Goal: Communication & Community: Share content

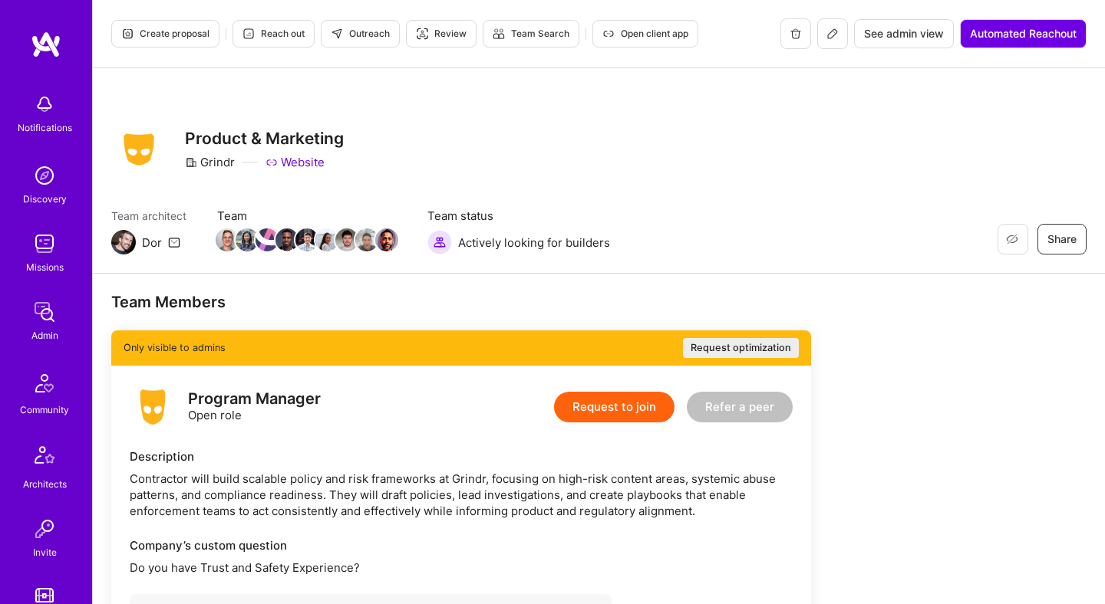
scroll to position [222, 0]
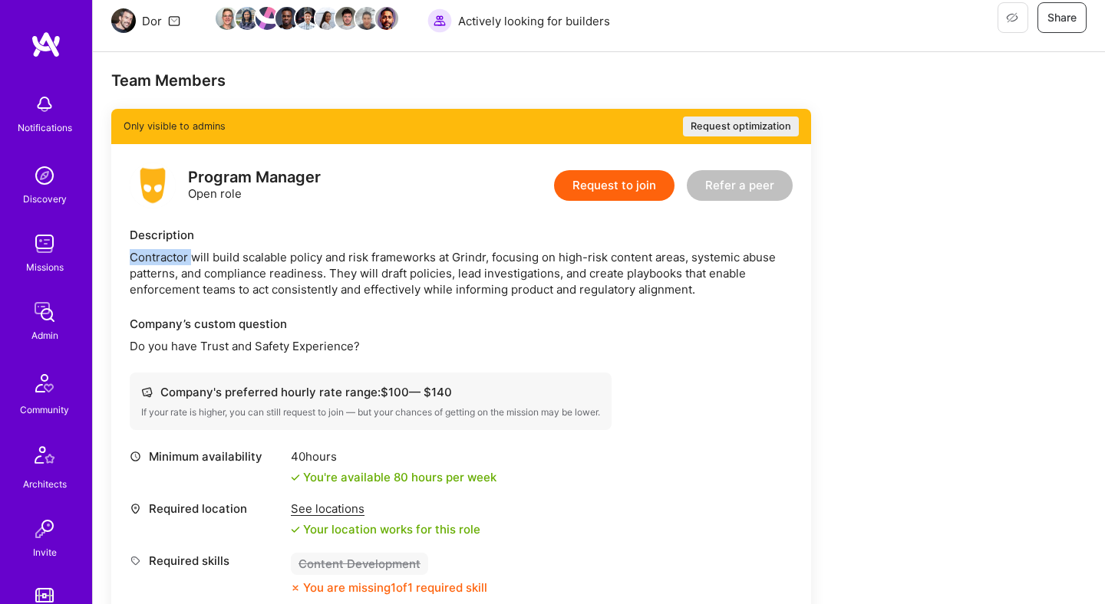
drag, startPoint x: 129, startPoint y: 257, endPoint x: 192, endPoint y: 259, distance: 62.9
click at [192, 259] on div "Program Manager Open role Request to join Refer a peer Description Contractor w…" at bounding box center [461, 434] width 700 height 581
drag, startPoint x: 459, startPoint y: 275, endPoint x: 548, endPoint y: 278, distance: 89.8
click at [548, 278] on div "Contractor will build scalable policy and risk frameworks at Grindr, focusing o…" at bounding box center [461, 273] width 663 height 48
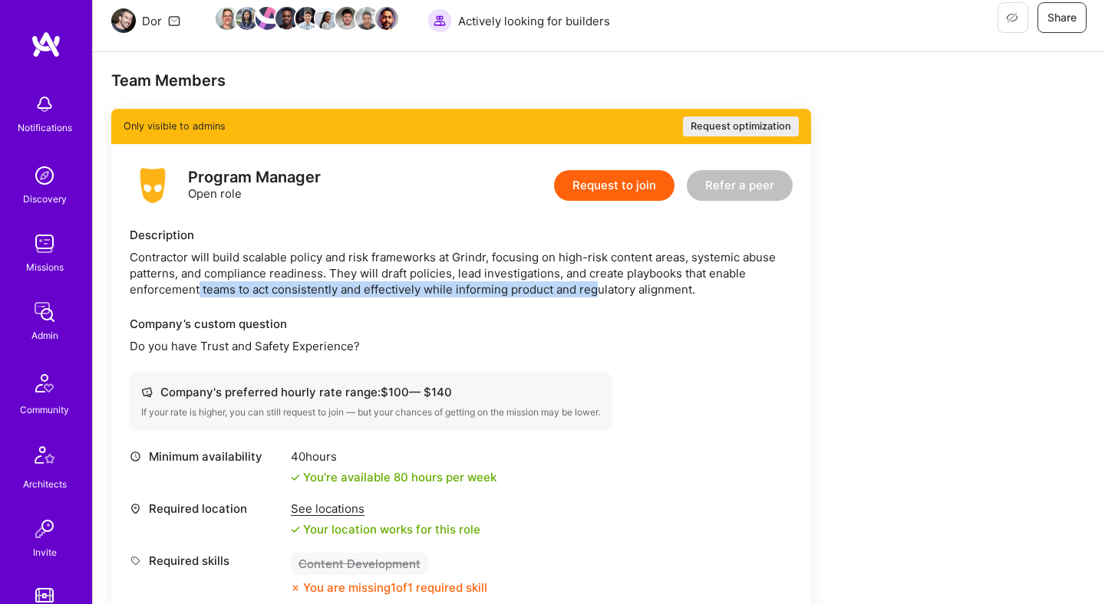
drag, startPoint x: 199, startPoint y: 289, endPoint x: 601, endPoint y: 285, distance: 402.8
click at [601, 285] on div "Contractor will build scalable policy and risk frameworks at Grindr, focusing o…" at bounding box center [461, 273] width 663 height 48
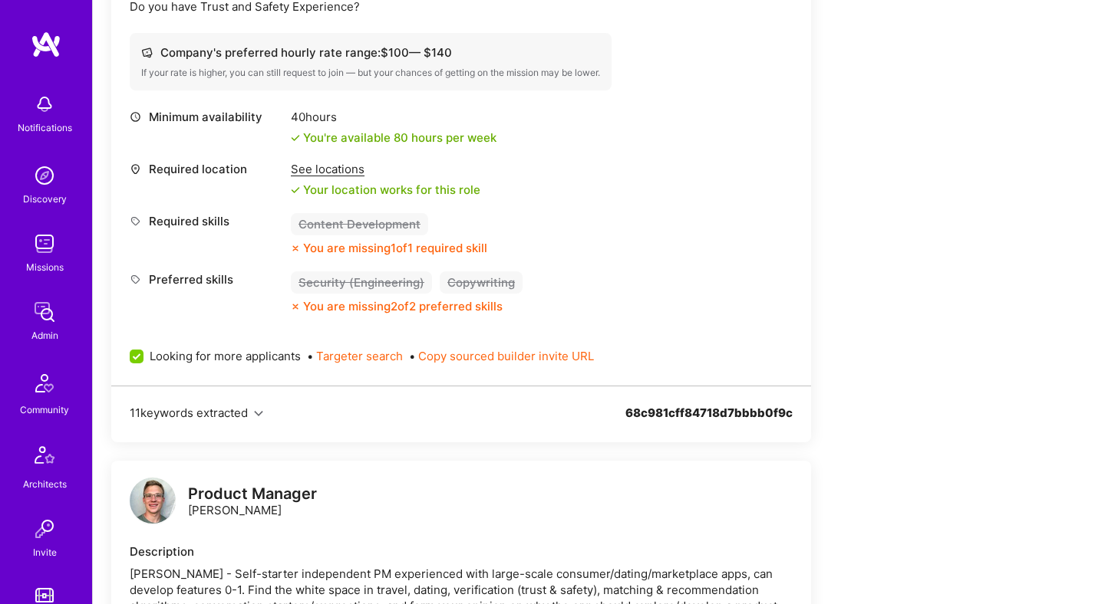
scroll to position [0, 0]
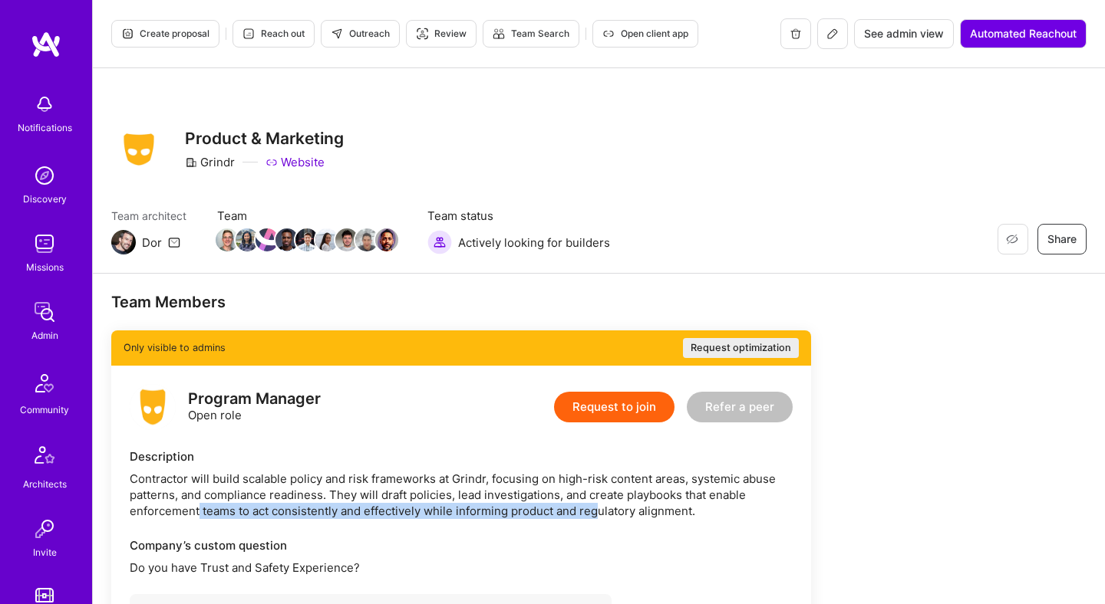
click at [829, 35] on icon at bounding box center [832, 34] width 12 height 12
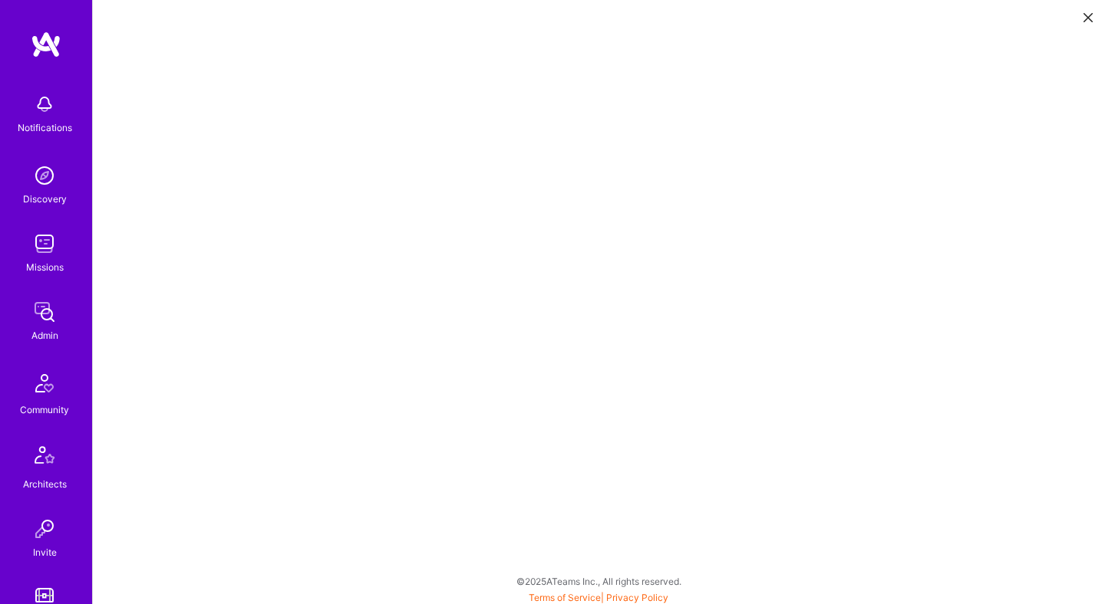
click at [1085, 19] on icon at bounding box center [1087, 17] width 9 height 9
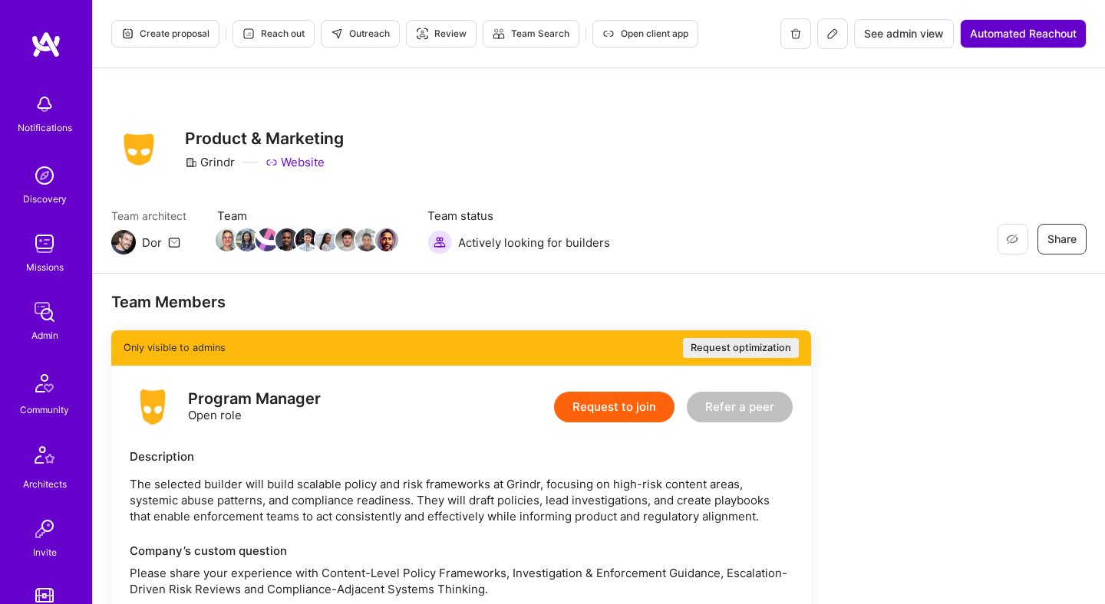
click at [992, 37] on span "Automated Reachout" at bounding box center [1023, 33] width 107 height 15
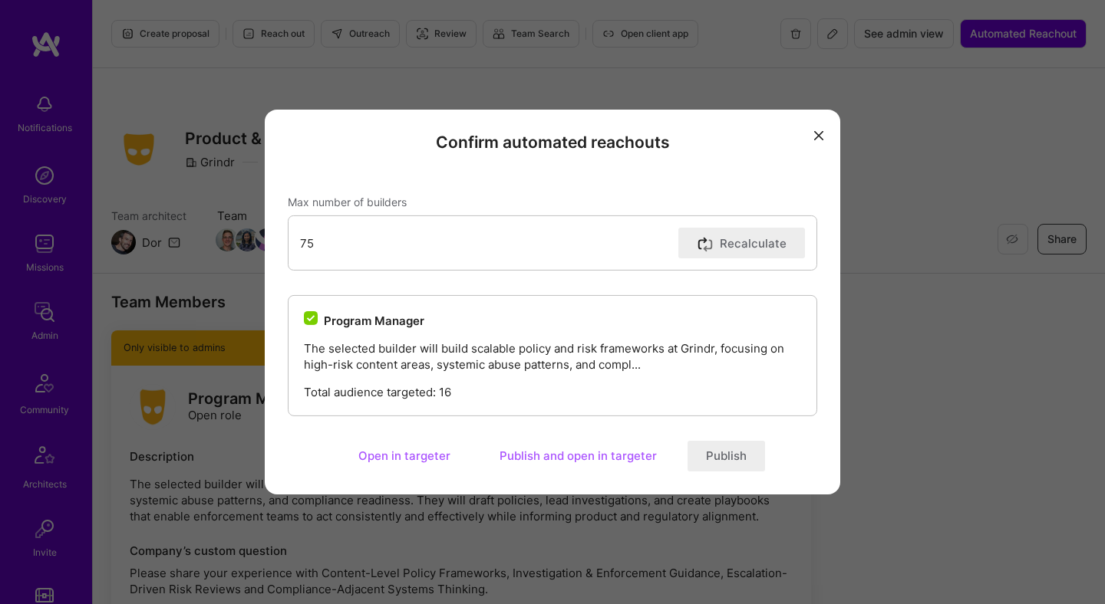
click at [736, 461] on button "Publish" at bounding box center [725, 456] width 77 height 31
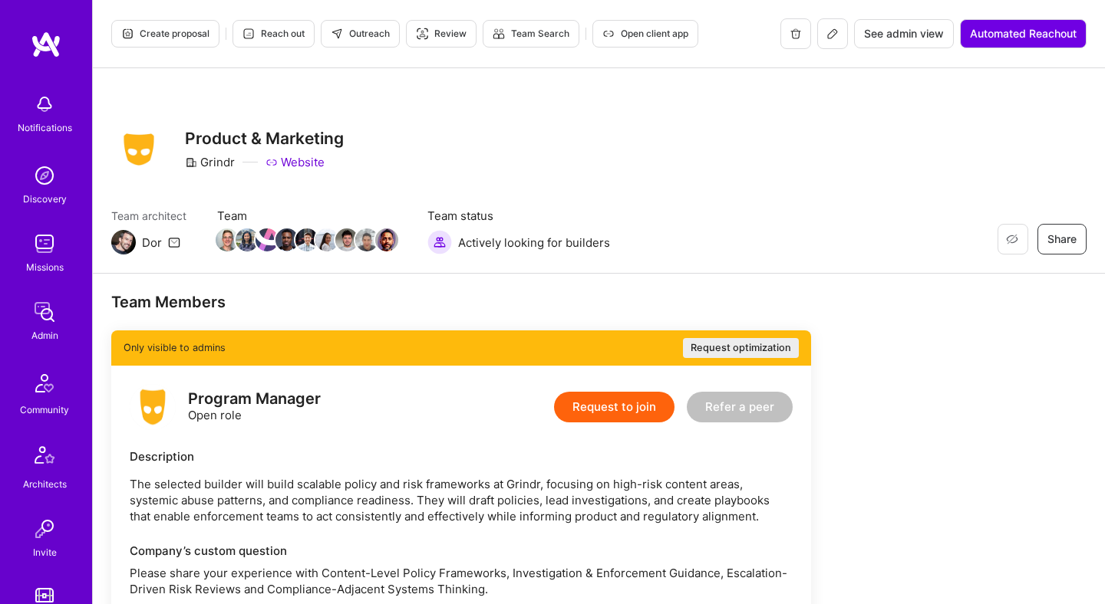
click at [836, 35] on button at bounding box center [832, 33] width 31 height 31
click at [831, 44] on button at bounding box center [832, 33] width 31 height 31
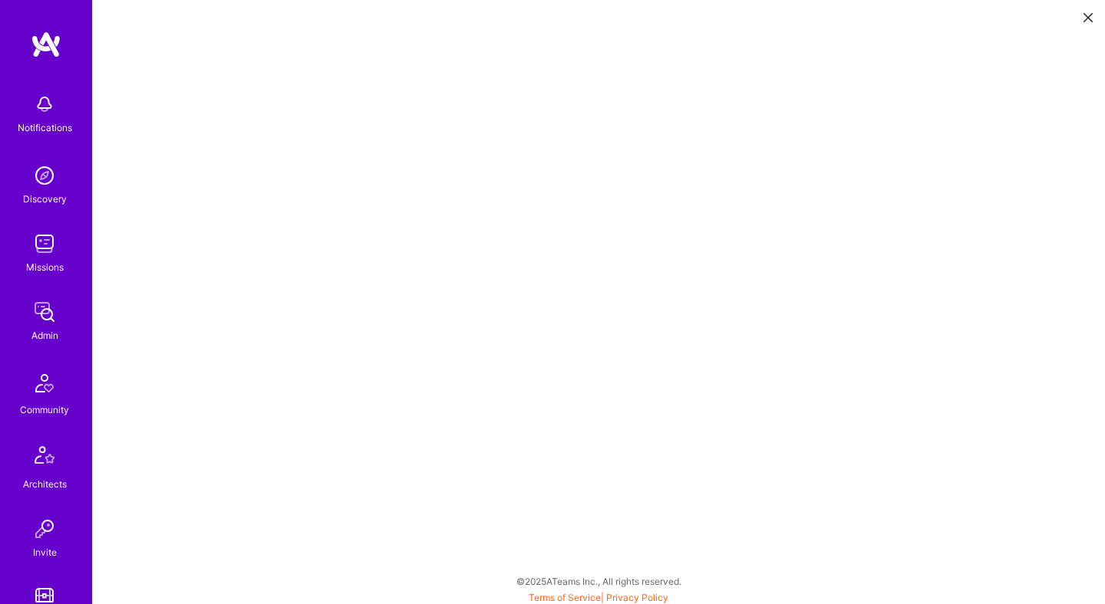
click at [1085, 15] on icon at bounding box center [1087, 17] width 9 height 9
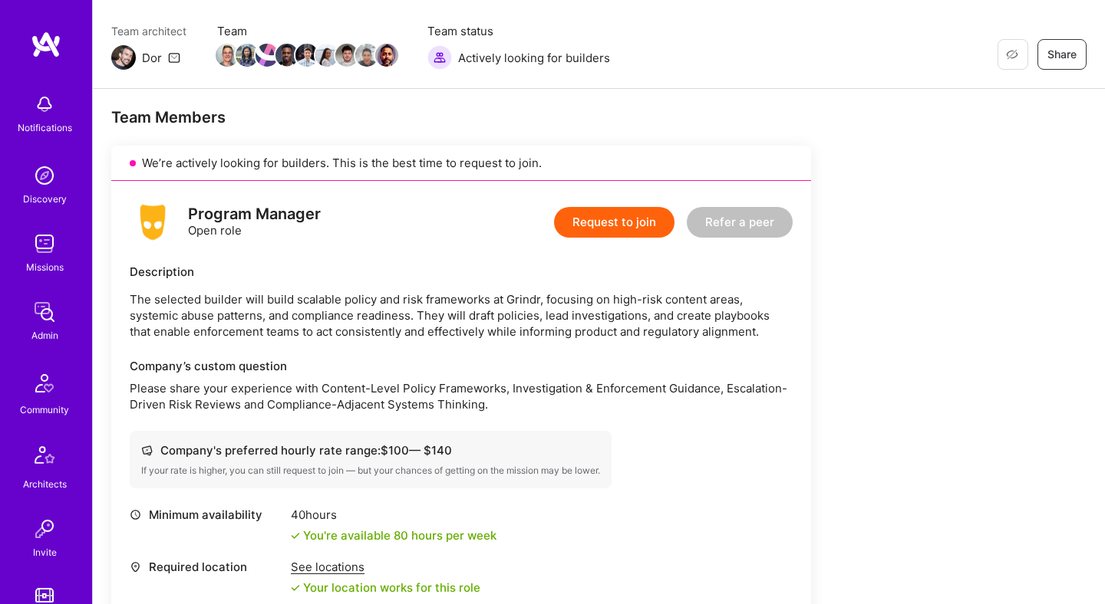
scroll to position [520, 0]
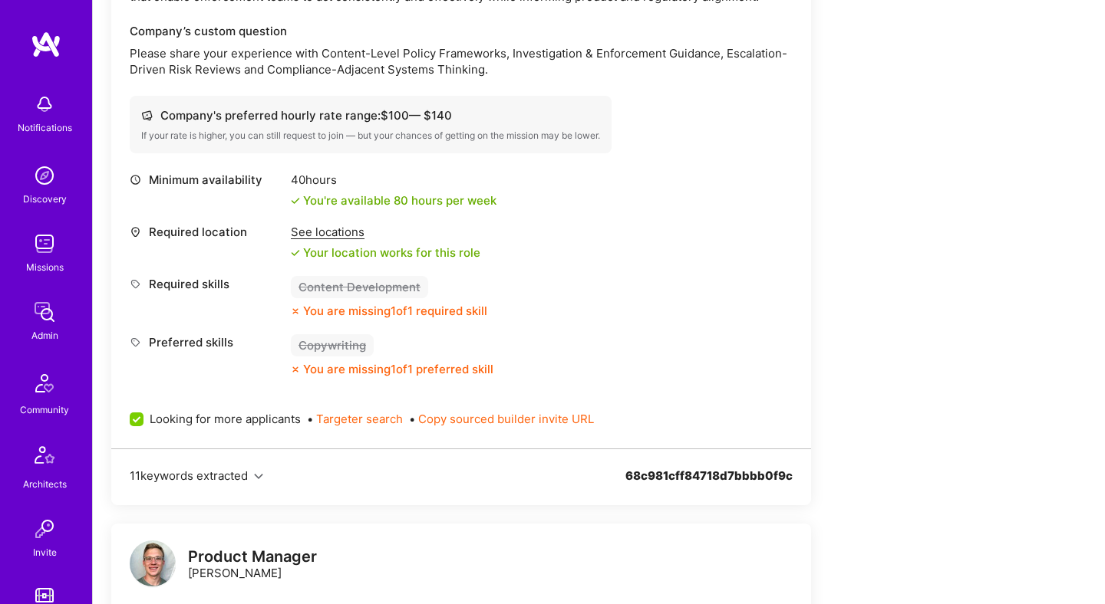
click at [259, 476] on icon "button" at bounding box center [258, 477] width 9 height 9
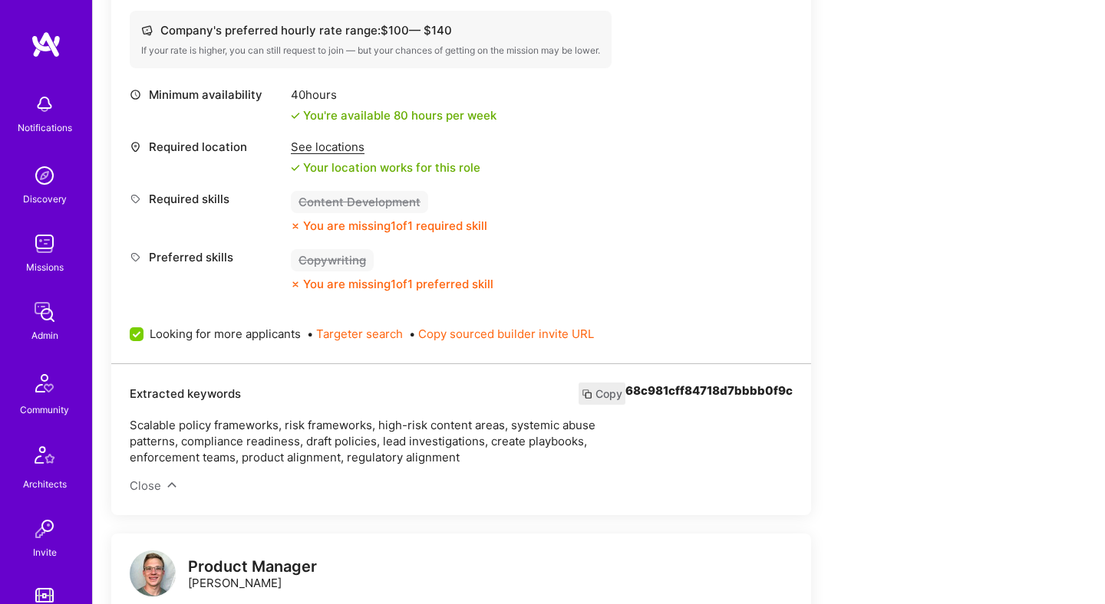
scroll to position [649, 0]
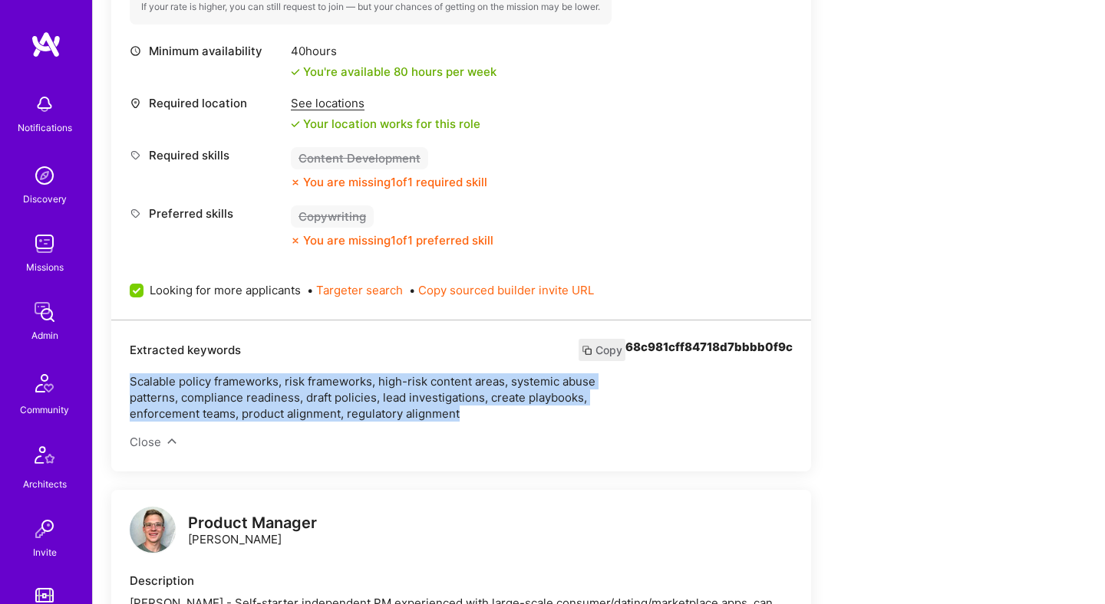
drag, startPoint x: 127, startPoint y: 385, endPoint x: 466, endPoint y: 411, distance: 340.1
click at [466, 411] on div "Extracted keywords Copy Scalable policy frameworks, risk frameworks, high-risk …" at bounding box center [461, 396] width 700 height 152
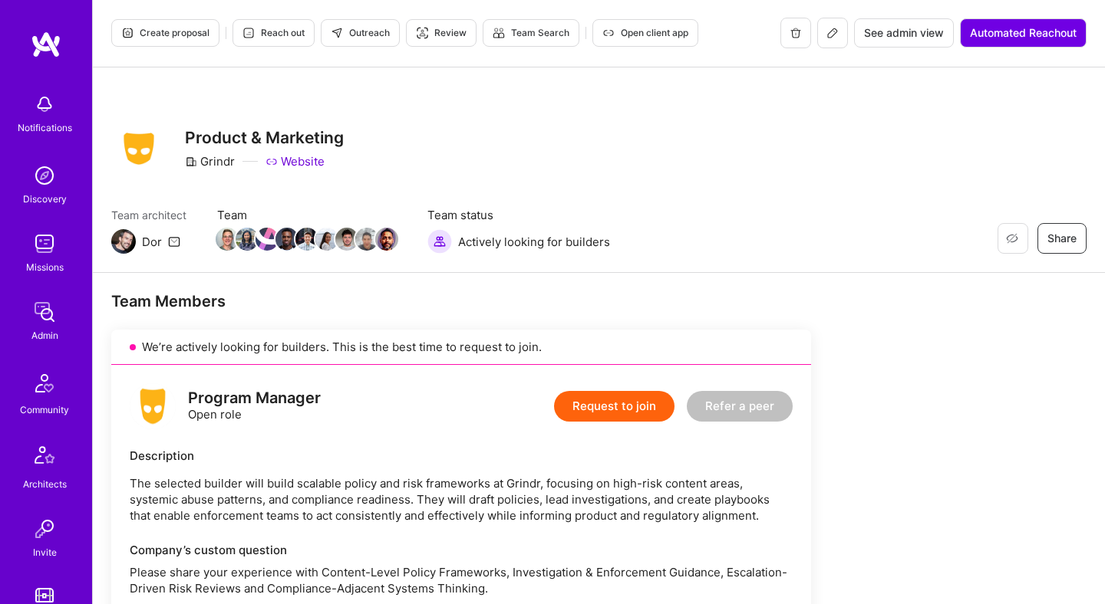
scroll to position [0, 0]
click at [364, 38] on span "Outreach" at bounding box center [360, 34] width 59 height 14
click at [838, 35] on button at bounding box center [832, 33] width 31 height 31
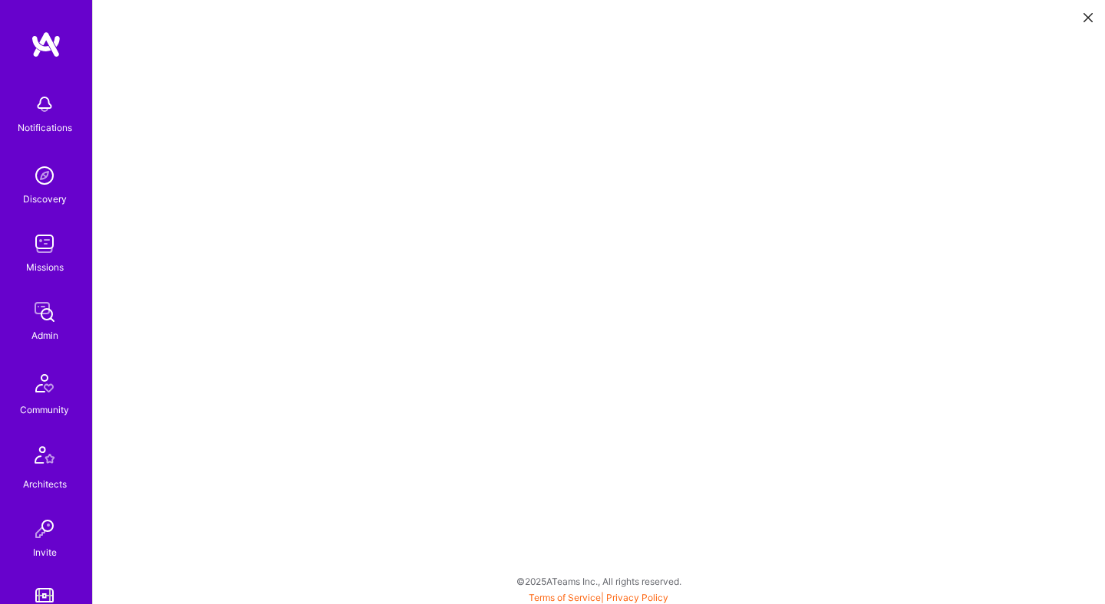
click at [1083, 19] on icon at bounding box center [1087, 17] width 9 height 9
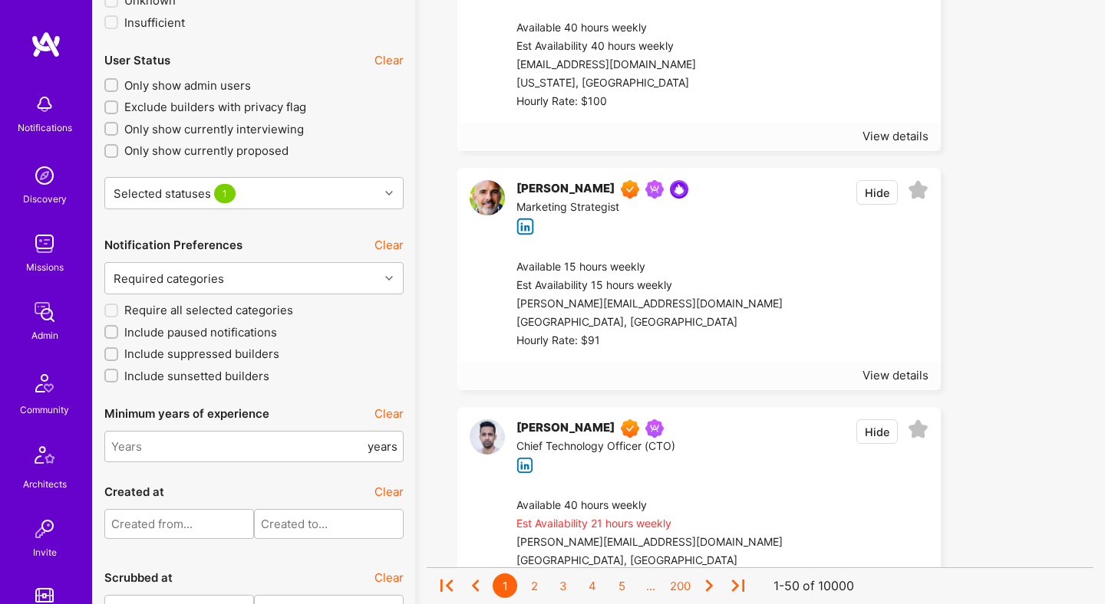
scroll to position [3115, 0]
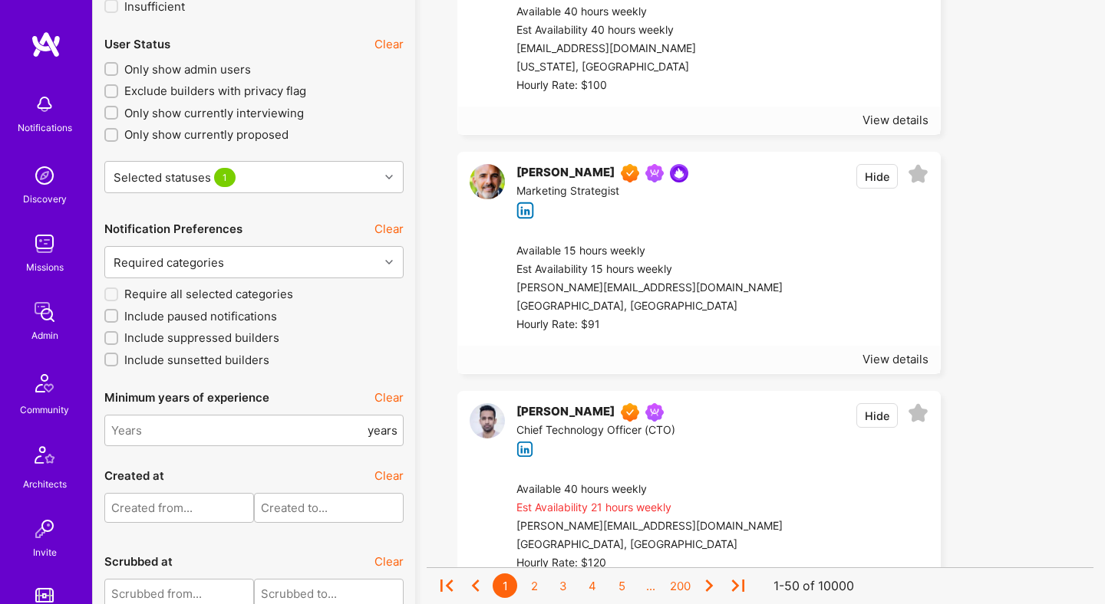
click at [544, 413] on div "[PERSON_NAME]" at bounding box center [565, 413] width 98 height 18
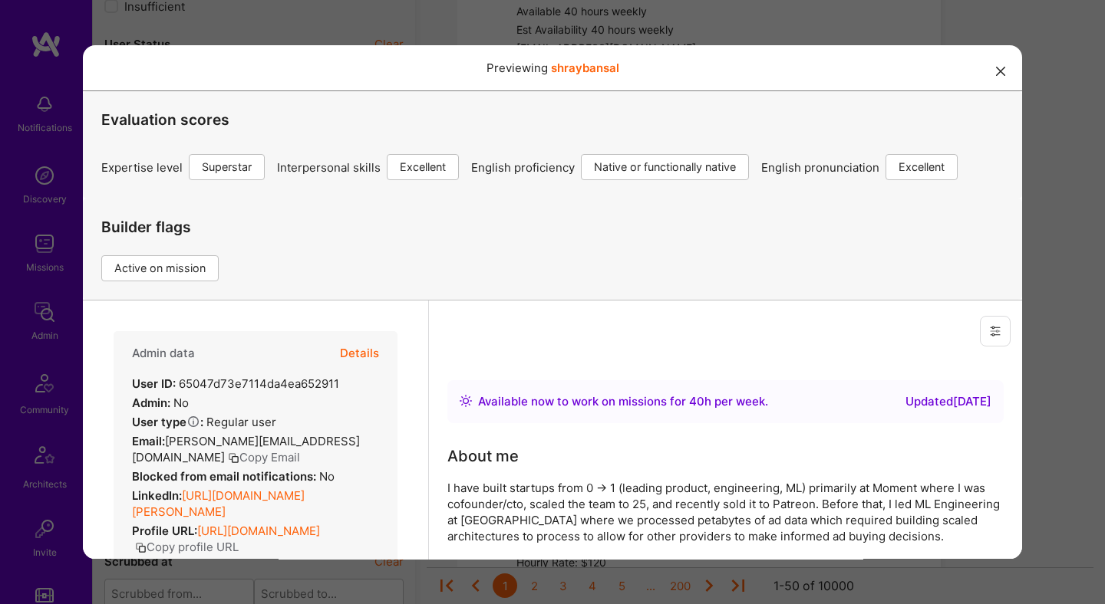
scroll to position [225, 0]
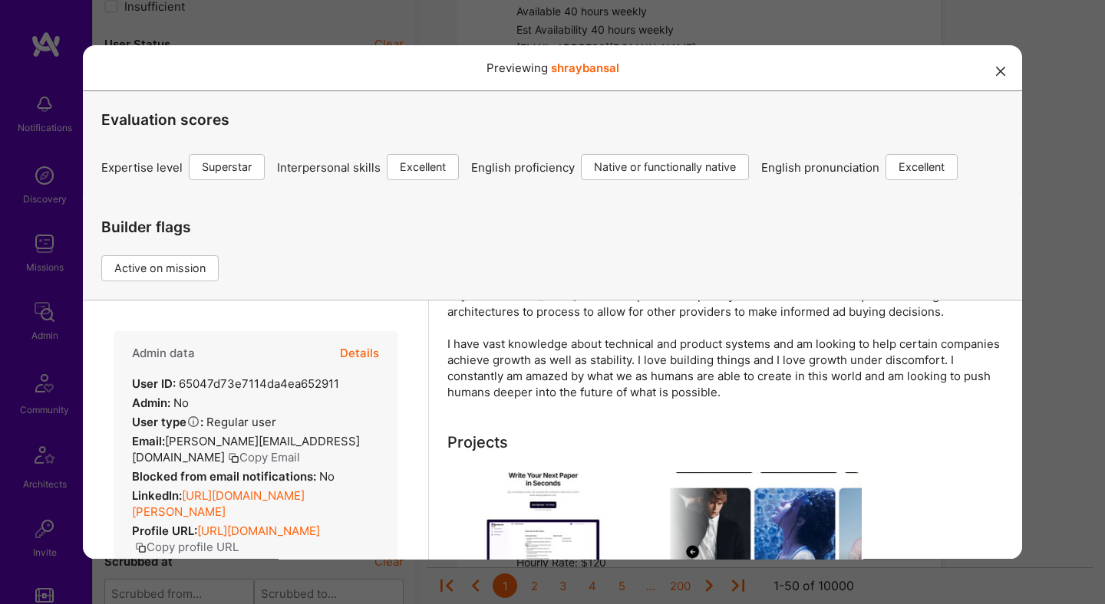
click at [371, 348] on button "Details" at bounding box center [359, 353] width 39 height 44
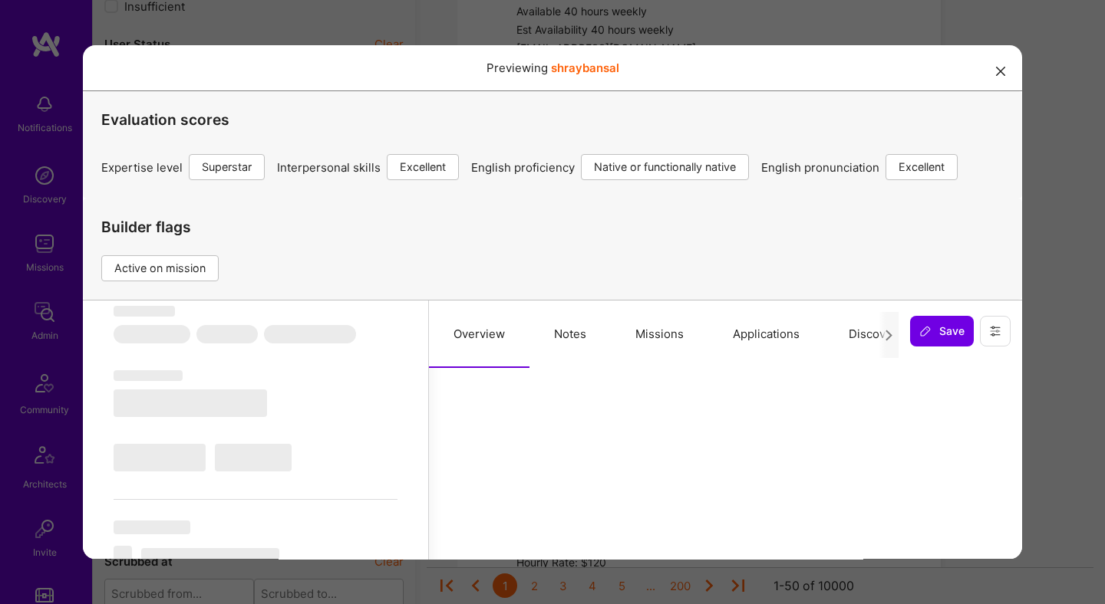
click at [586, 342] on button "Notes" at bounding box center [569, 335] width 81 height 68
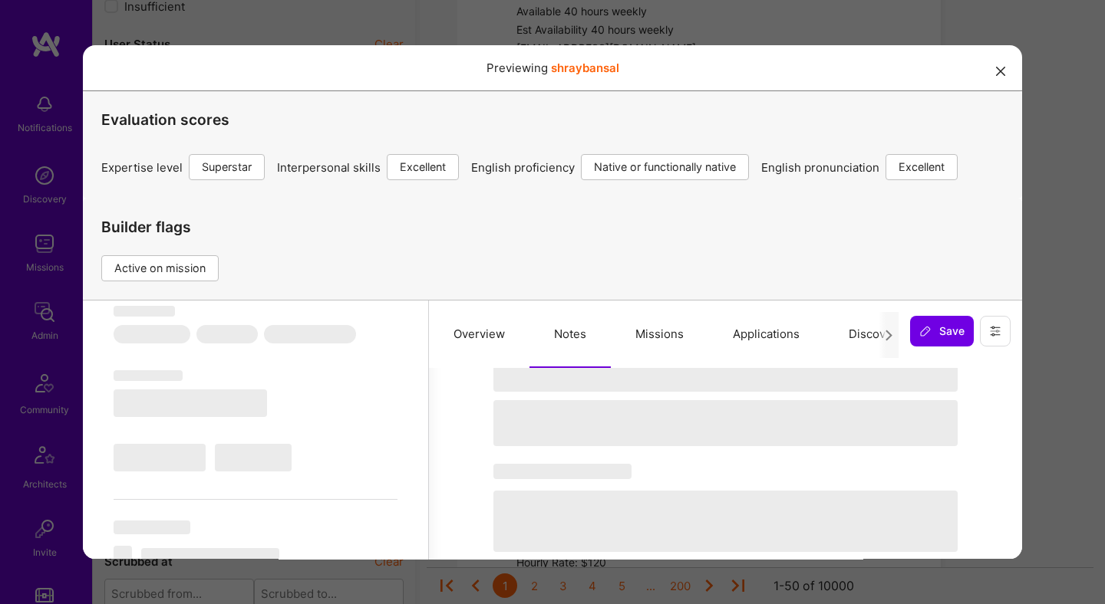
click at [676, 334] on button "Missions" at bounding box center [659, 335] width 97 height 68
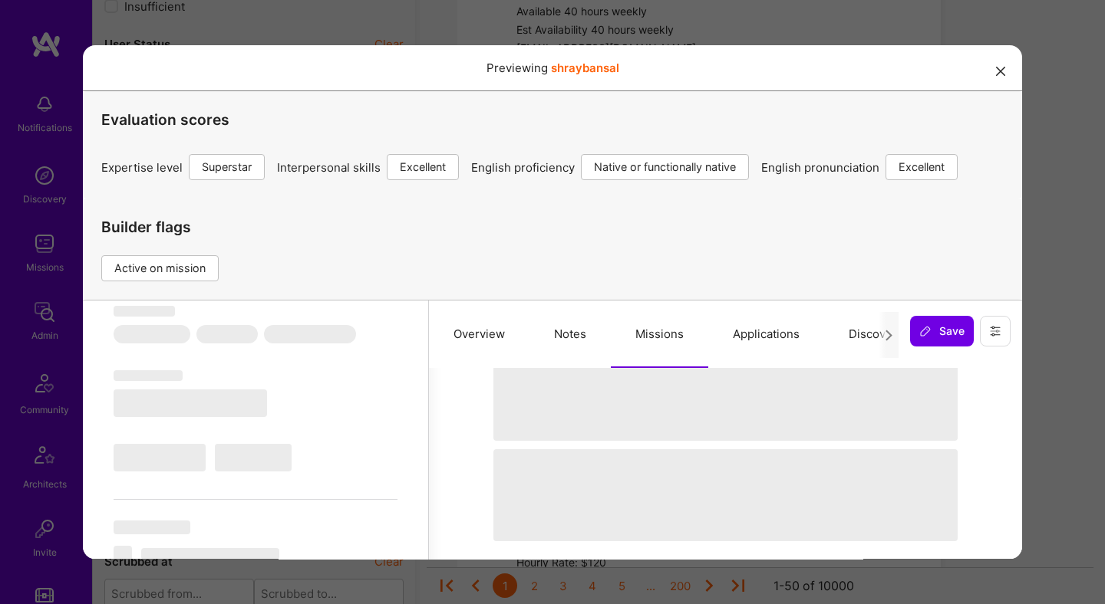
click at [1068, 287] on div "Previewing shraybansal Evaluation scores Expertise level Superstar Interpersona…" at bounding box center [552, 302] width 1105 height 604
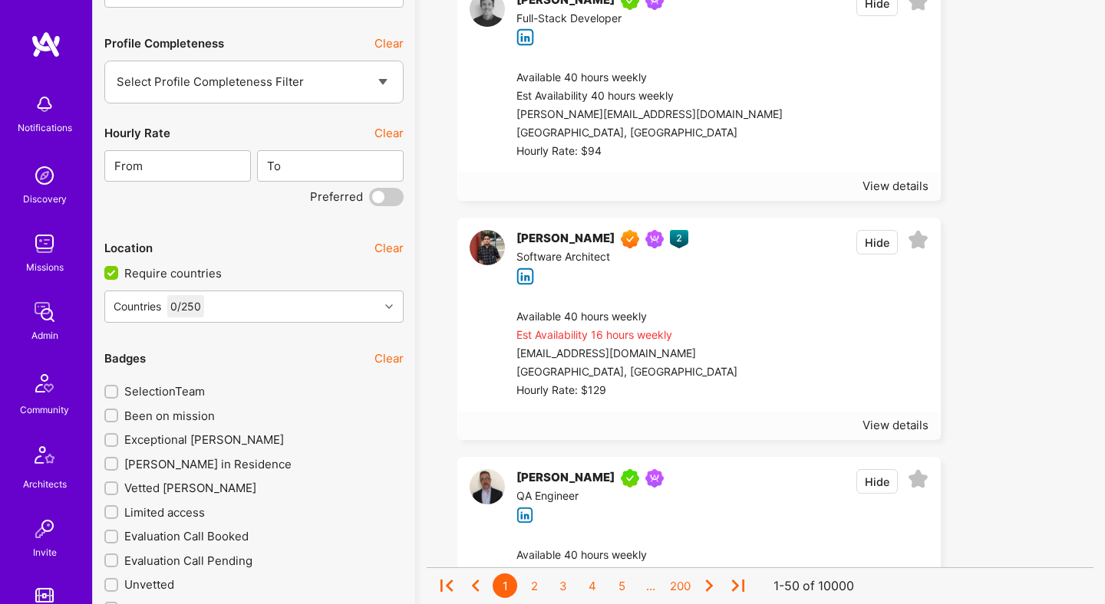
scroll to position [2231, 0]
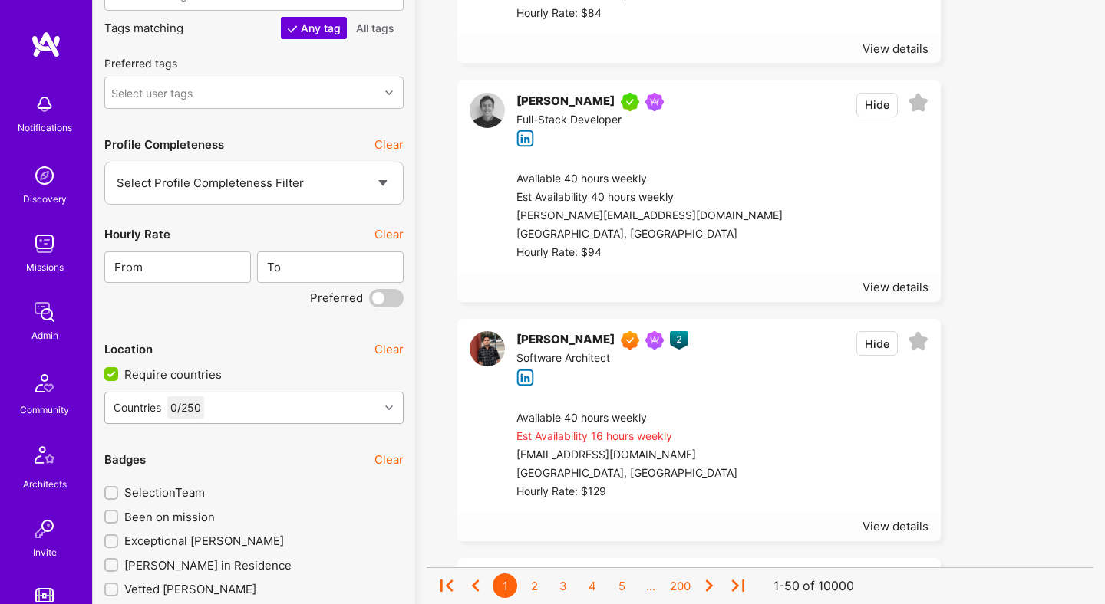
click at [299, 401] on div "Countries 0 / 250" at bounding box center [242, 408] width 274 height 31
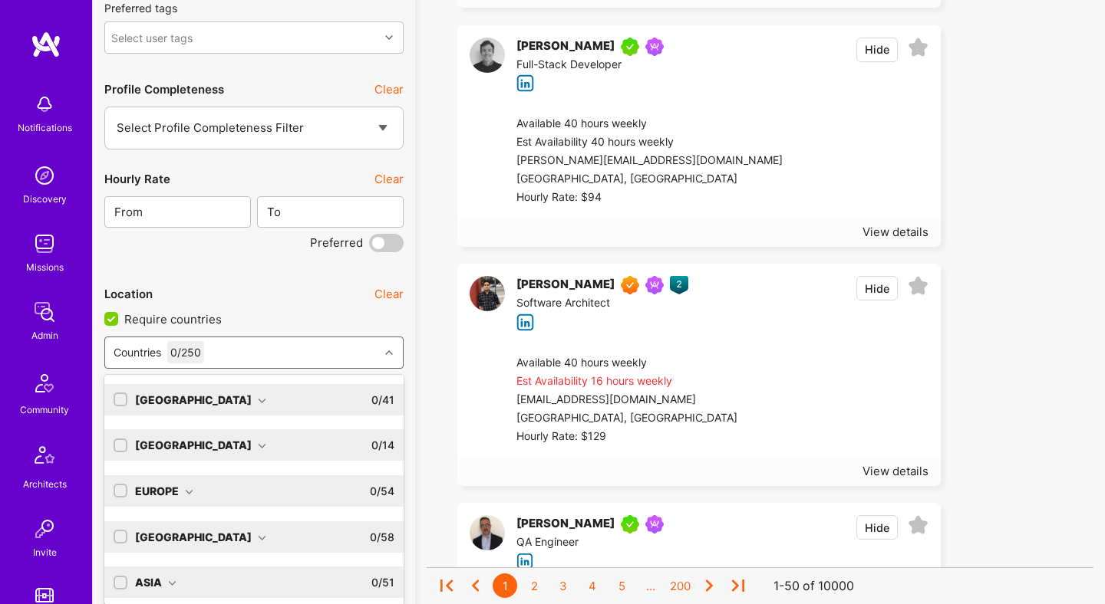
scroll to position [2291, 0]
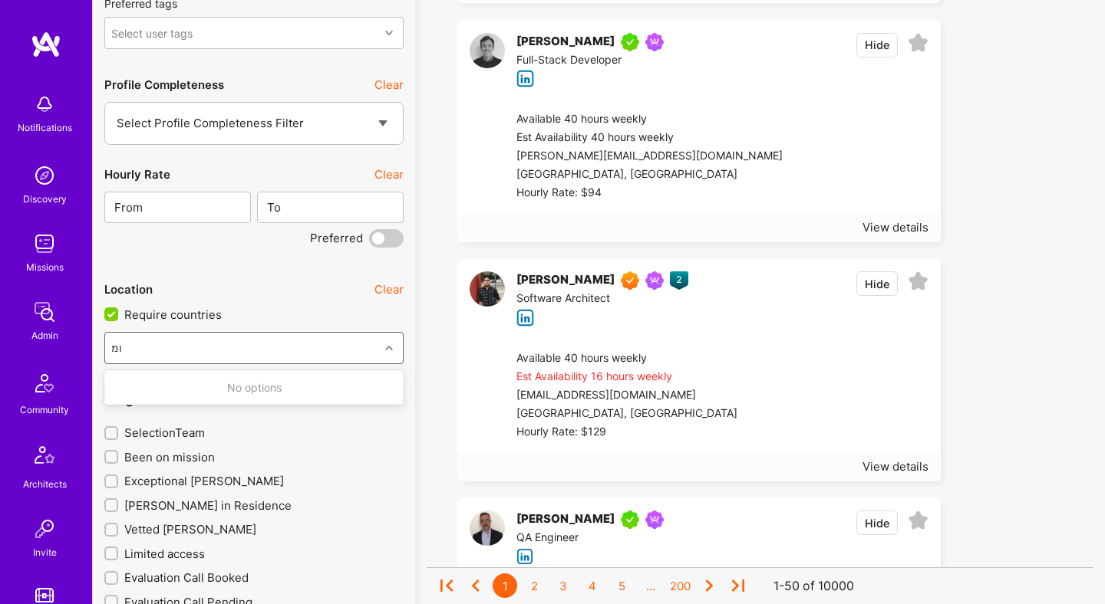
type input "ו"
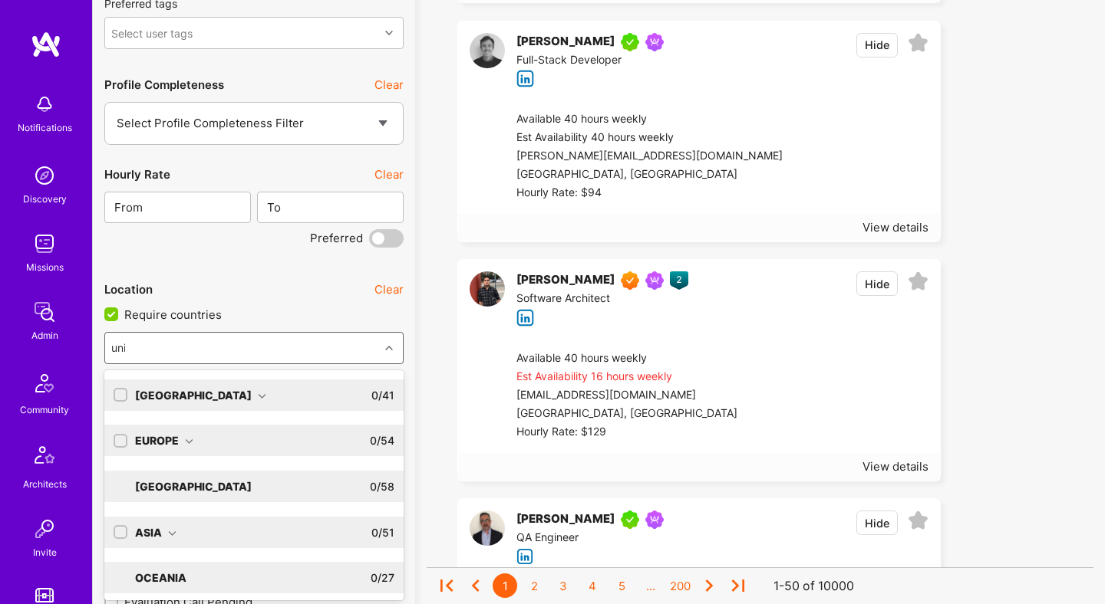
type input "unit"
click at [258, 394] on icon at bounding box center [262, 396] width 8 height 8
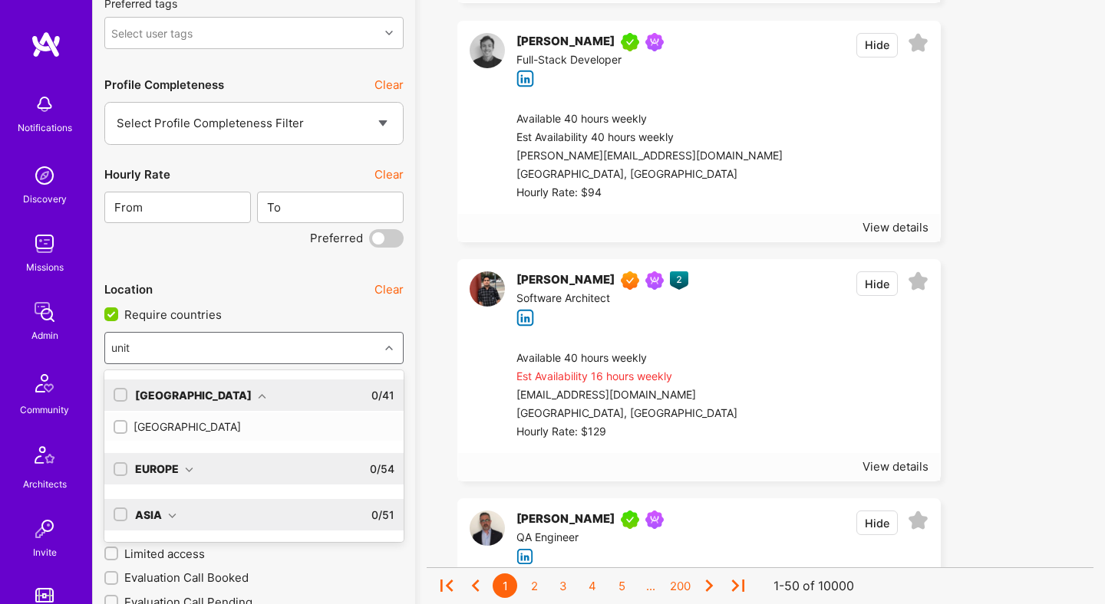
drag, startPoint x: 176, startPoint y: 424, endPoint x: 452, endPoint y: 374, distance: 280.8
click at [176, 423] on div "[GEOGRAPHIC_DATA]" at bounding box center [254, 427] width 281 height 16
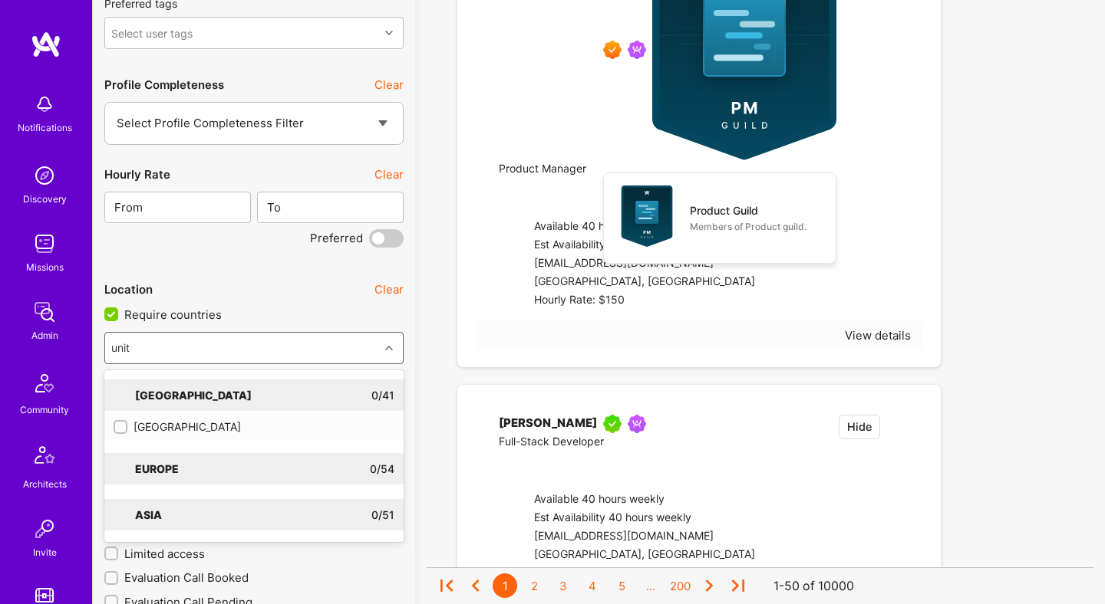
checkbox input "true"
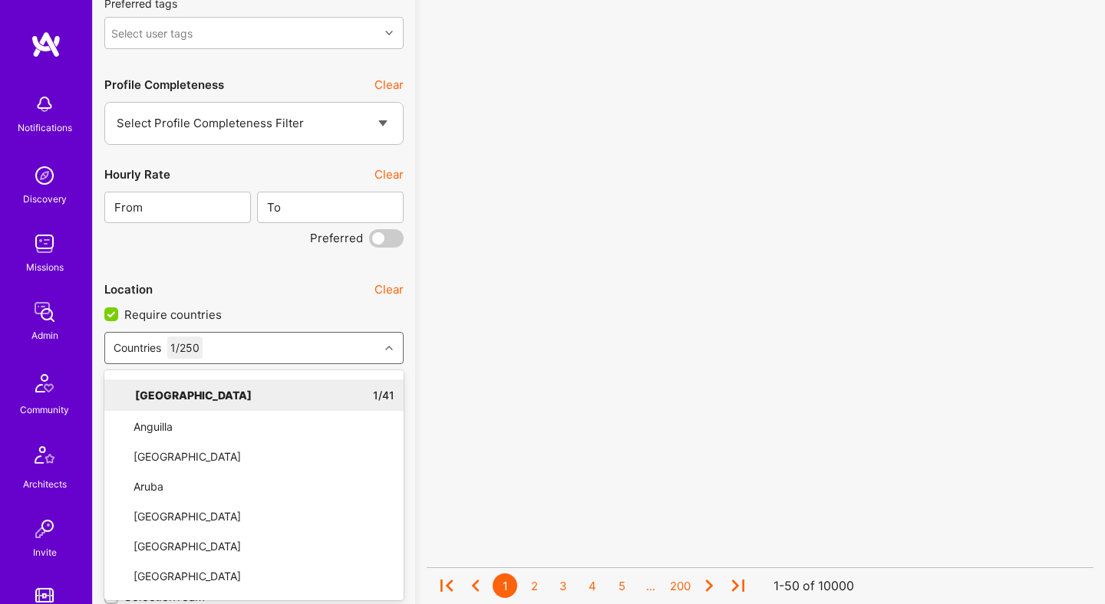
click at [449, 377] on div "No results found! Sorry, we didn't find any builders that fit your needs. Pleas…" at bounding box center [760, 131] width 667 height 4633
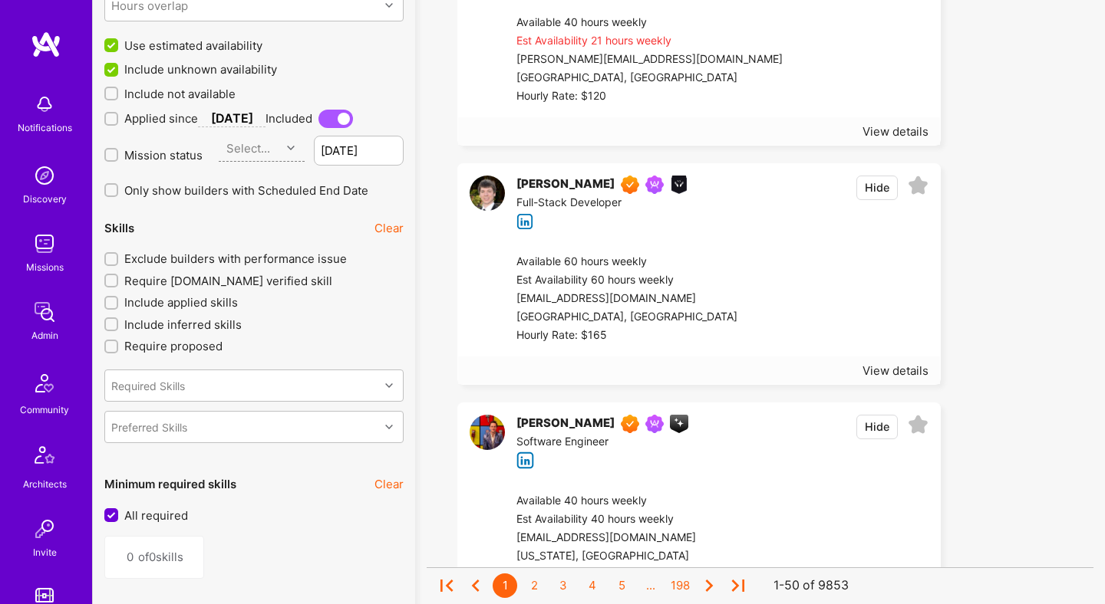
scroll to position [1325, 0]
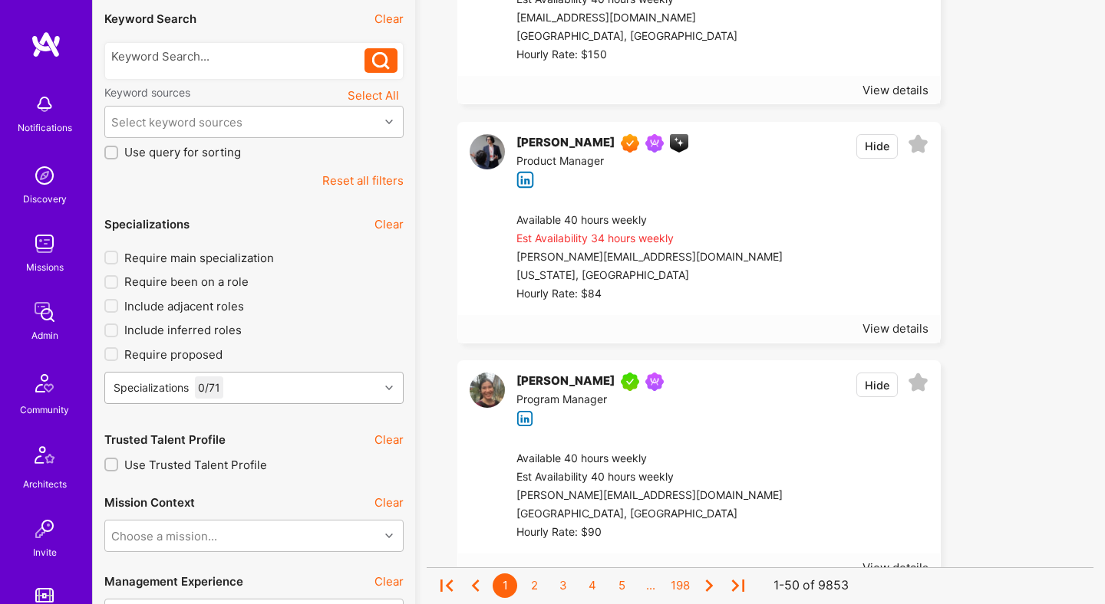
click at [326, 380] on div "Specializations 0 / 71" at bounding box center [253, 391] width 299 height 38
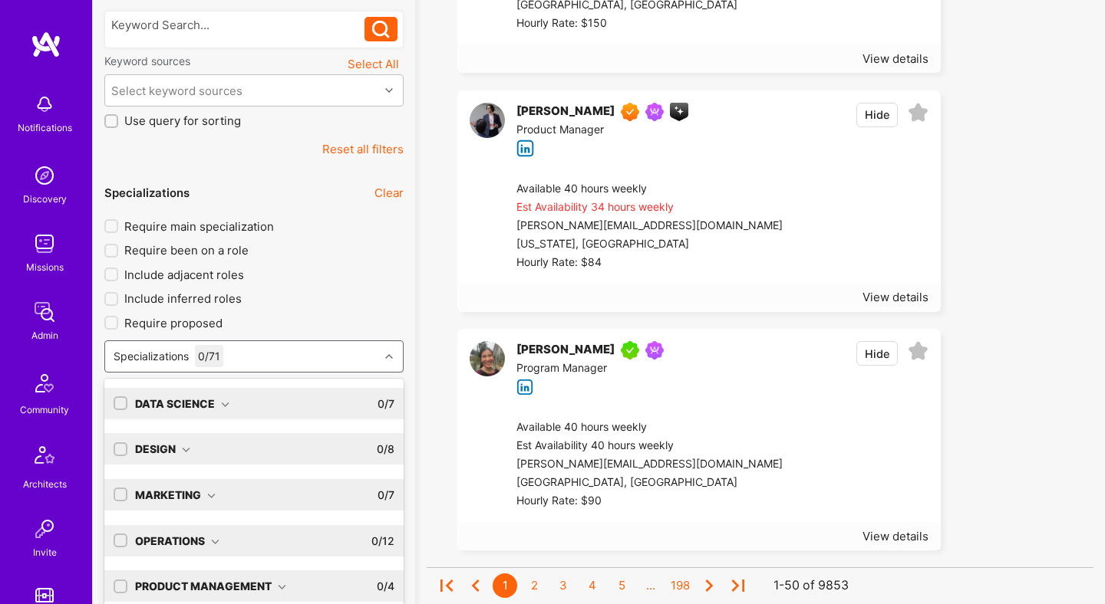
scroll to position [352, 0]
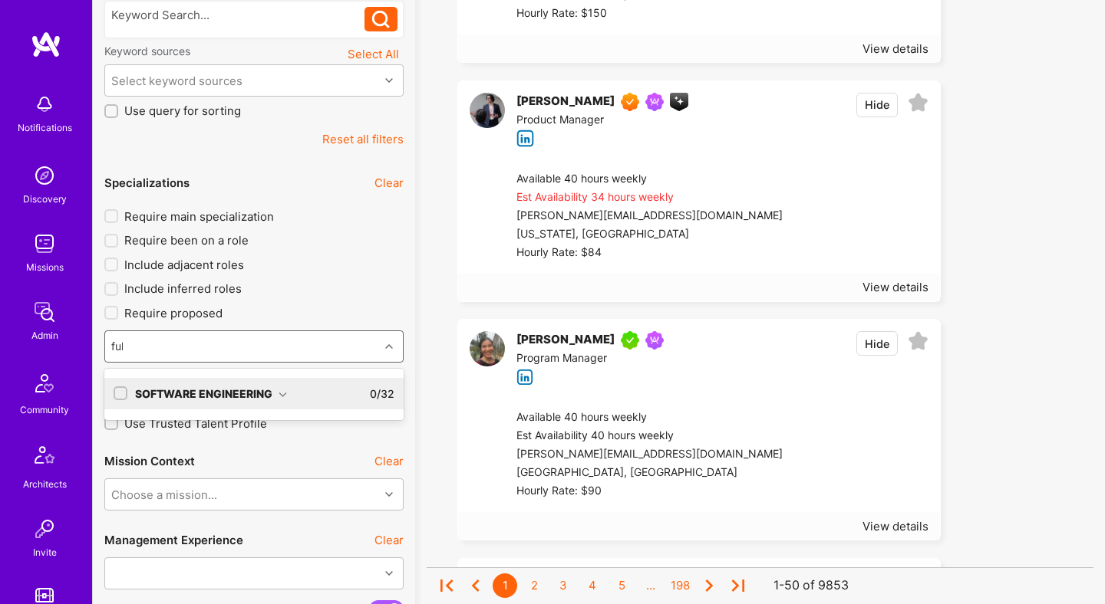
type input "full"
click at [278, 397] on icon at bounding box center [282, 394] width 8 height 8
click at [220, 423] on div "Full-Stack Developer" at bounding box center [254, 425] width 281 height 16
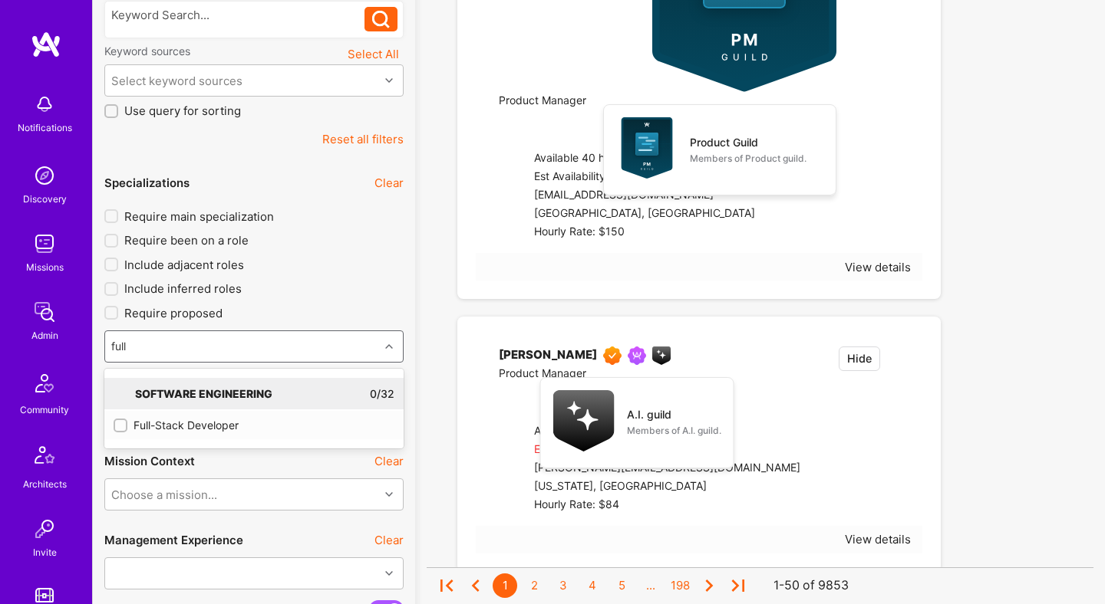
checkbox input "true"
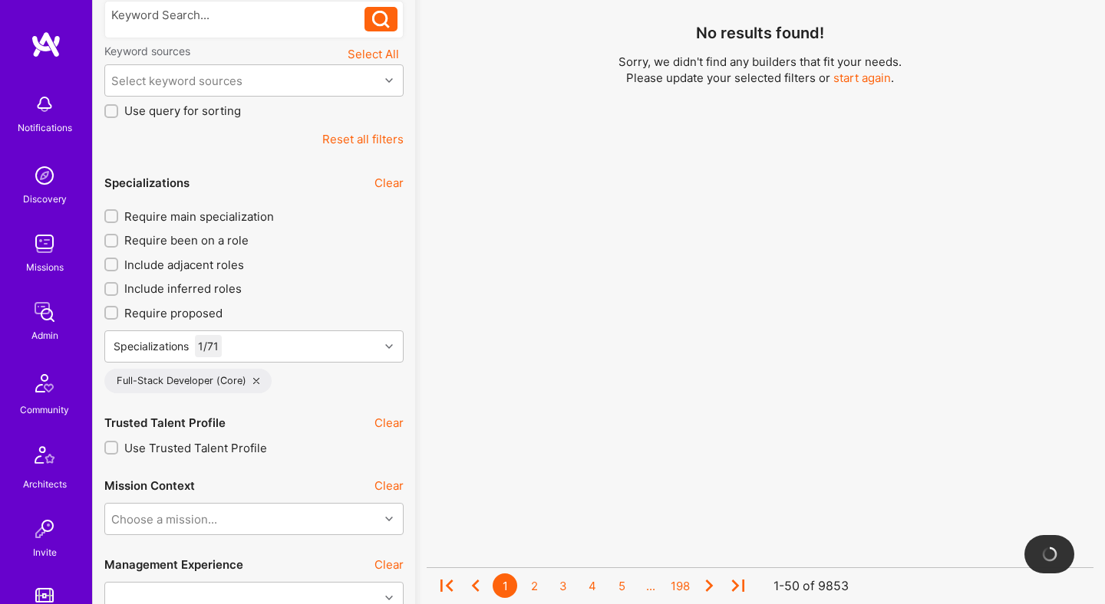
click at [210, 263] on span "Include adjacent roles" at bounding box center [184, 265] width 120 height 16
click at [118, 263] on input "Include adjacent roles" at bounding box center [112, 265] width 11 height 11
checkbox input "true"
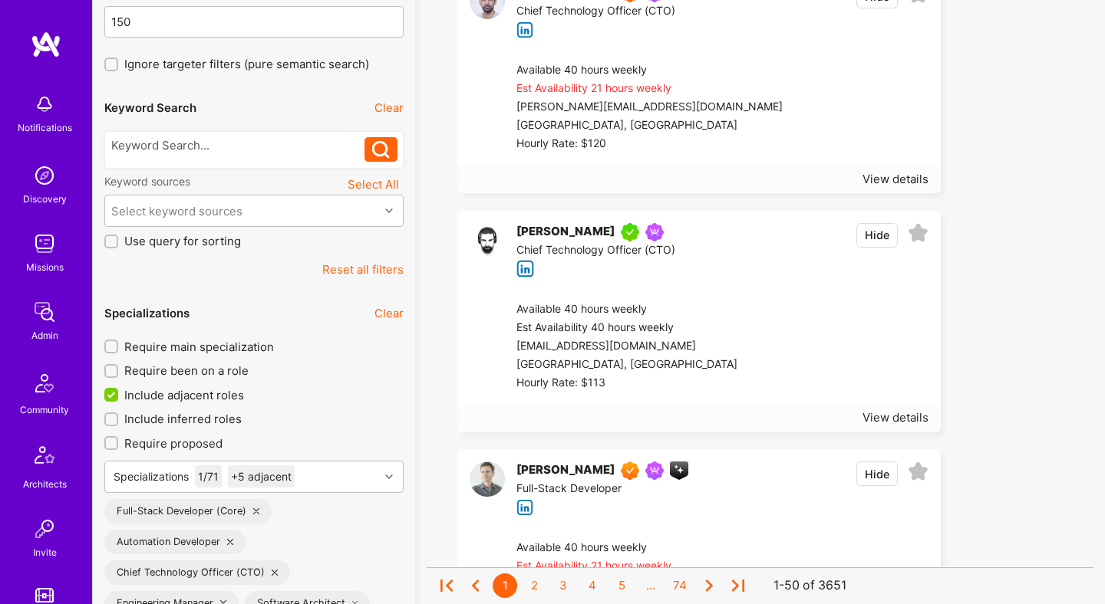
scroll to position [344, 0]
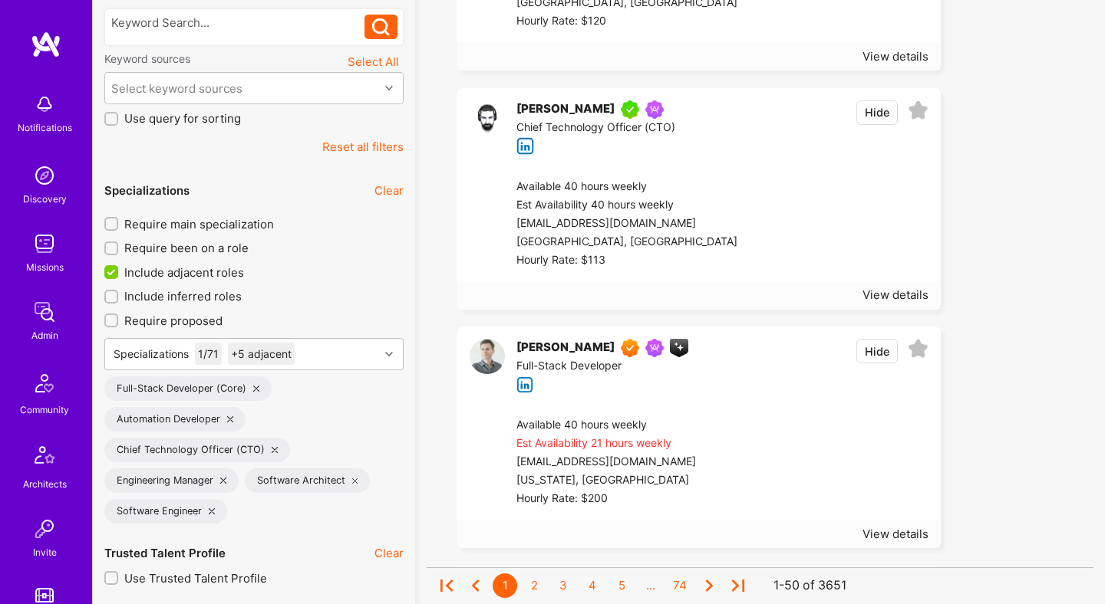
click at [737, 193] on div at bounding box center [832, 224] width 191 height 92
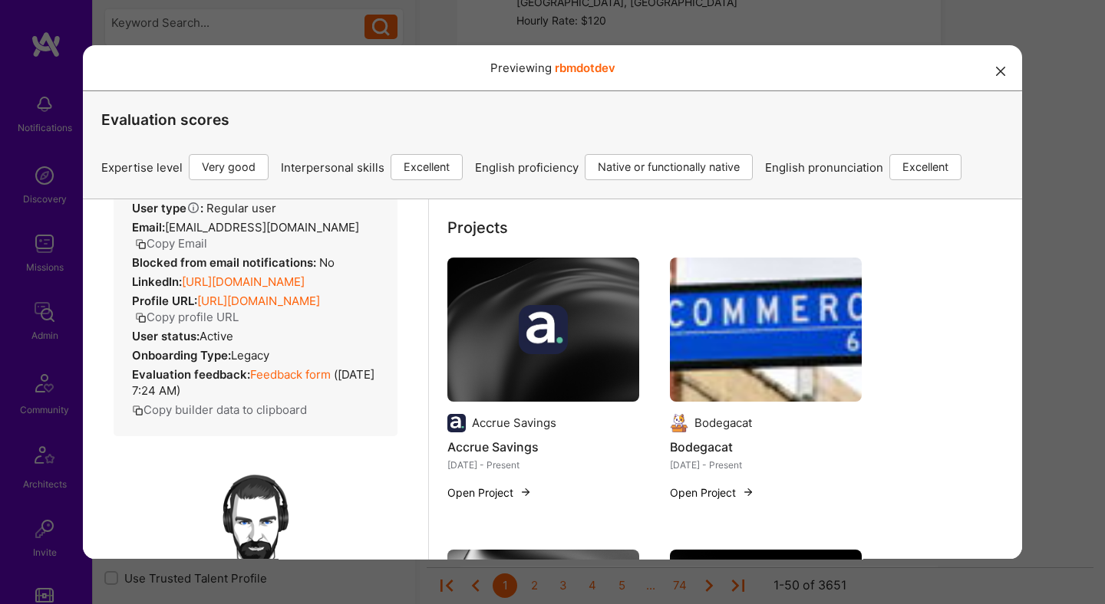
scroll to position [0, 0]
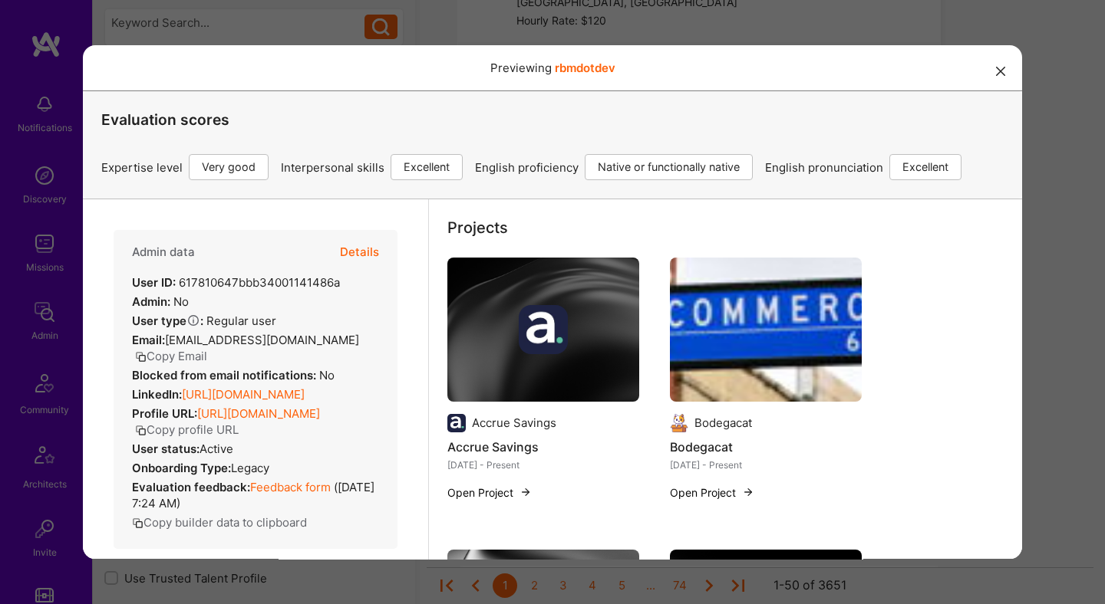
click at [371, 255] on button "Details" at bounding box center [359, 252] width 39 height 44
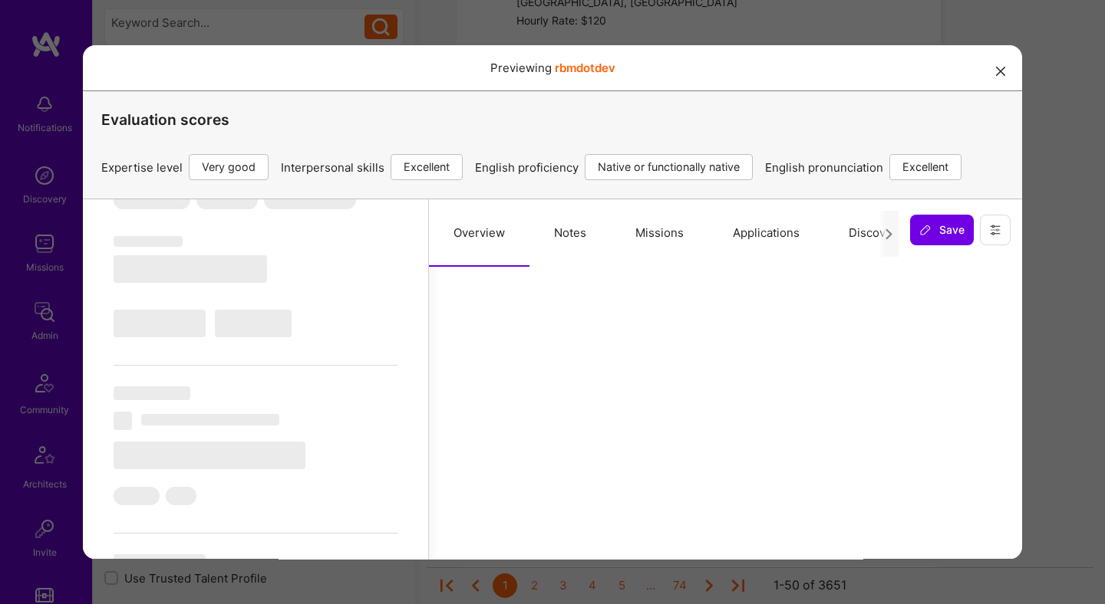
click at [651, 236] on button "Missions" at bounding box center [659, 233] width 97 height 68
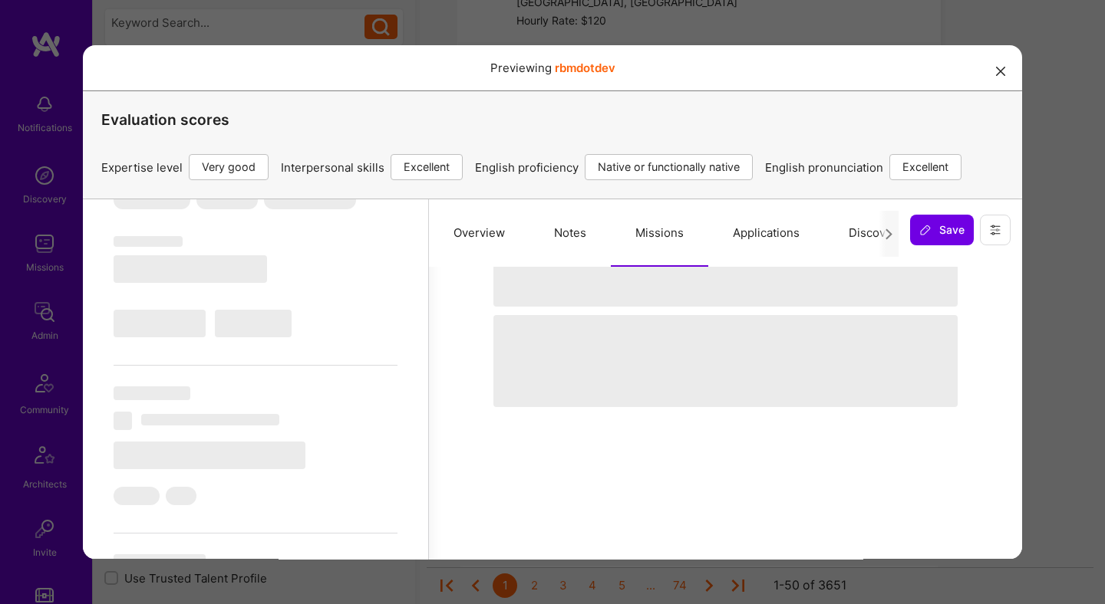
select select "Right Now"
select select "5"
select select "7"
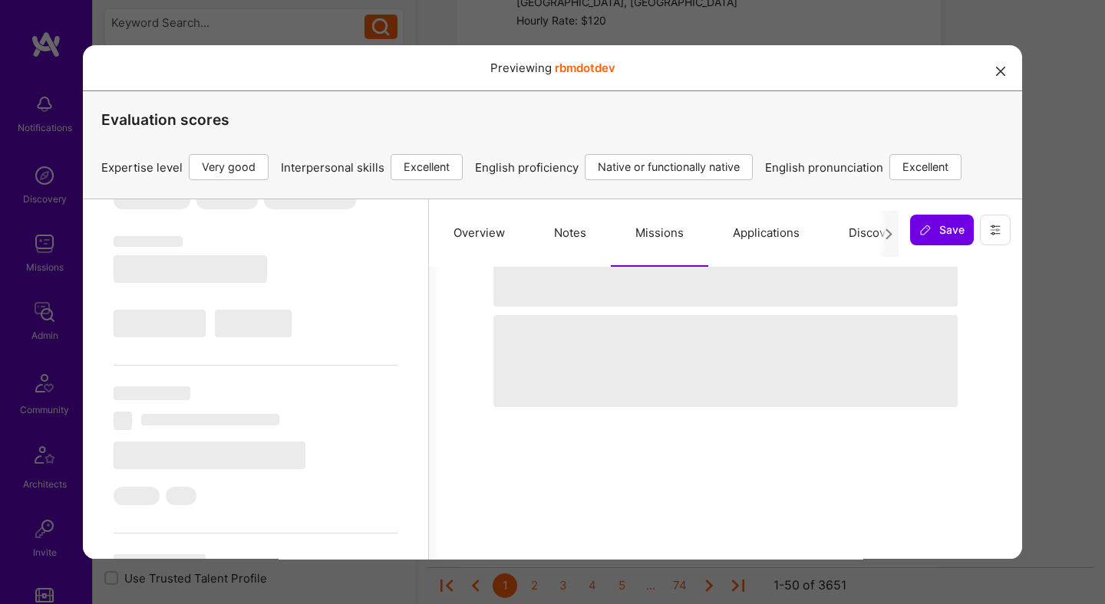
select select "US"
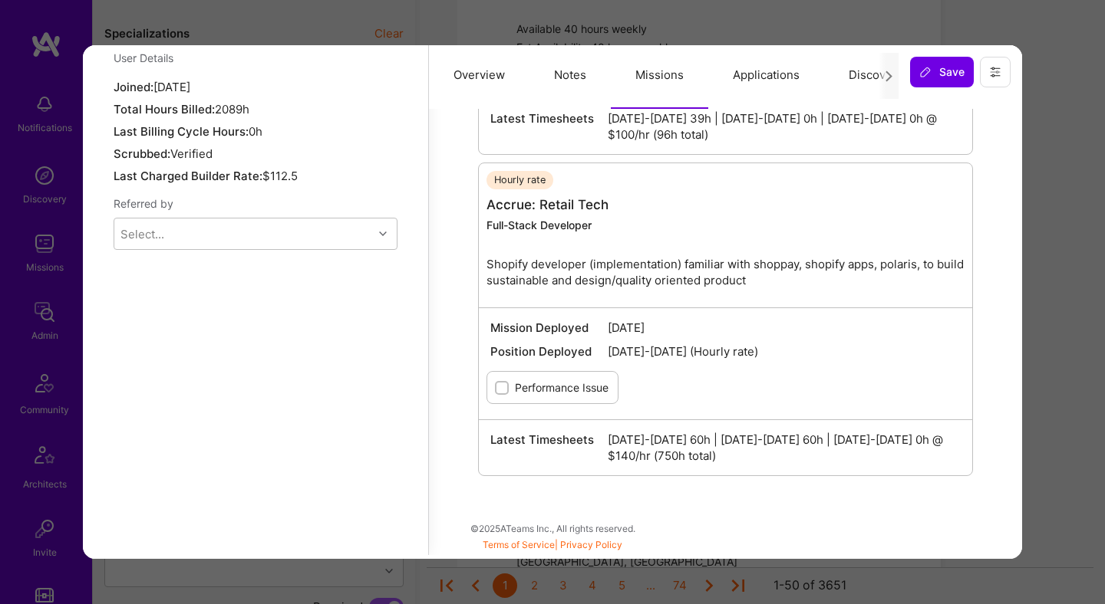
scroll to position [508, 0]
click at [1046, 276] on div "Previewing rbmdotdev Evaluation scores Expertise level Very good Interpersonal …" at bounding box center [552, 302] width 1105 height 604
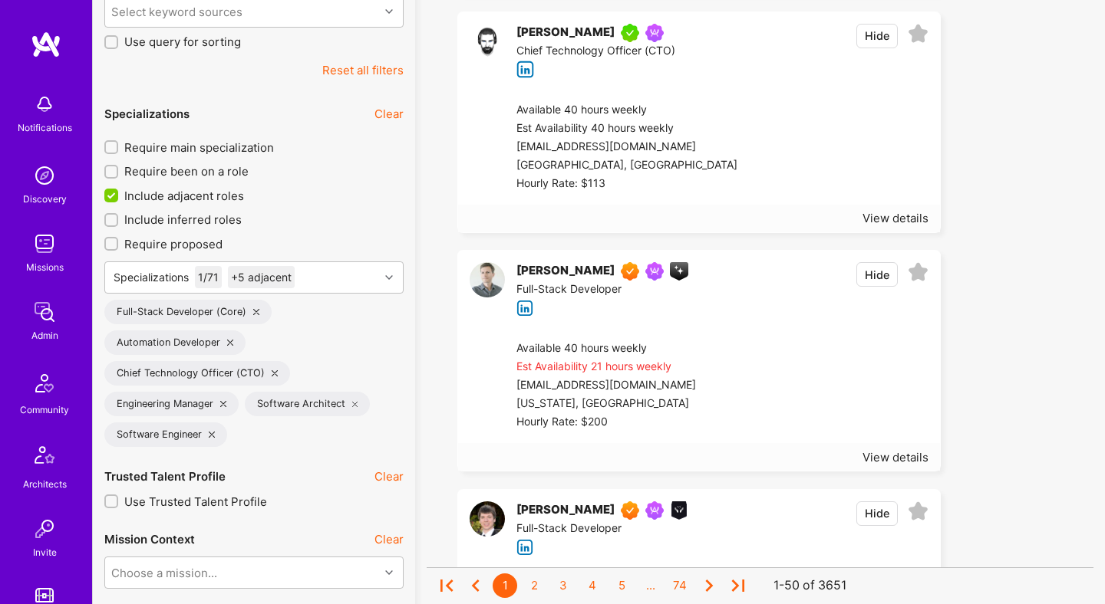
scroll to position [329, 0]
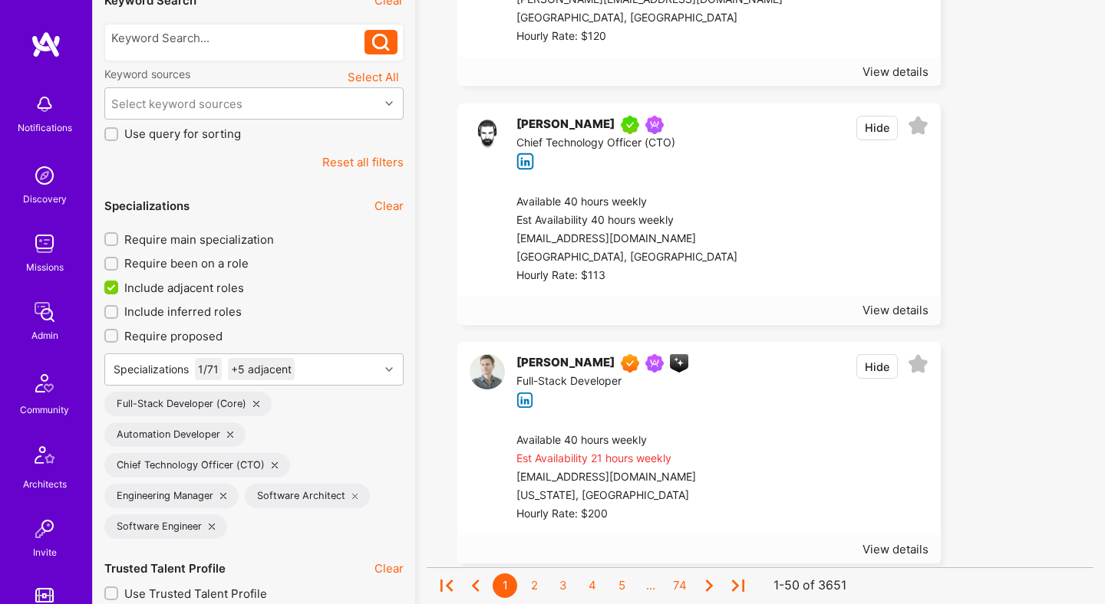
click at [737, 227] on div at bounding box center [832, 239] width 191 height 92
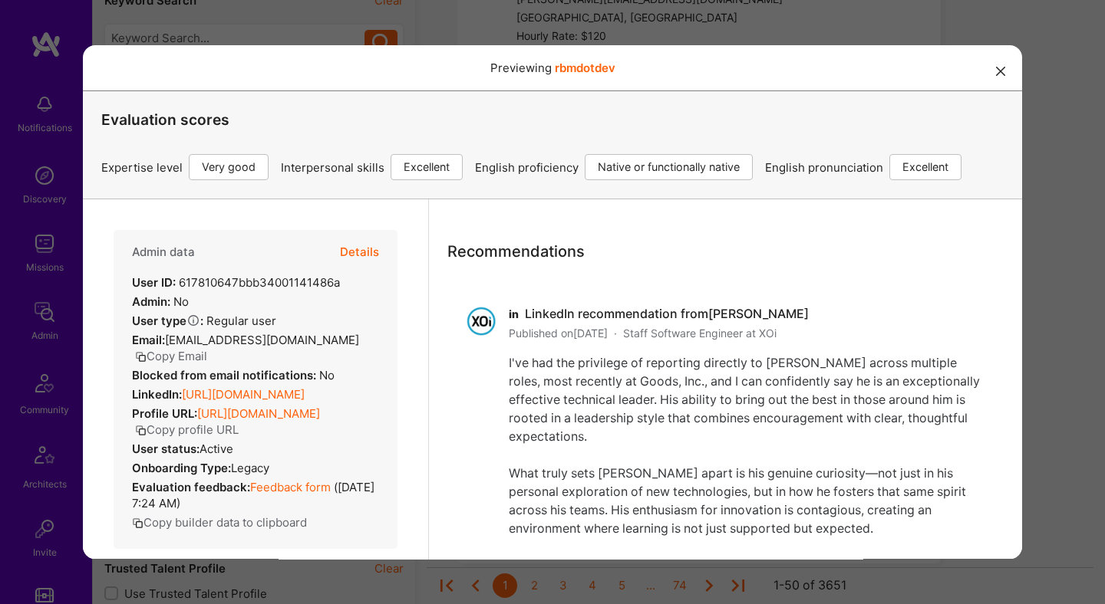
scroll to position [1654, 0]
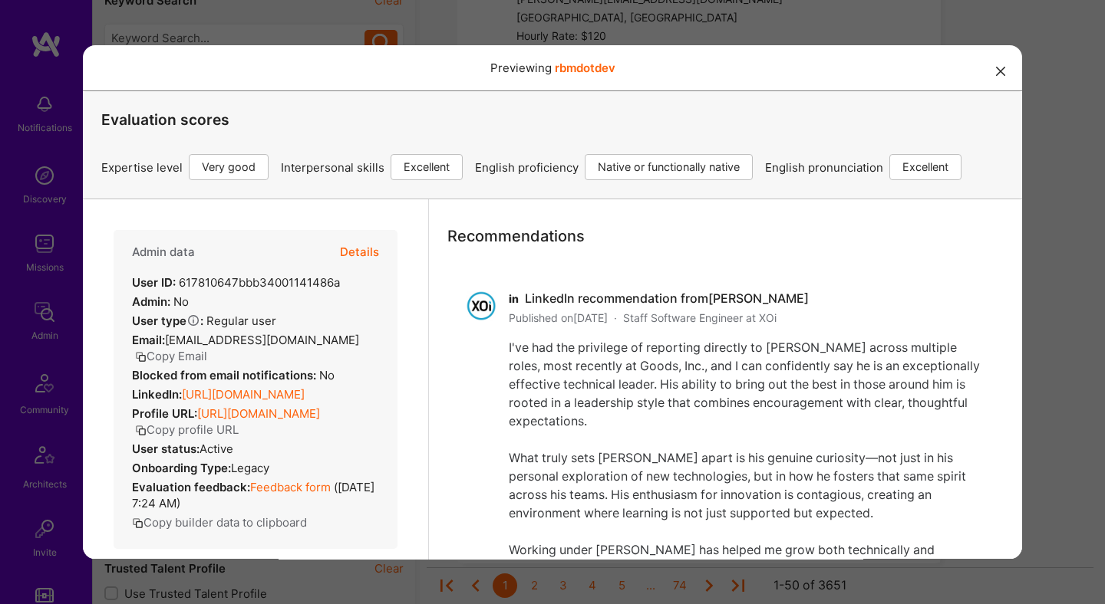
click at [1058, 316] on div "Previewing rbmdotdev Evaluation scores Expertise level Very good Interpersonal …" at bounding box center [552, 302] width 1105 height 604
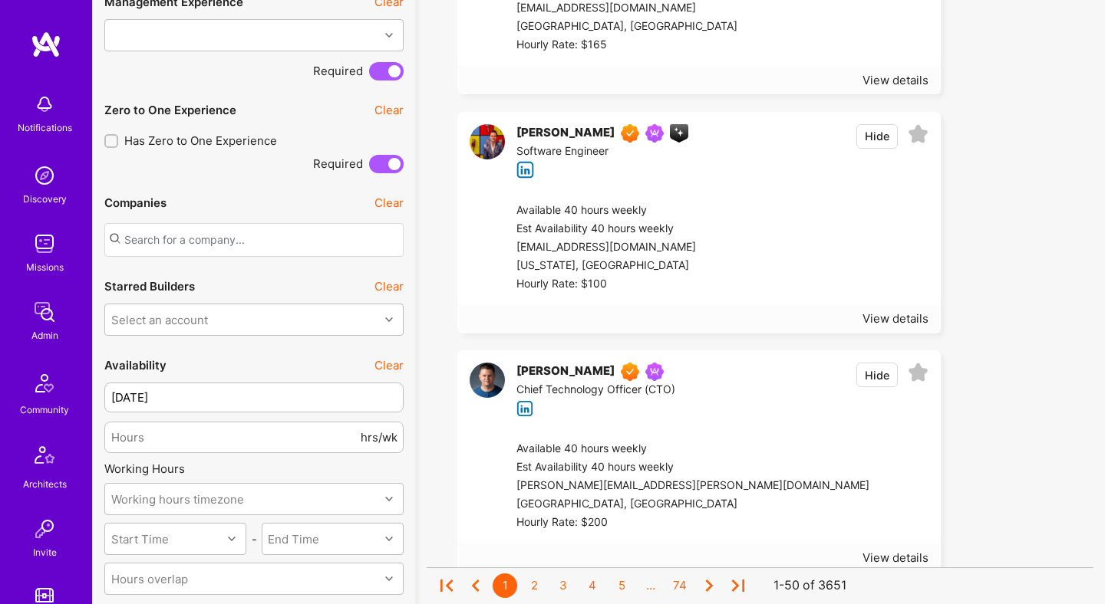
scroll to position [1203, 0]
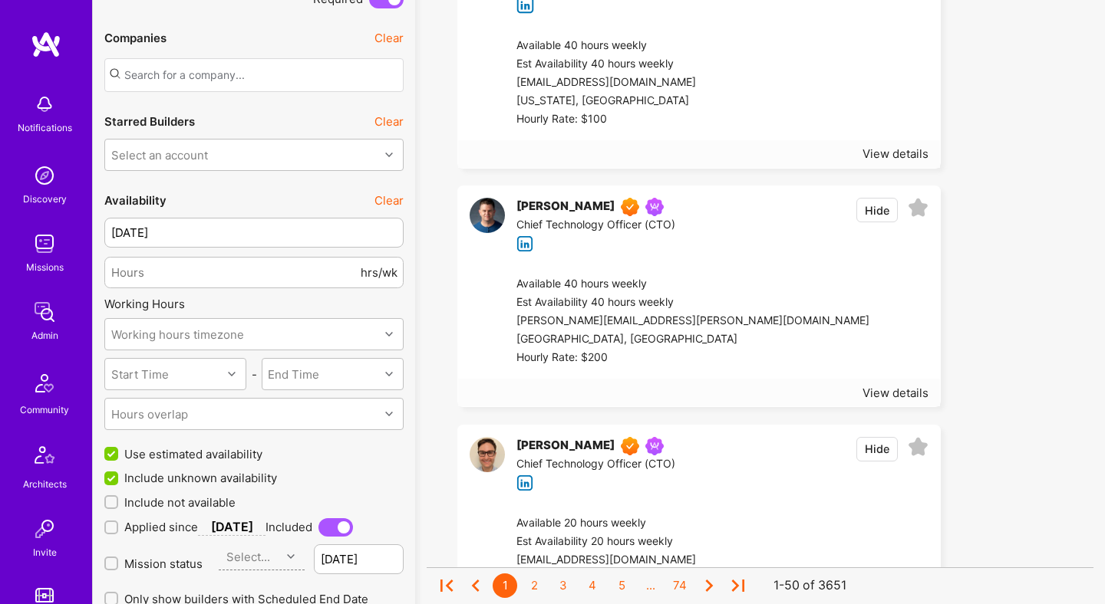
click at [702, 320] on div "mike.naquin@gmail.com" at bounding box center [692, 321] width 353 height 18
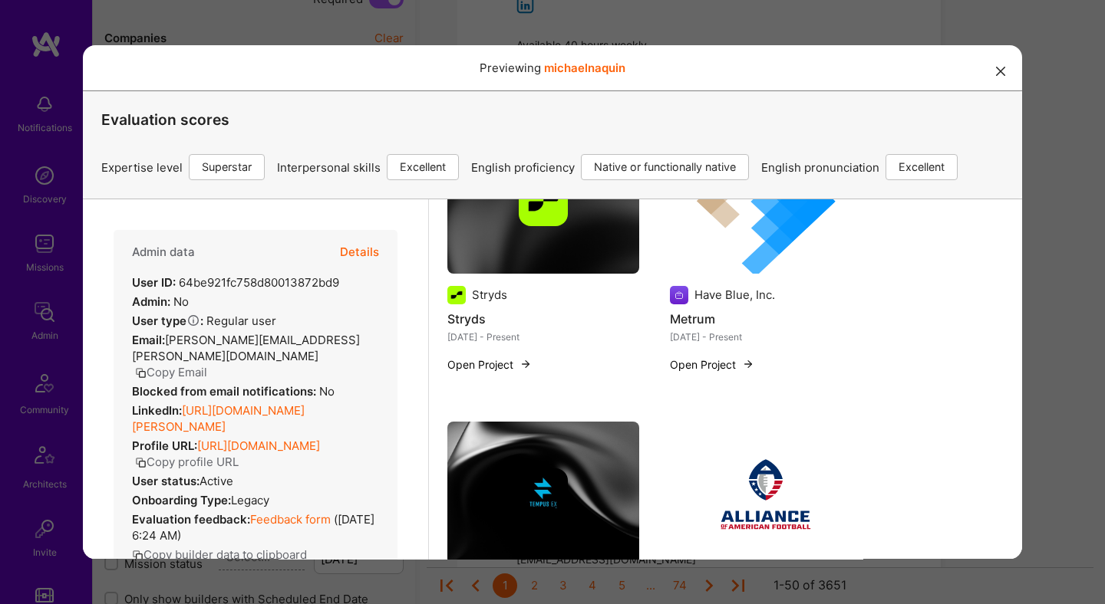
scroll to position [486, 0]
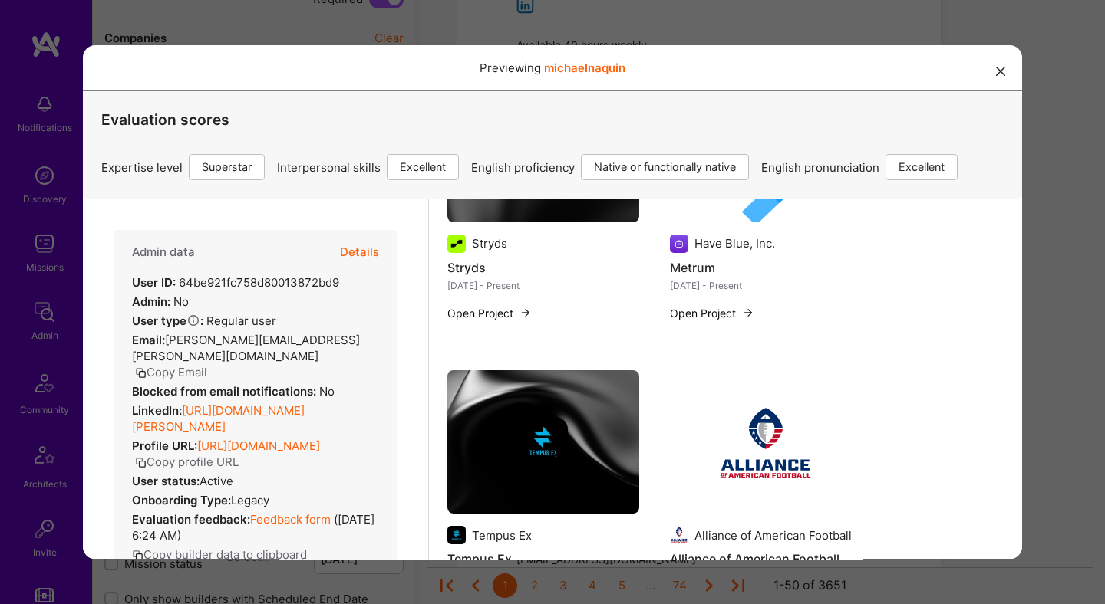
click at [1036, 359] on div "Previewing michaelnaquin Evaluation scores Expertise level Superstar Interperso…" at bounding box center [552, 302] width 1105 height 604
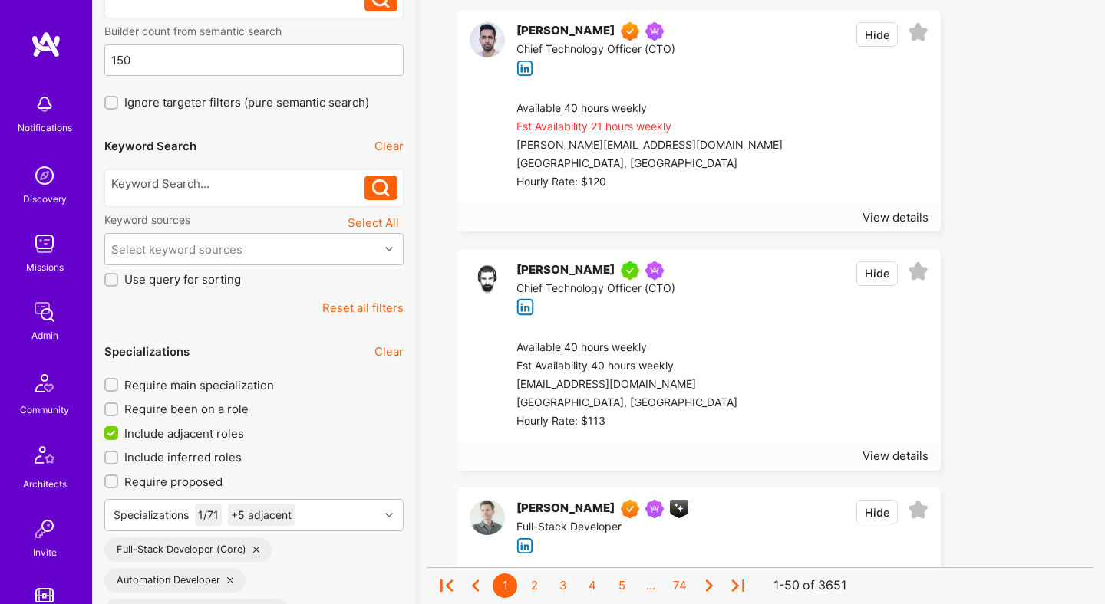
scroll to position [0, 0]
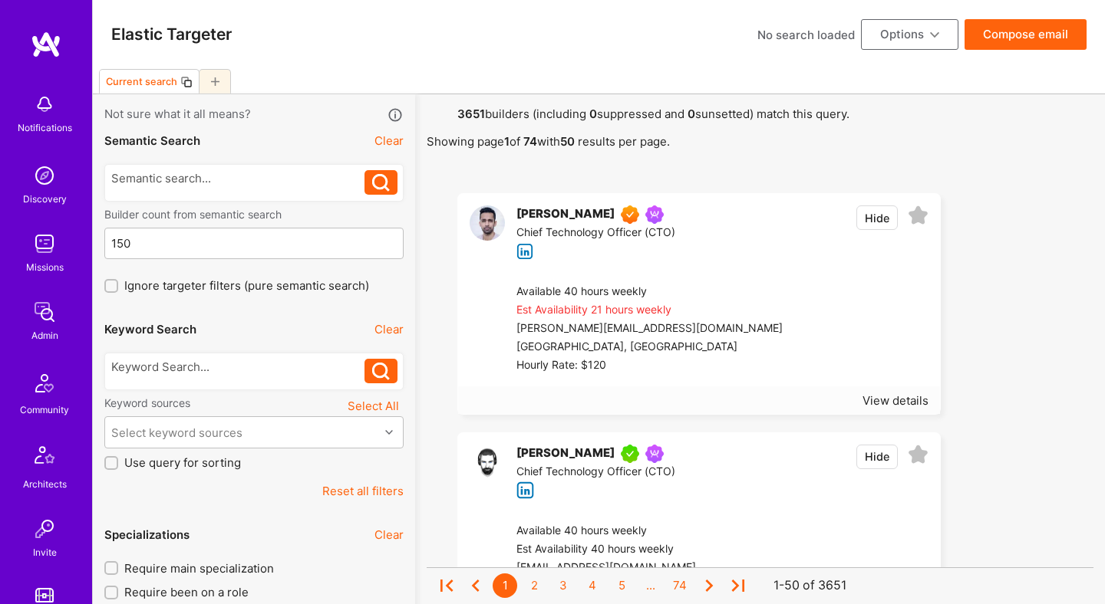
click at [252, 375] on div at bounding box center [238, 371] width 254 height 25
click at [258, 367] on div at bounding box center [238, 367] width 254 height 16
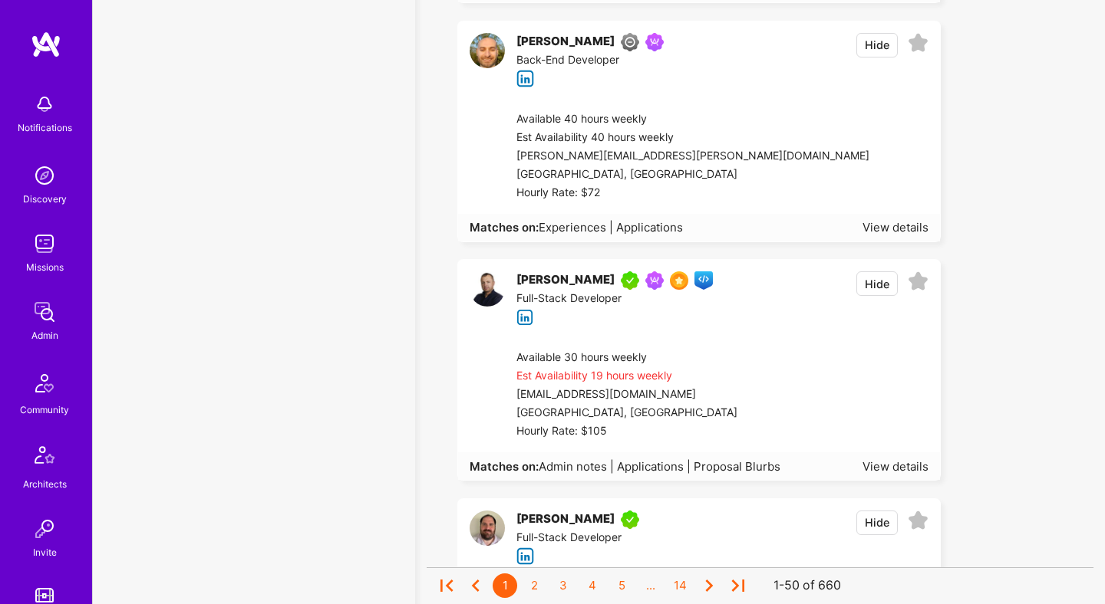
scroll to position [8155, 0]
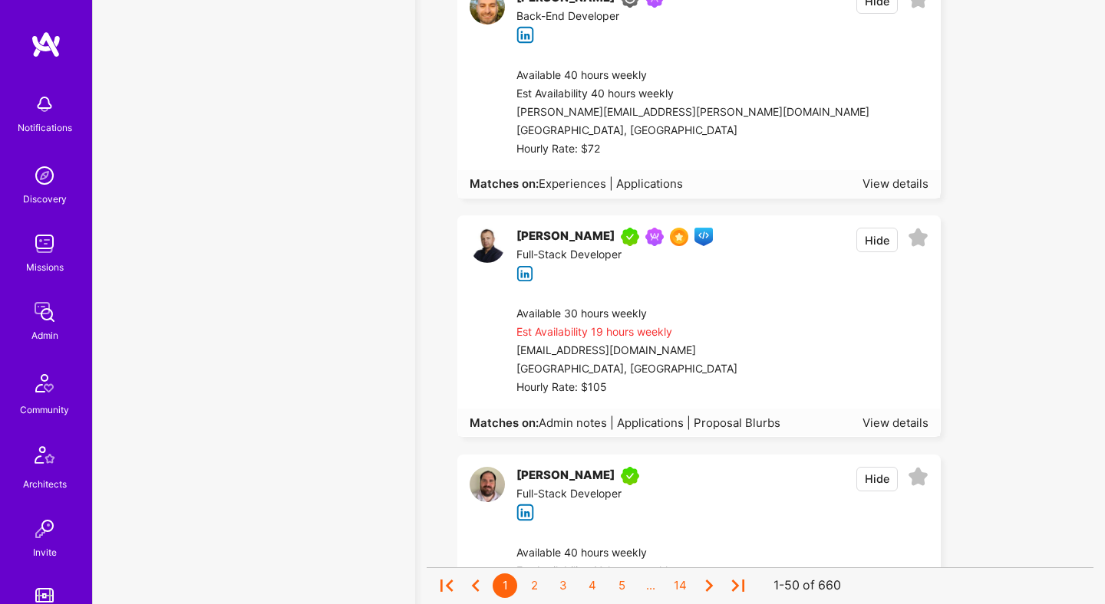
click at [761, 294] on div "Available 30 hours weekly Est Availability 19 hours weekly eugen.rata@gmail.com…" at bounding box center [716, 351] width 446 height 115
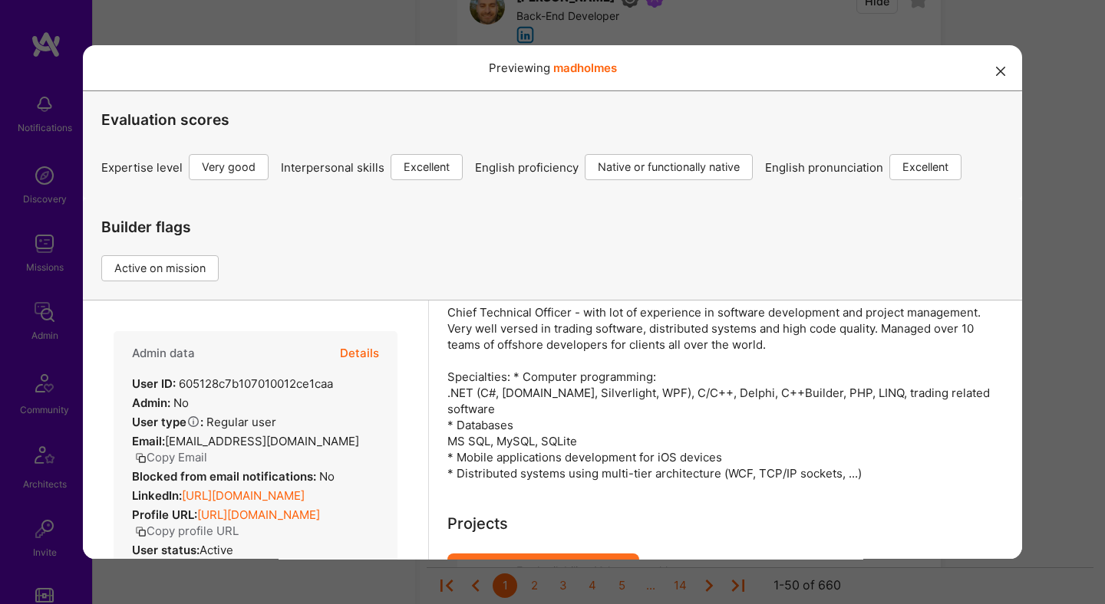
scroll to position [356, 0]
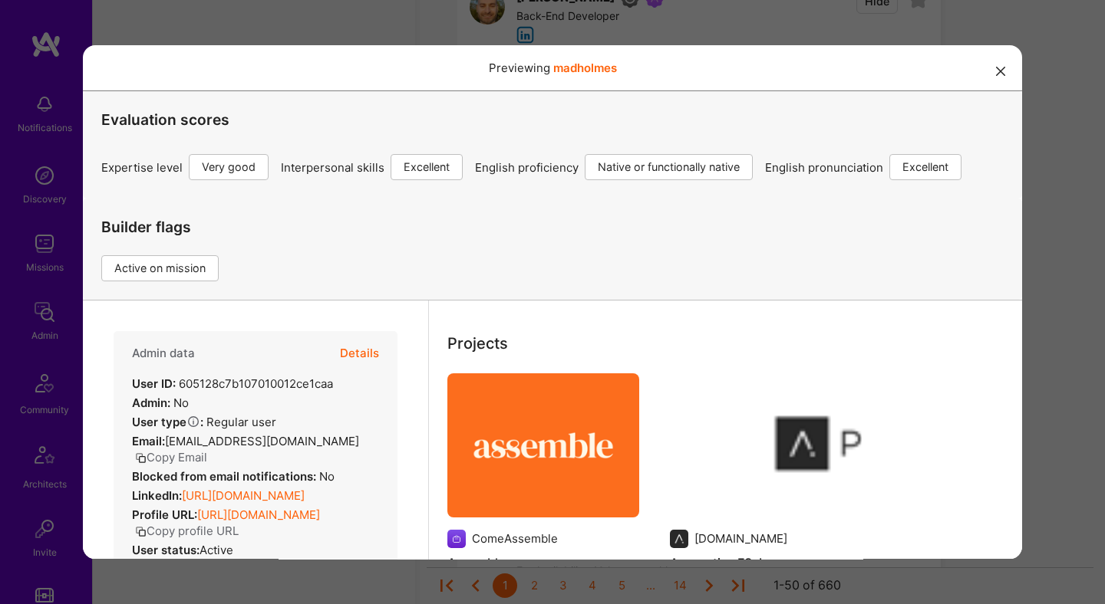
click at [1103, 341] on div "Previewing madholmes Evaluation scores Expertise level Very good Interpersonal …" at bounding box center [552, 302] width 1105 height 604
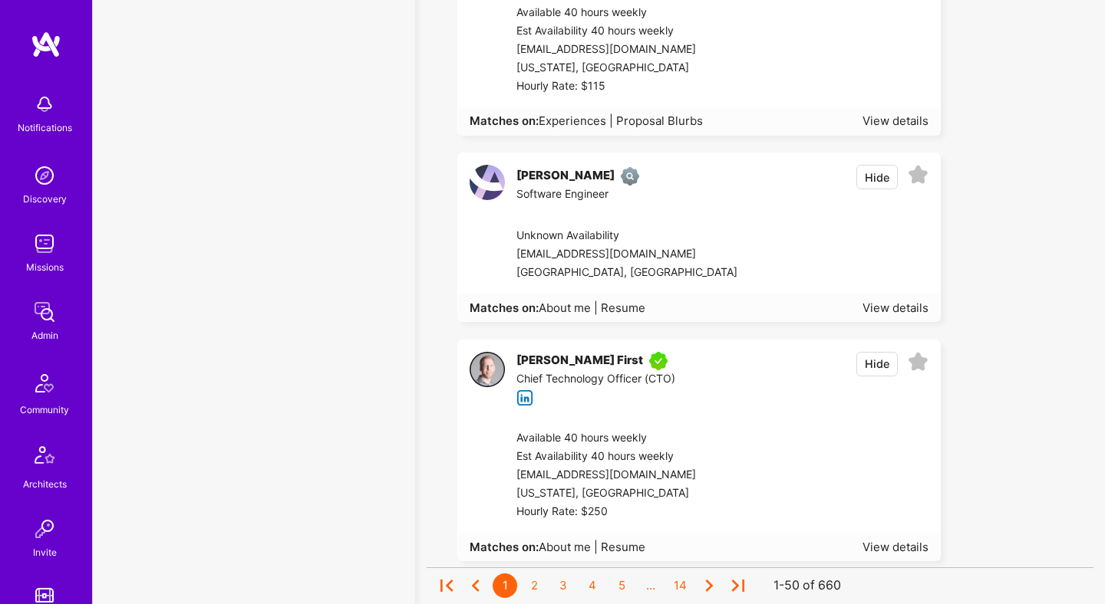
scroll to position [11518, 0]
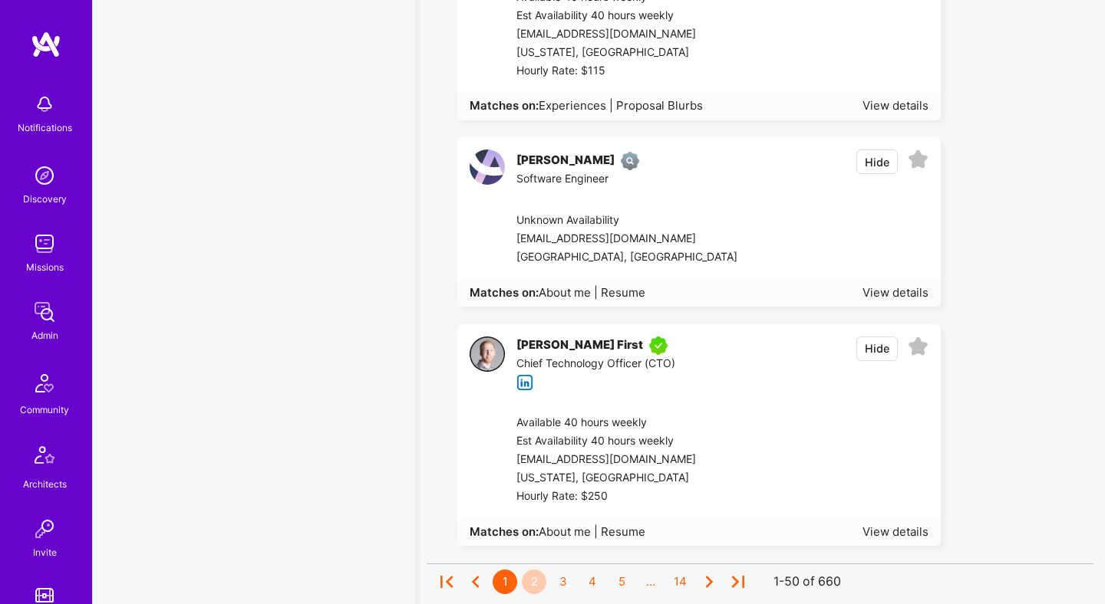
click at [534, 570] on div "2" at bounding box center [534, 582] width 25 height 25
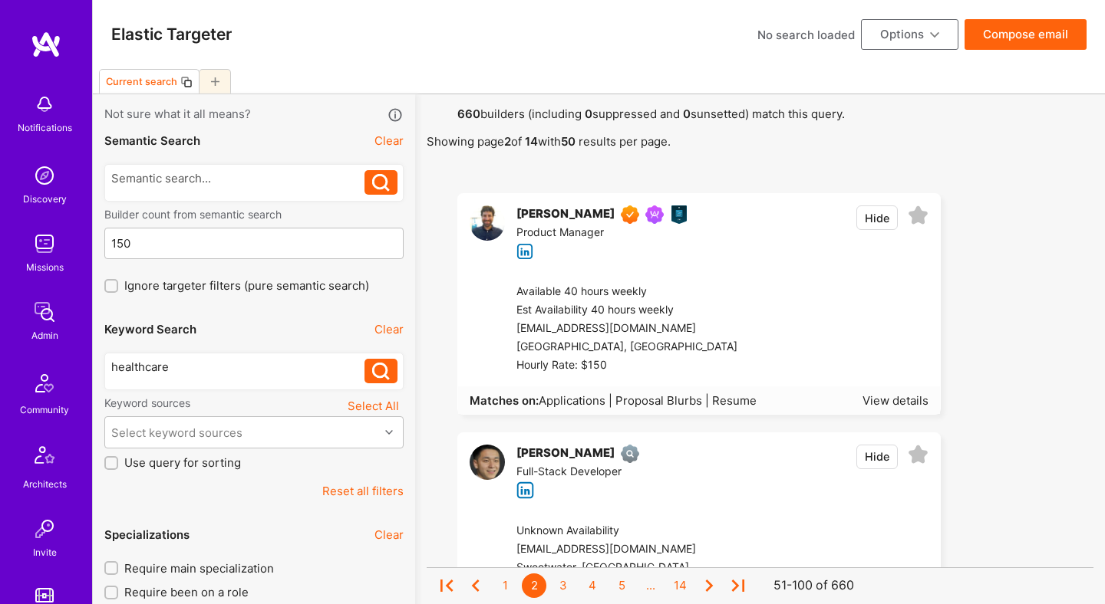
scroll to position [278, 0]
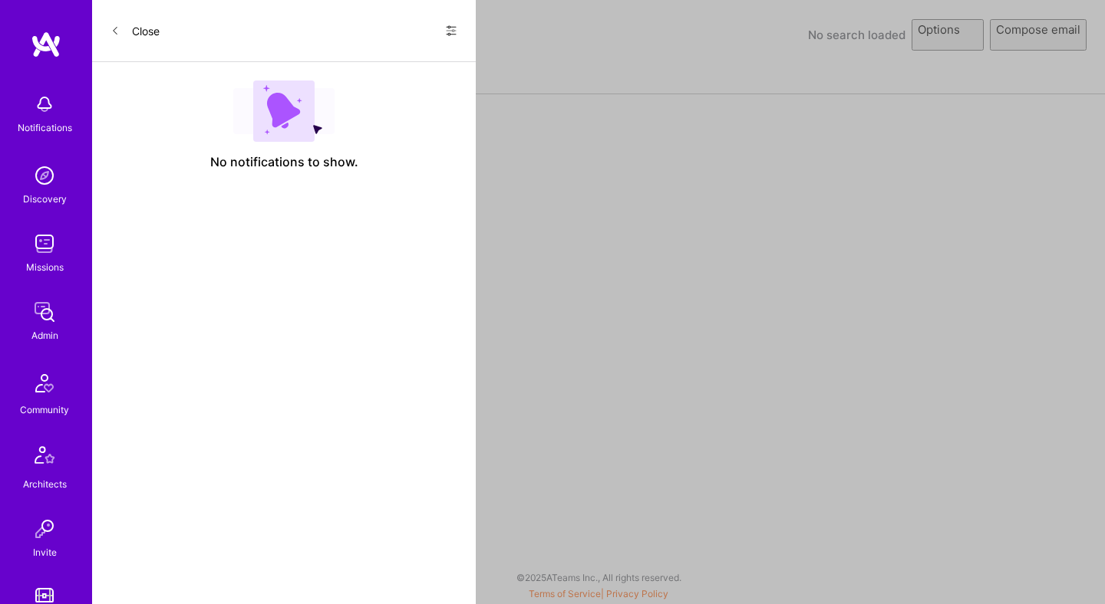
select select "rich-reachout"
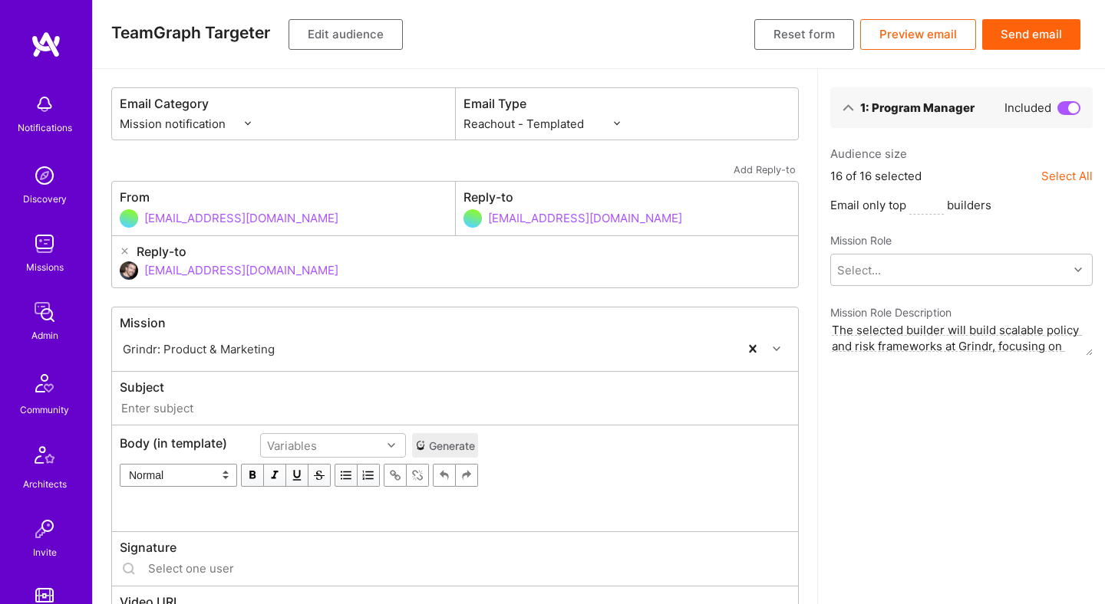
click at [347, 37] on button "Edit audience" at bounding box center [345, 34] width 114 height 31
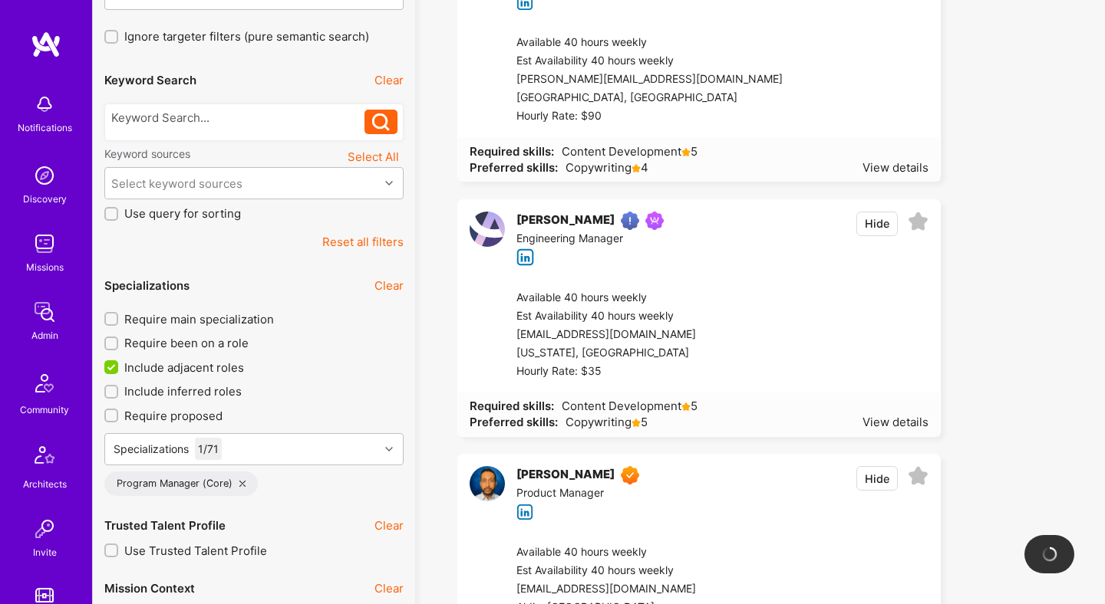
scroll to position [311, 0]
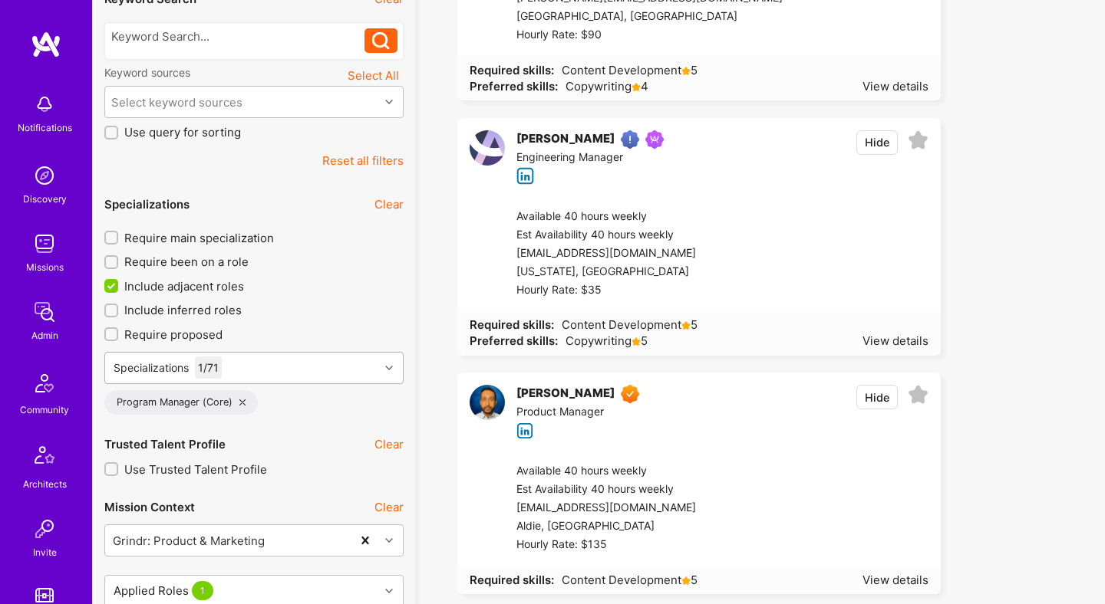
click at [372, 387] on div "Specializations 1 / 71 Program Manager (Core)" at bounding box center [253, 383] width 299 height 63
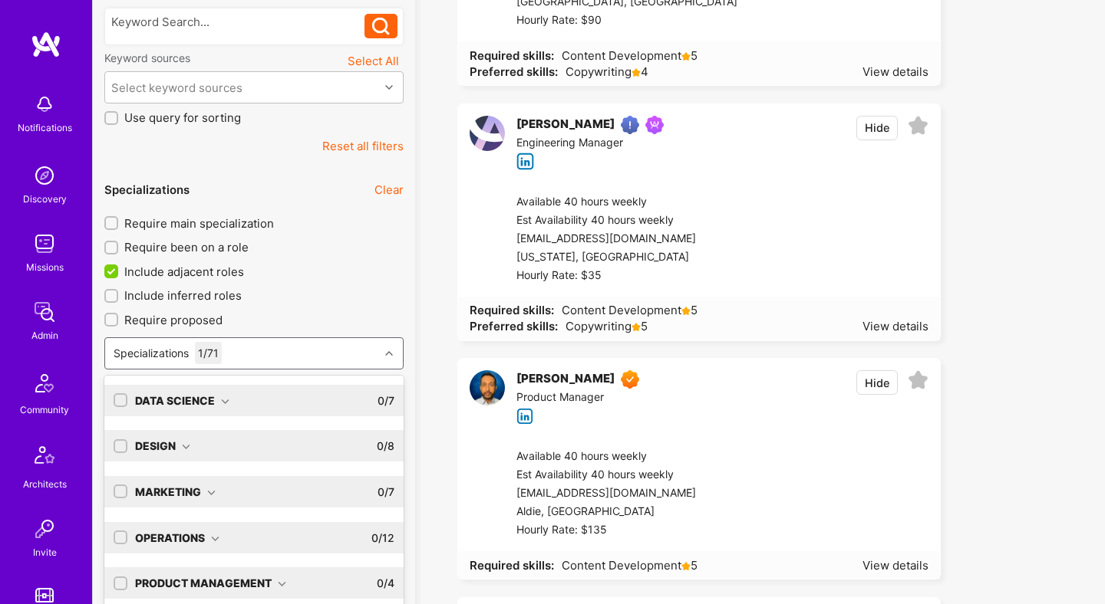
scroll to position [352, 0]
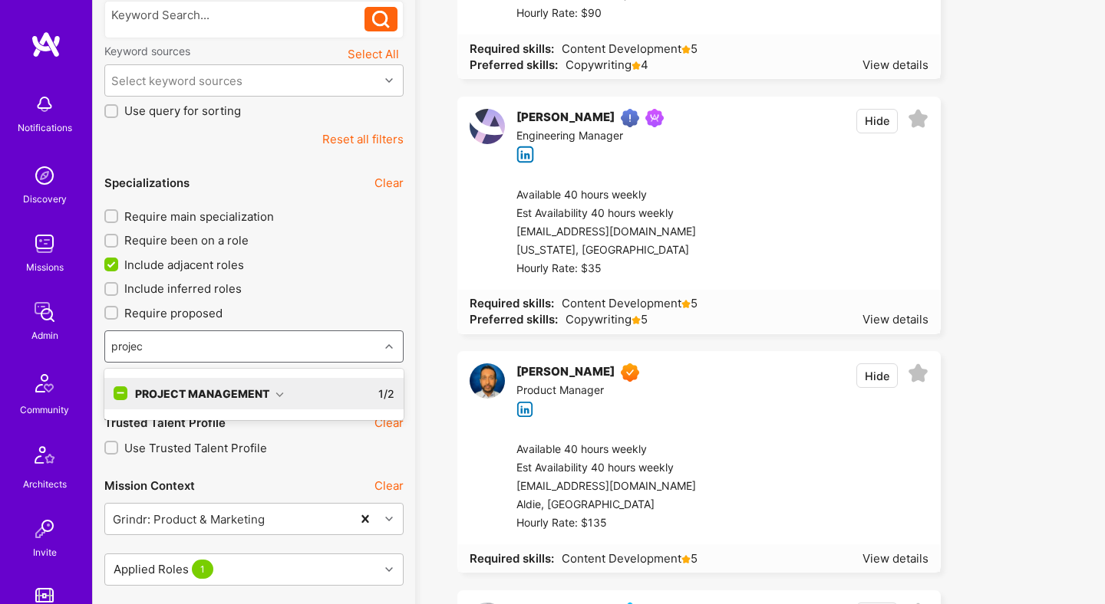
type input "project"
click at [275, 396] on icon at bounding box center [279, 394] width 8 height 8
click at [193, 428] on div "Project Manager" at bounding box center [254, 425] width 281 height 16
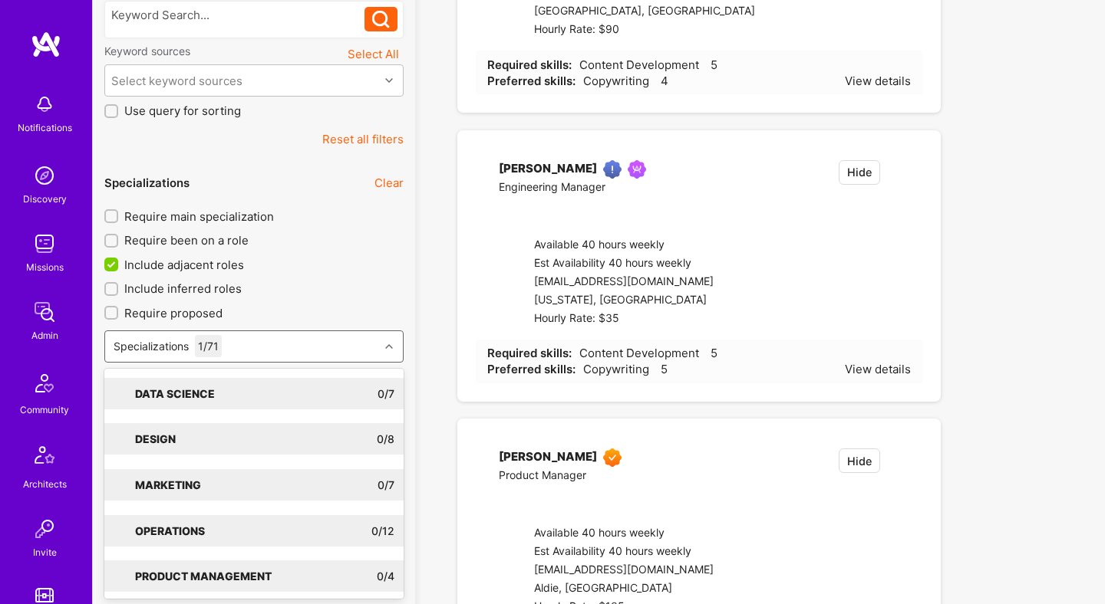
checkbox input "true"
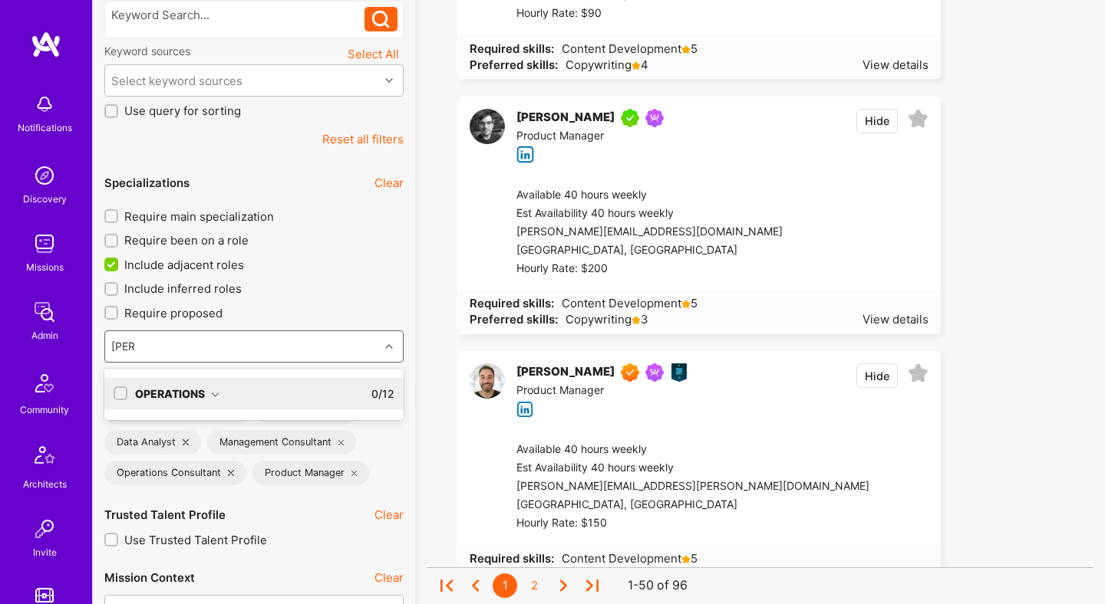
type input "conten"
click at [217, 387] on div "Operations" at bounding box center [177, 394] width 84 height 16
click at [198, 423] on div "Content Writer" at bounding box center [254, 425] width 281 height 16
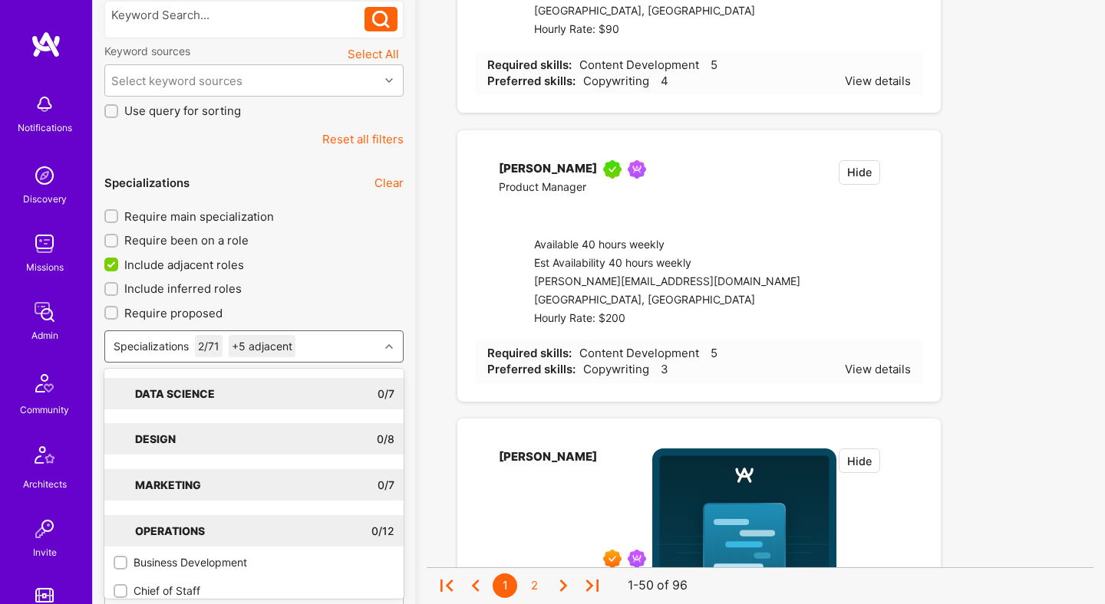
checkbox input "true"
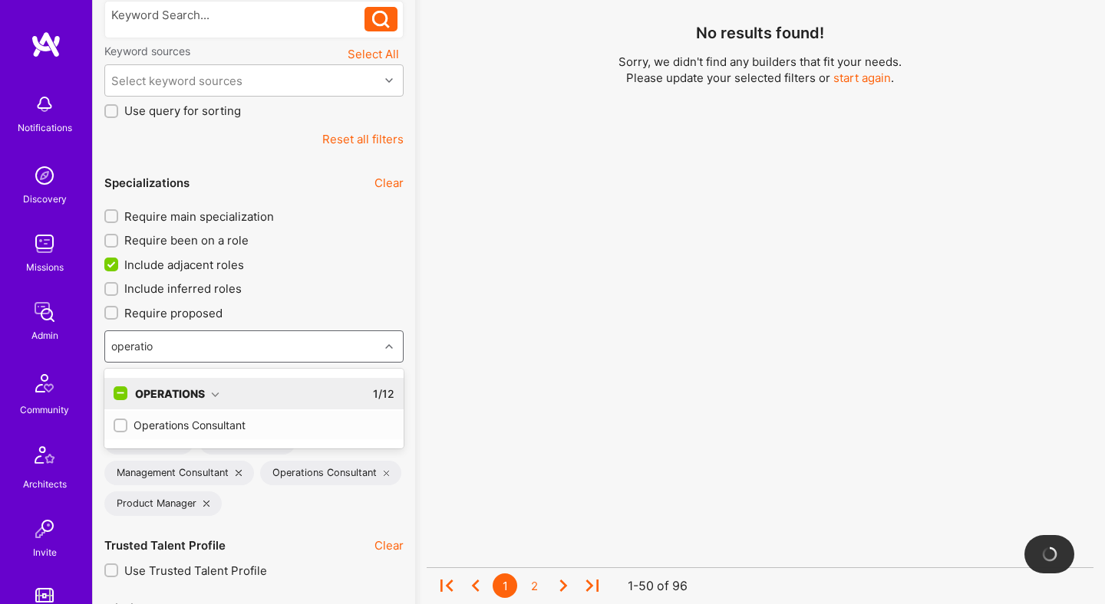
type input "operation"
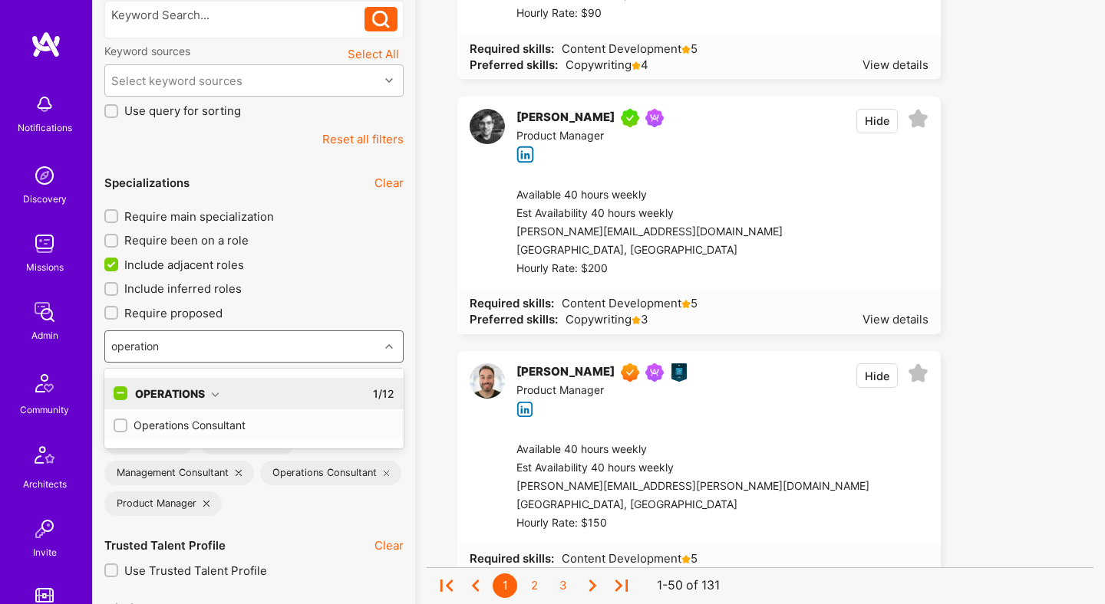
click at [229, 422] on div "Operations Consultant" at bounding box center [254, 425] width 281 height 16
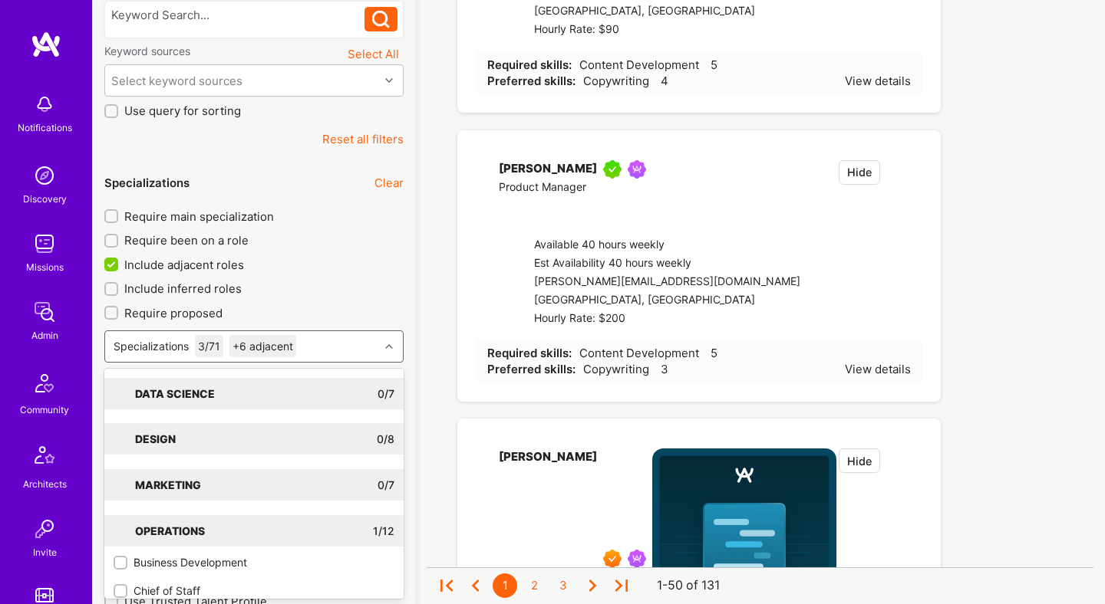
checkbox input "true"
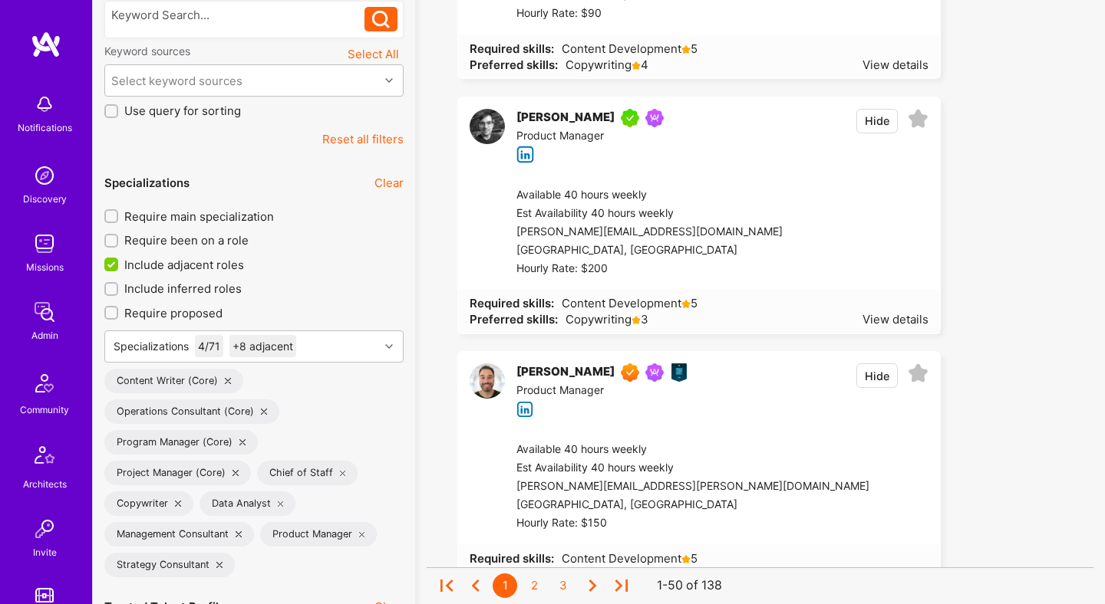
click at [278, 501] on icon at bounding box center [281, 504] width 6 height 6
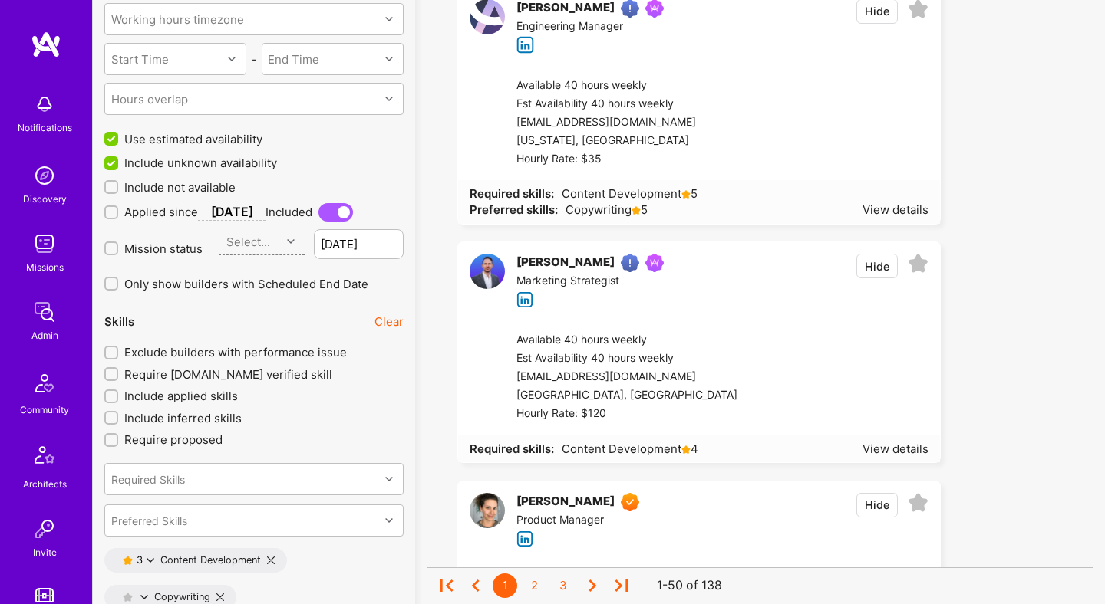
scroll to position [2127, 0]
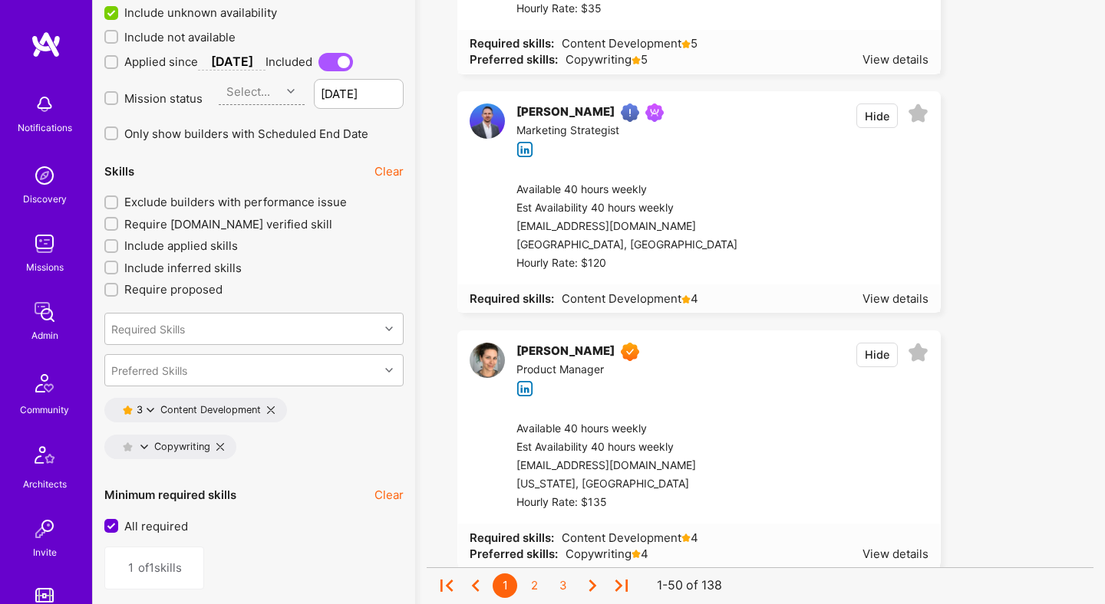
click at [272, 407] on icon at bounding box center [271, 411] width 8 height 8
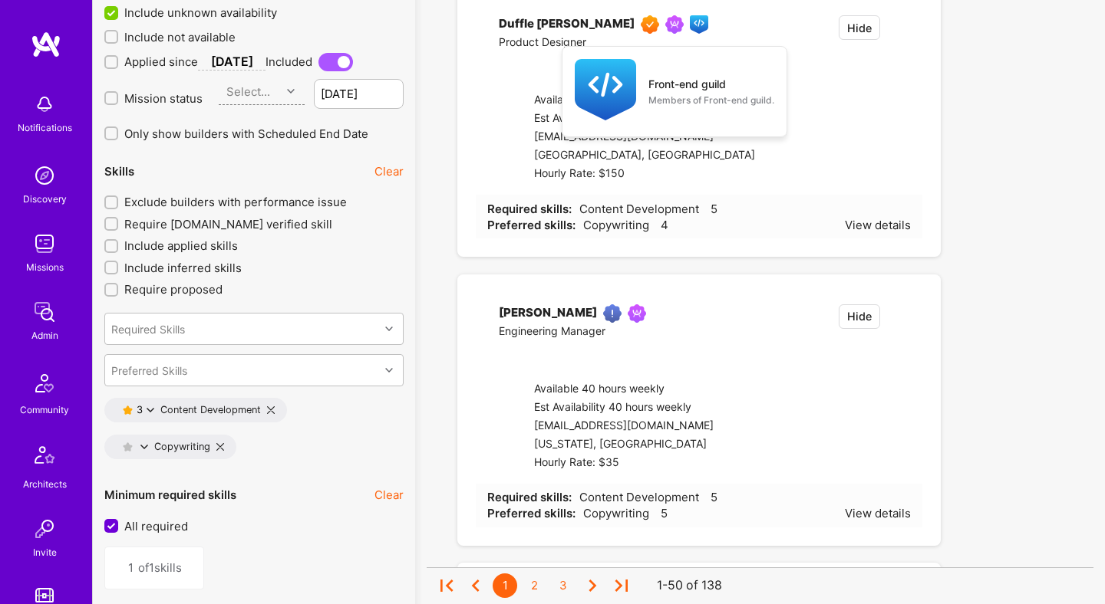
type input "0"
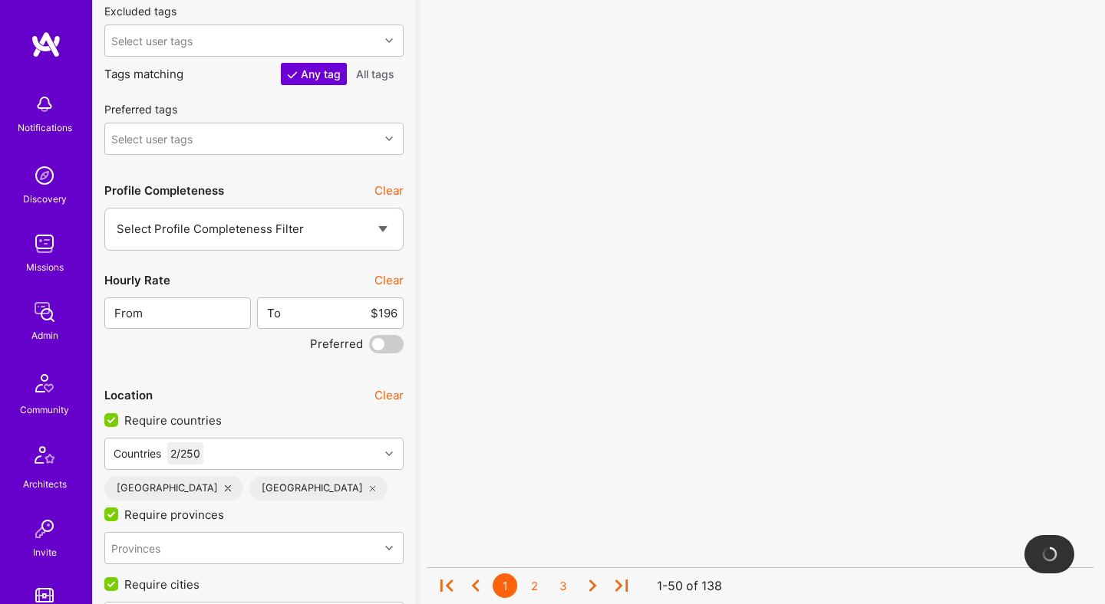
scroll to position [2947, 0]
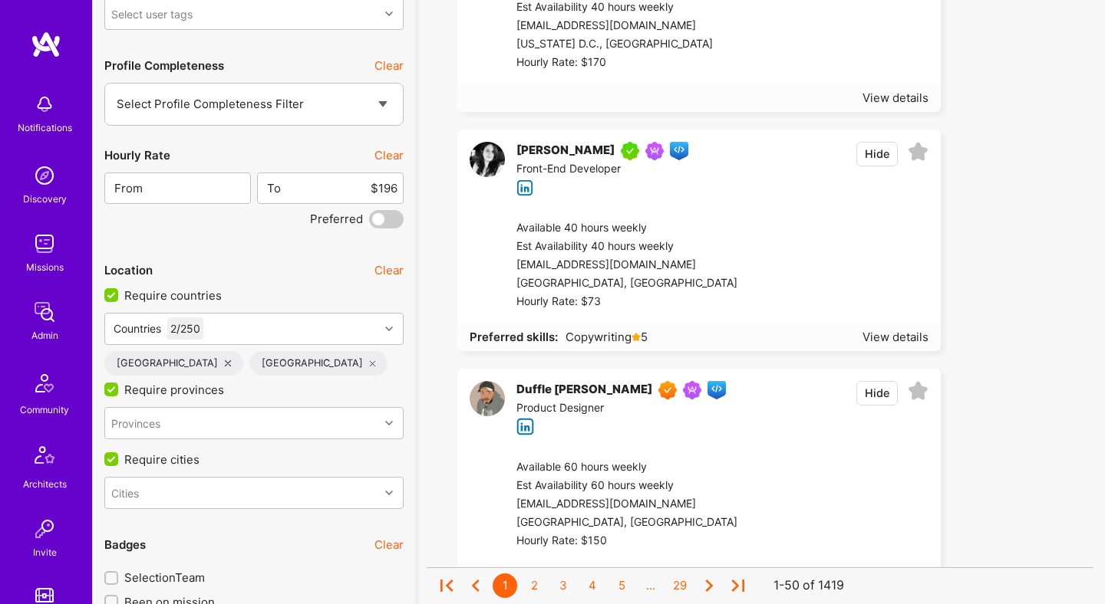
click at [391, 150] on button "Clear" at bounding box center [388, 155] width 29 height 16
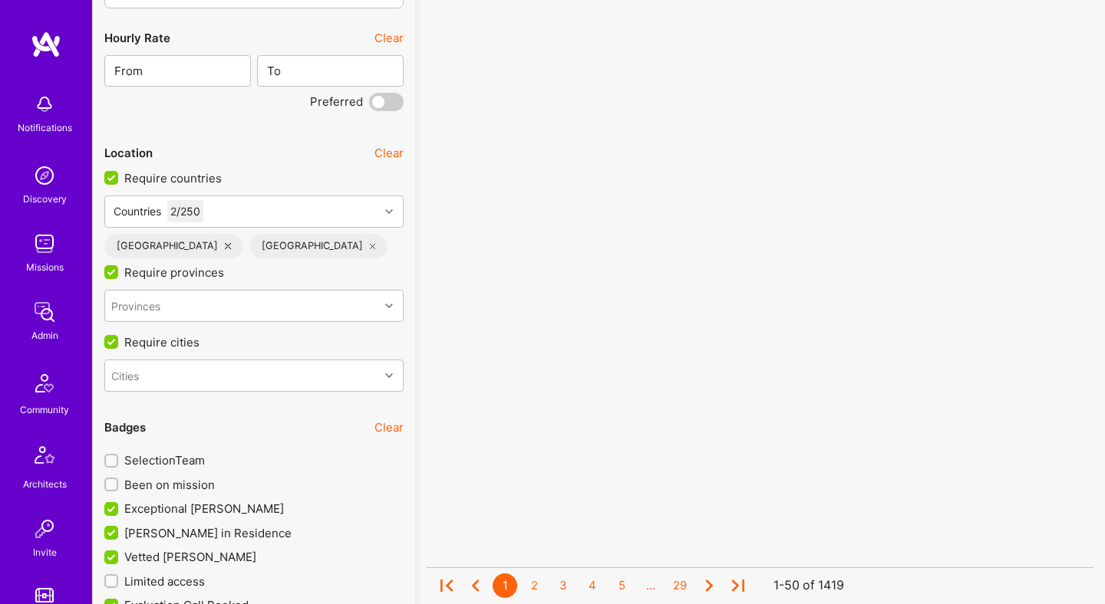
scroll to position [3343, 0]
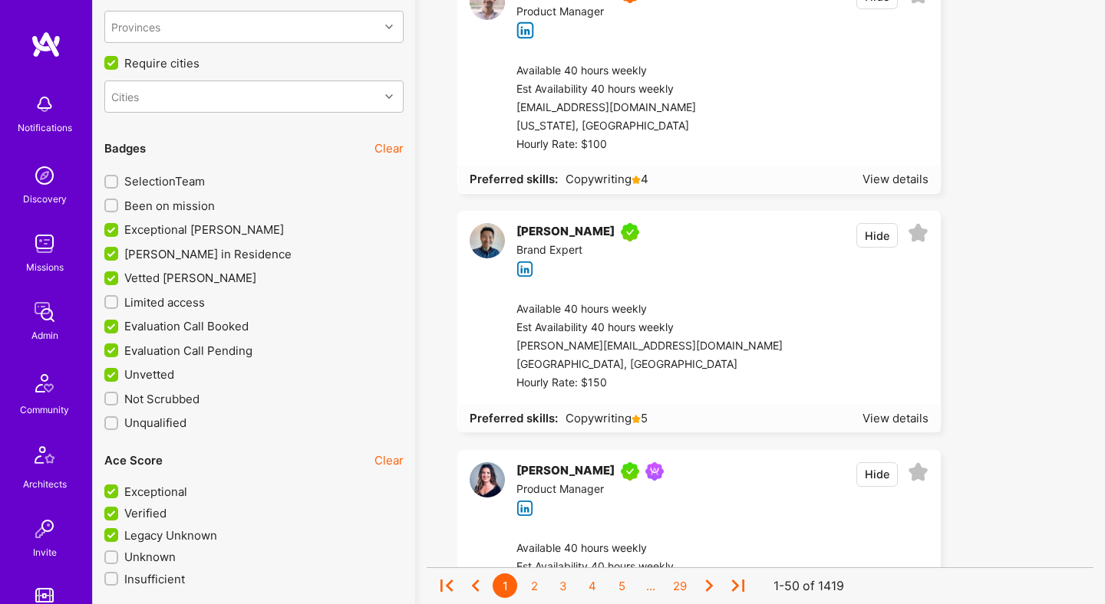
click at [194, 204] on span "Been on mission" at bounding box center [169, 206] width 91 height 16
click at [118, 204] on input "Been on mission" at bounding box center [112, 206] width 11 height 11
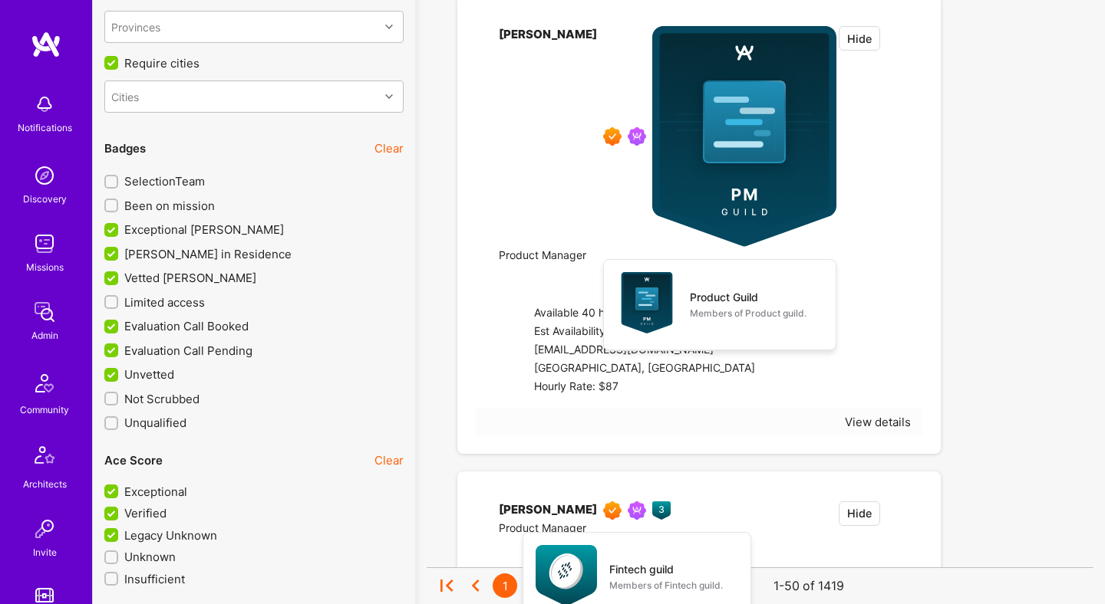
checkbox input "true"
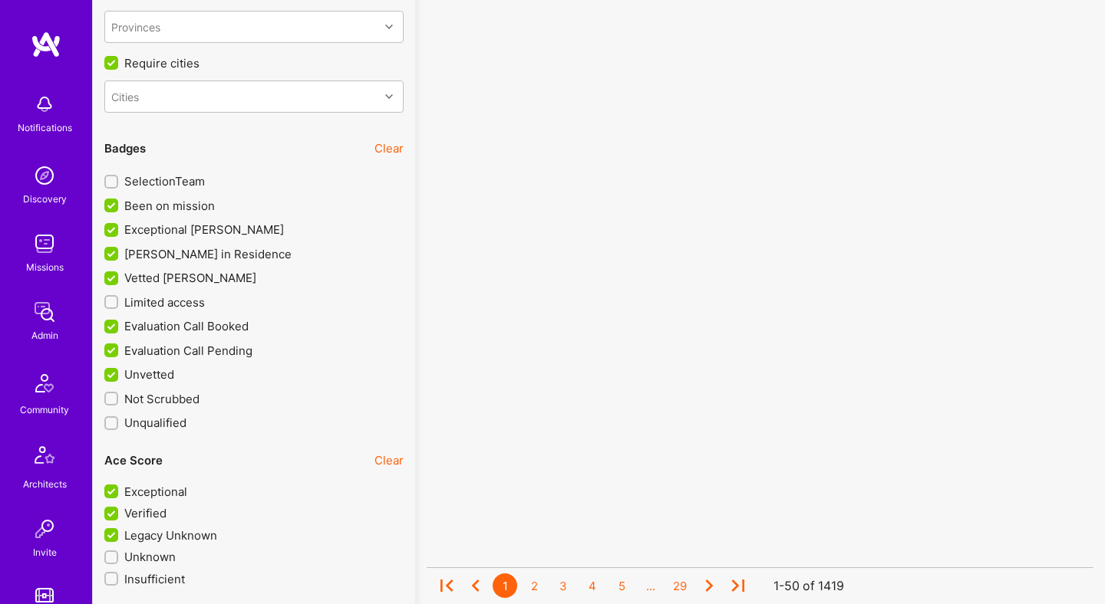
click at [192, 180] on span "SelectionTeam" at bounding box center [164, 181] width 81 height 16
click at [118, 180] on input "SelectionTeam" at bounding box center [112, 182] width 11 height 11
checkbox input "true"
click at [188, 298] on span "Limited access" at bounding box center [164, 303] width 81 height 16
click at [118, 298] on input "Limited access" at bounding box center [112, 303] width 11 height 11
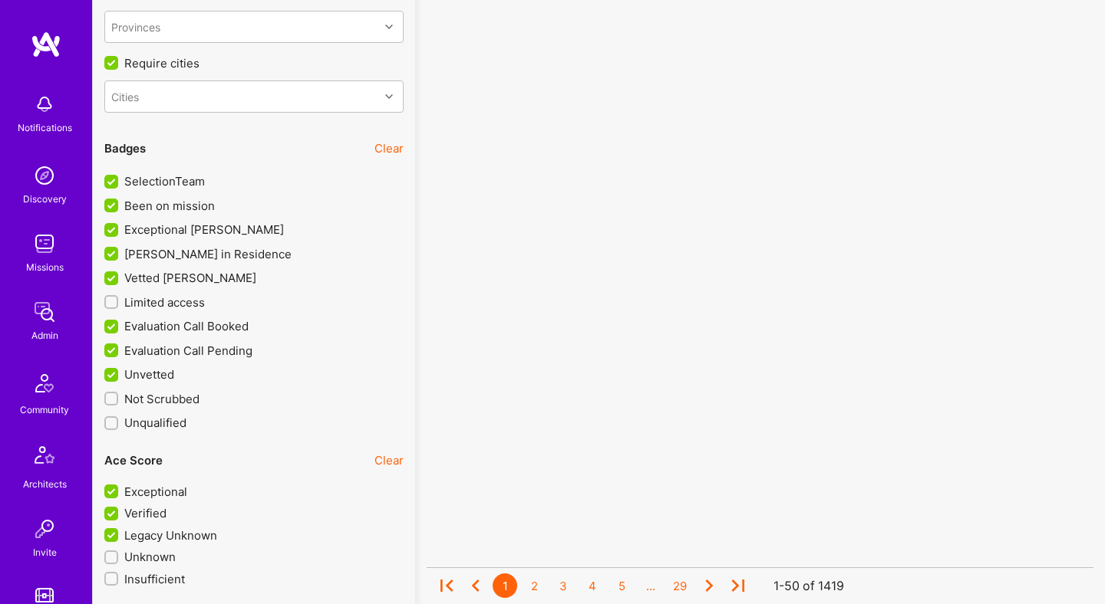
checkbox input "true"
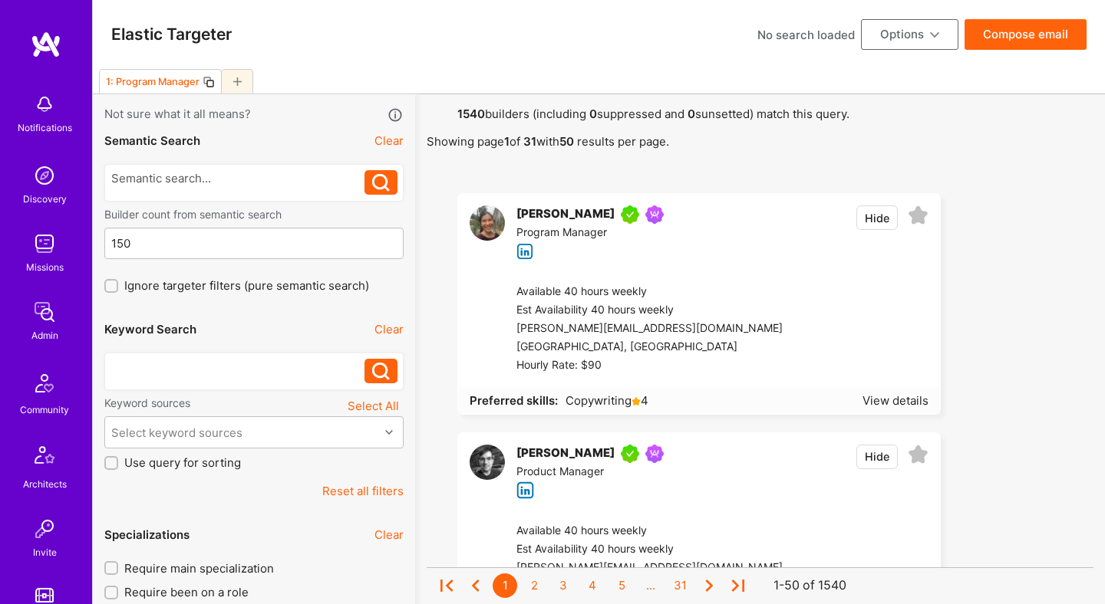
click at [230, 369] on div at bounding box center [238, 367] width 254 height 16
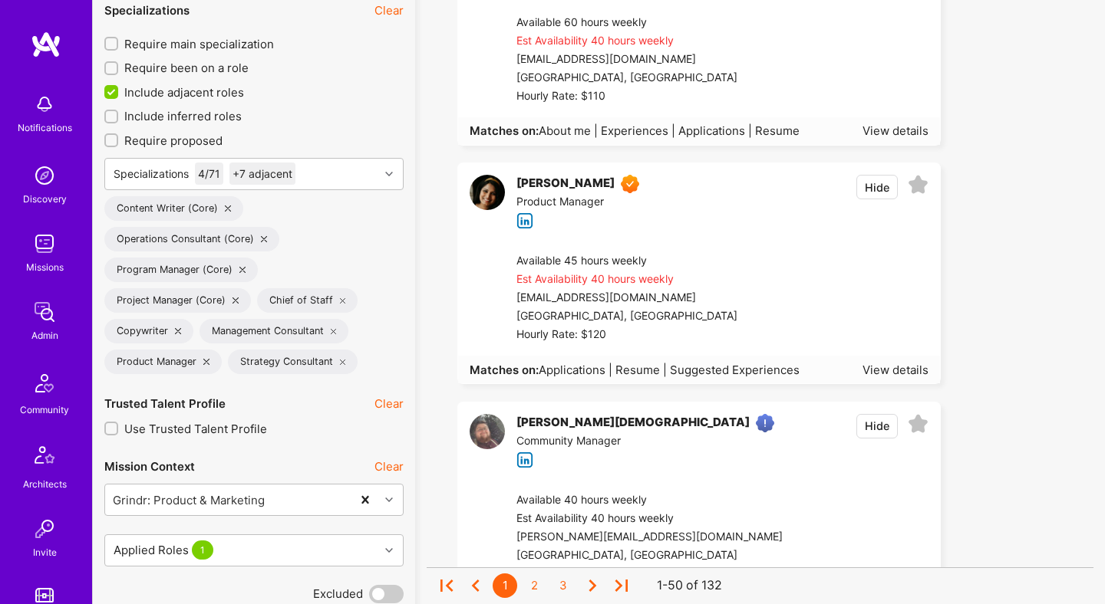
scroll to position [413, 0]
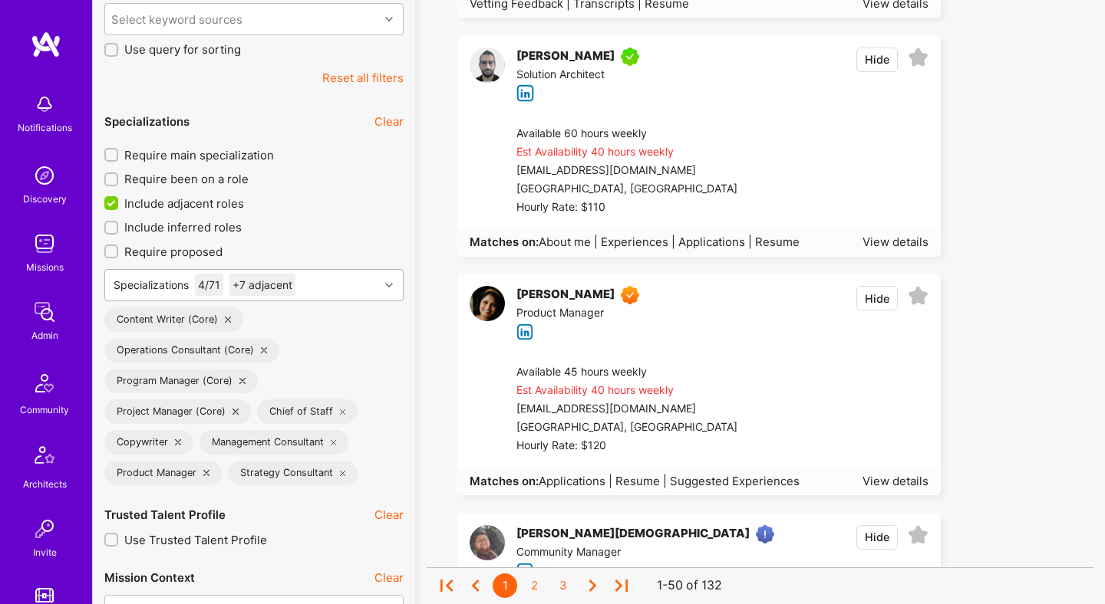
click at [339, 277] on div "Specializations 4 / 71 +7 adjacent" at bounding box center [242, 285] width 274 height 31
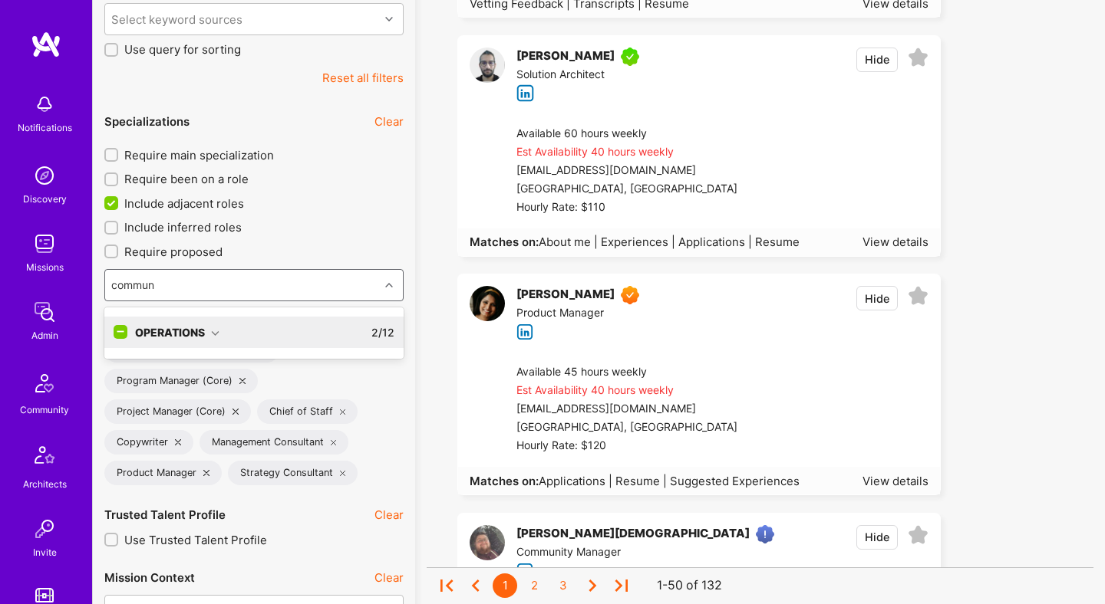
type input "communi"
click at [215, 328] on div "Operations" at bounding box center [177, 332] width 84 height 16
click at [174, 361] on div "Community Manager" at bounding box center [254, 364] width 281 height 16
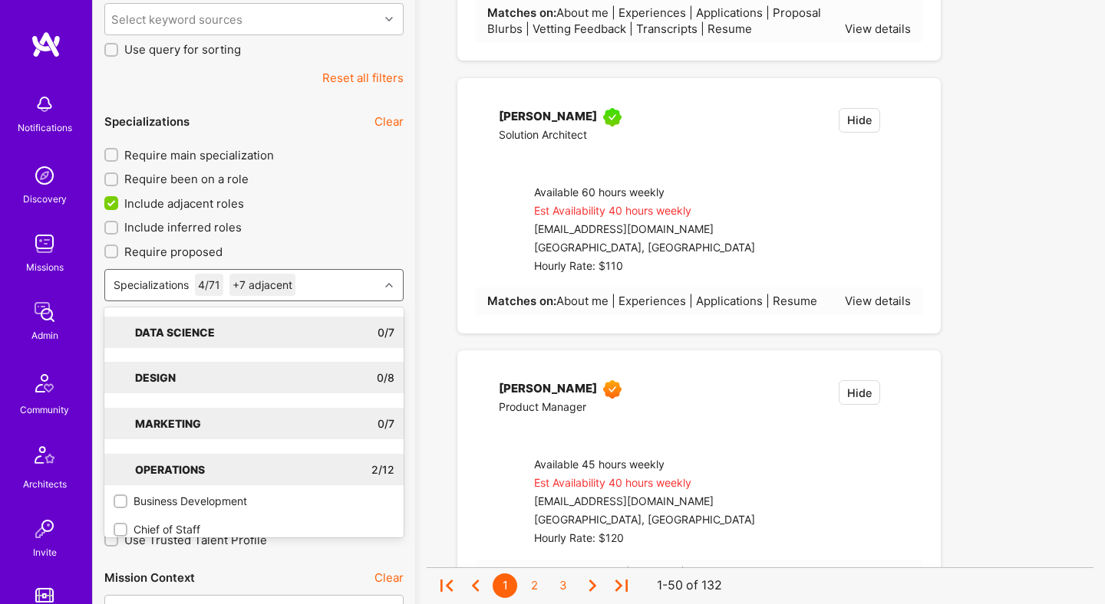
checkbox input "true"
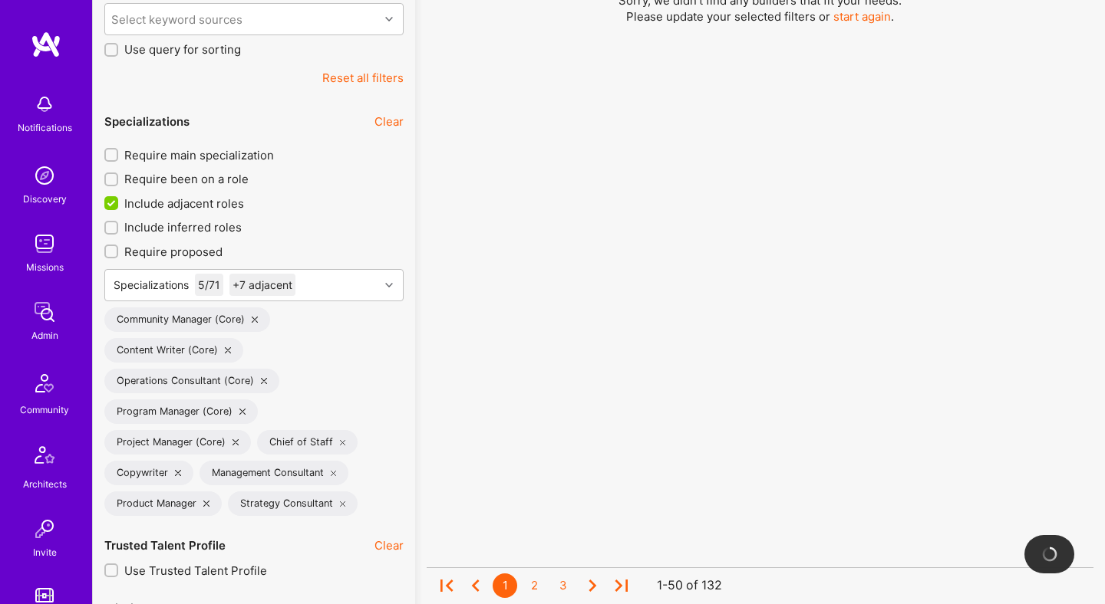
click at [195, 156] on span "Require main specialization" at bounding box center [199, 155] width 150 height 16
click at [118, 156] on input "Require main specialization" at bounding box center [112, 155] width 11 height 11
checkbox input "true"
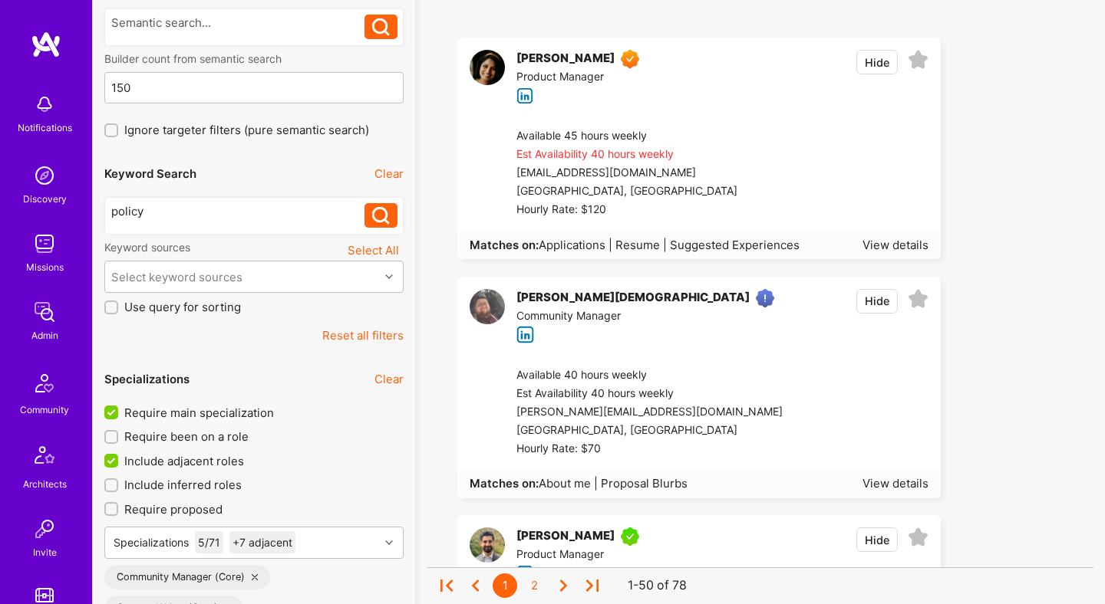
scroll to position [96, 0]
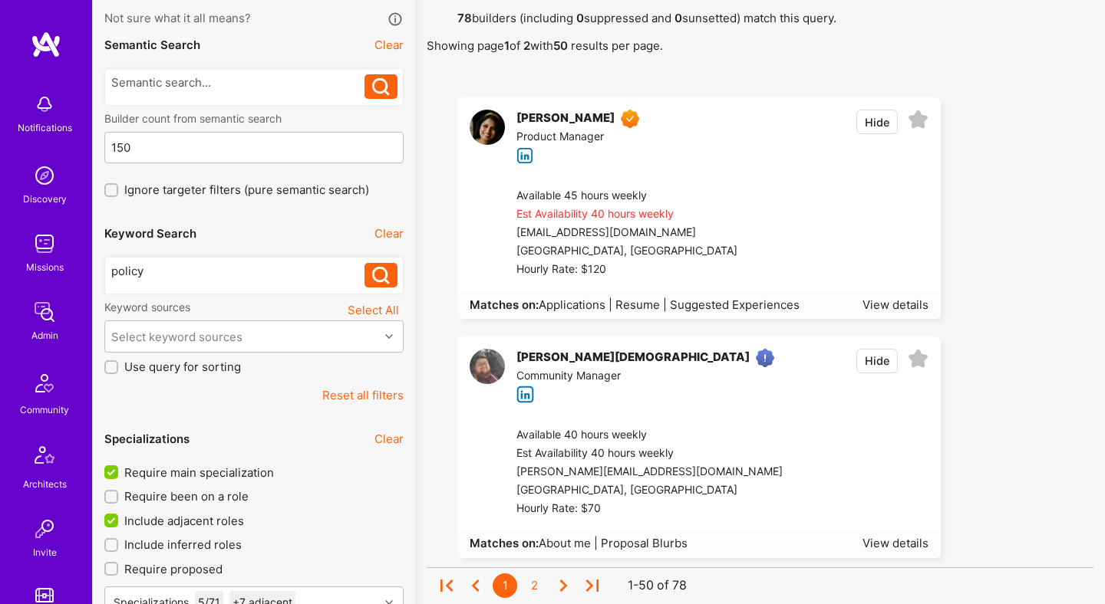
click at [263, 262] on div "policy policy" at bounding box center [253, 276] width 299 height 38
click at [260, 271] on div "policy" at bounding box center [238, 271] width 254 height 16
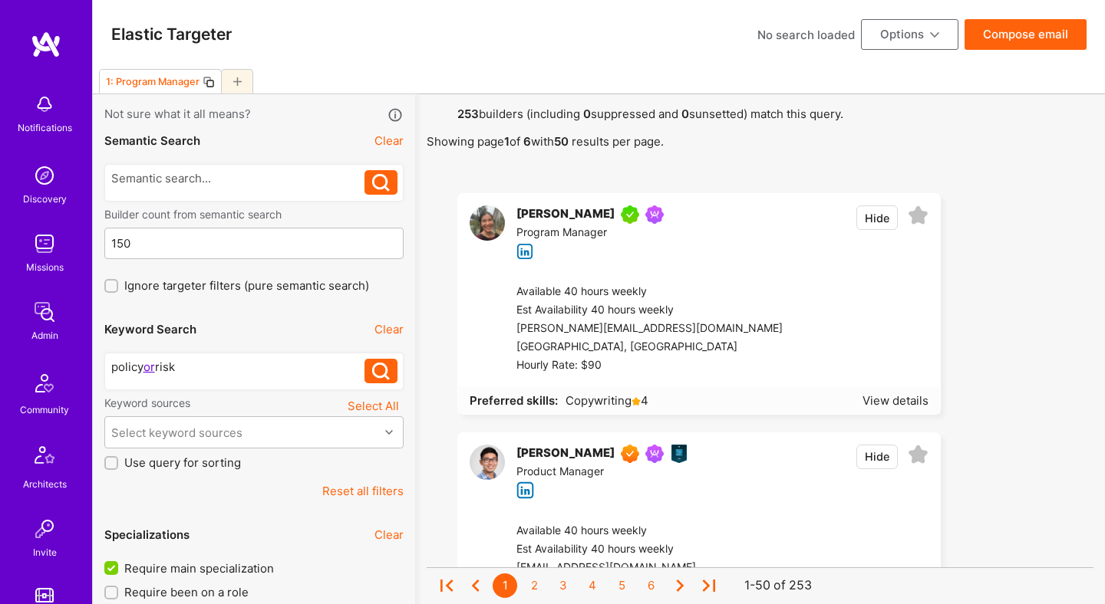
click at [993, 42] on button "Compose email" at bounding box center [1025, 34] width 122 height 31
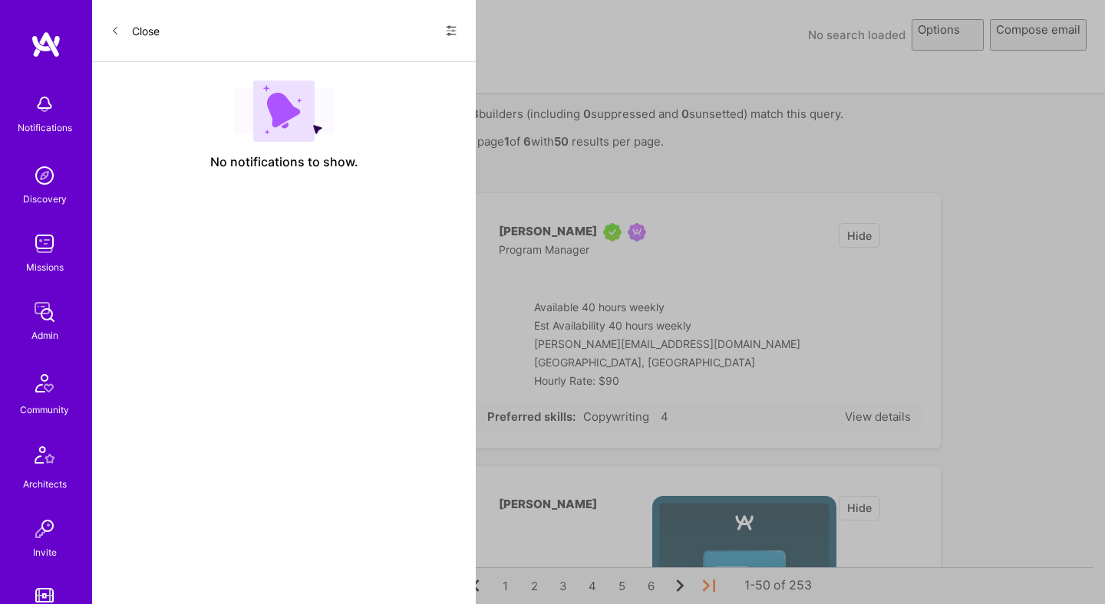
select select "rich-reachout"
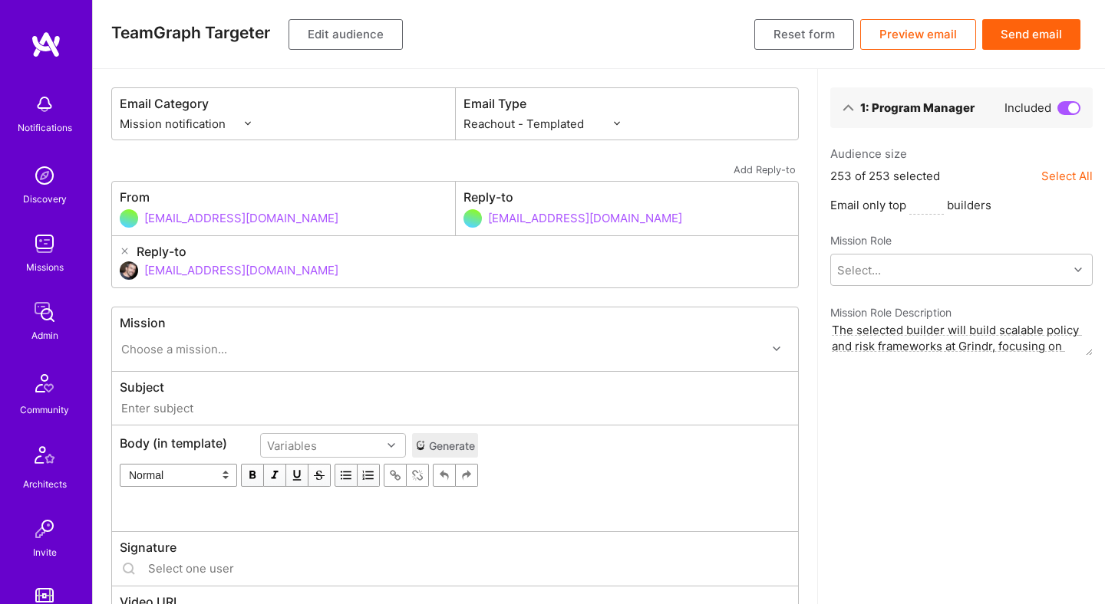
type input "[DOMAIN_NAME] // Grindr: Product & Marketing"
type input "[EMAIL_ADDRESS][DOMAIN_NAME]"
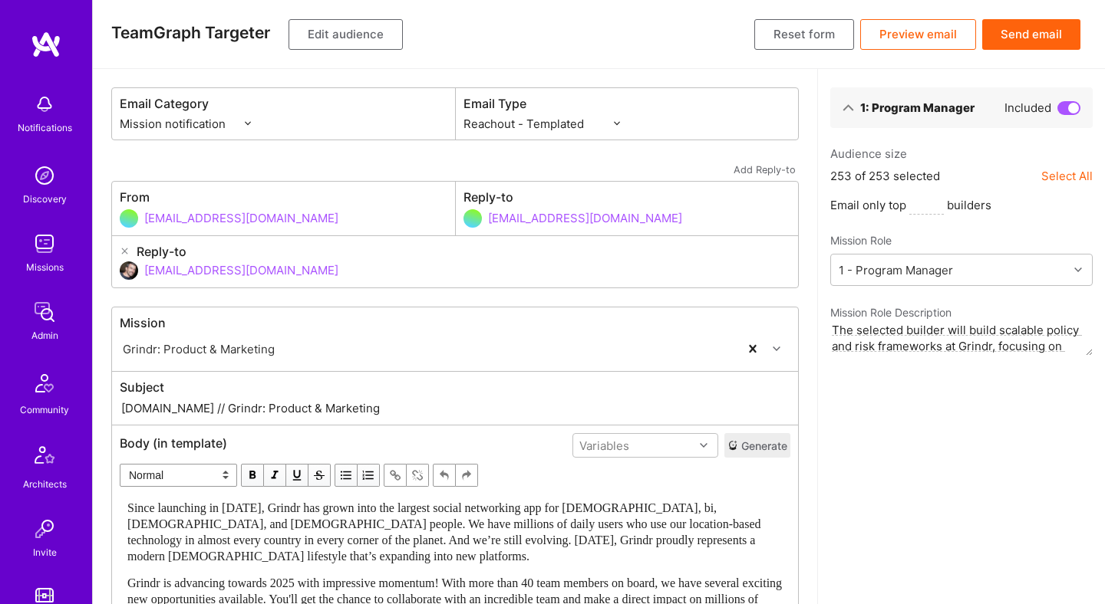
drag, startPoint x: 180, startPoint y: 410, endPoint x: 397, endPoint y: 407, distance: 217.9
click at [397, 407] on input "[DOMAIN_NAME] // Grindr: Product & Marketing" at bounding box center [455, 409] width 670 height 18
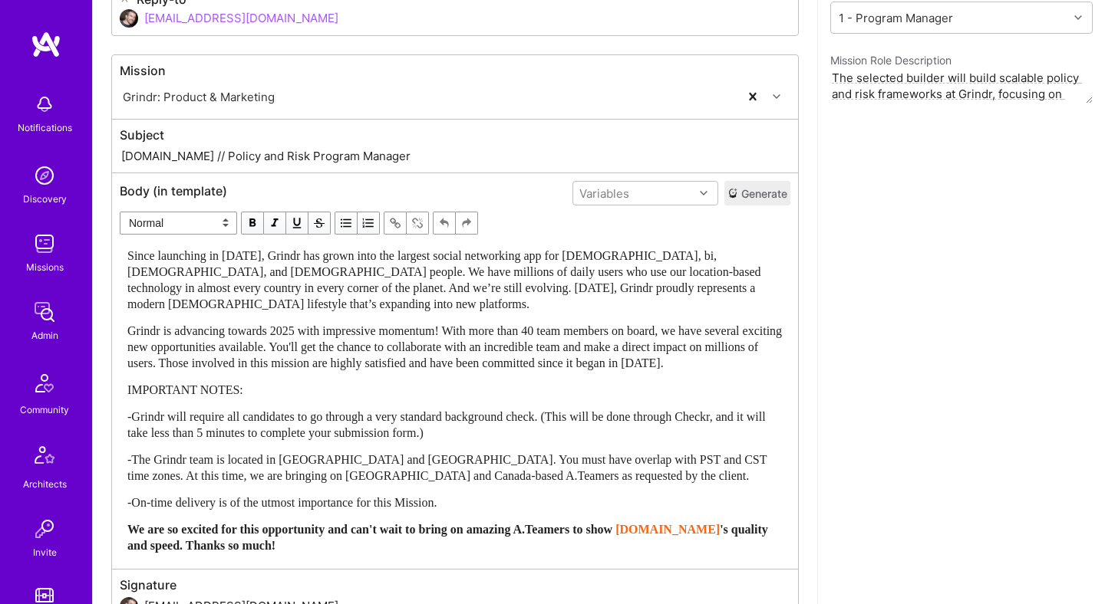
scroll to position [362, 0]
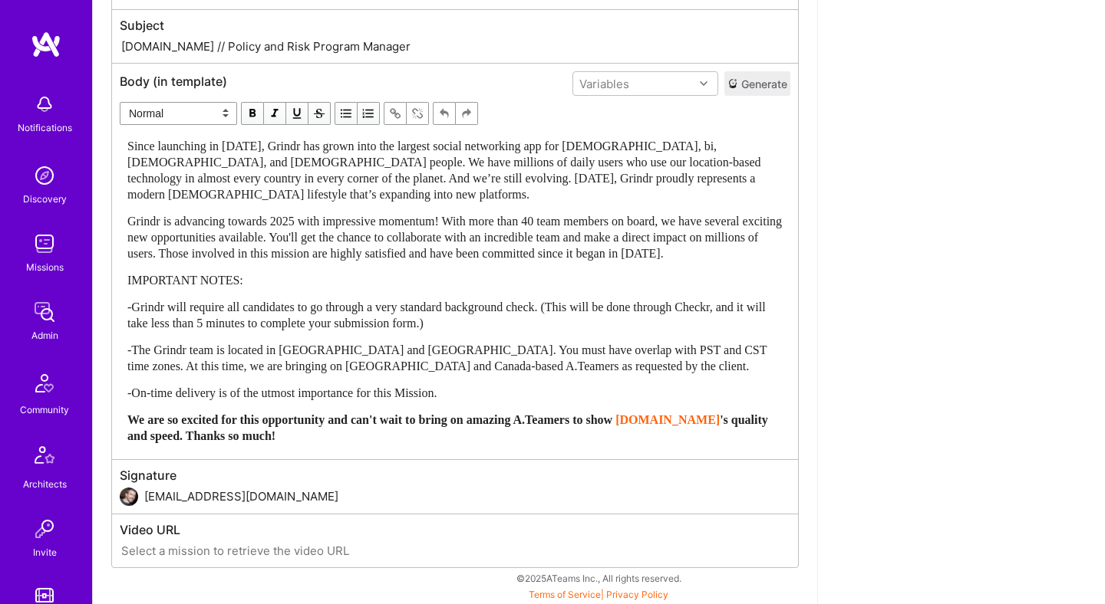
type input "[DOMAIN_NAME] // Policy and Risk Program Manager"
click at [302, 262] on div "Grindr is advancing towards 2025 with impressive momentum! With more than 40 te…" at bounding box center [454, 237] width 655 height 48
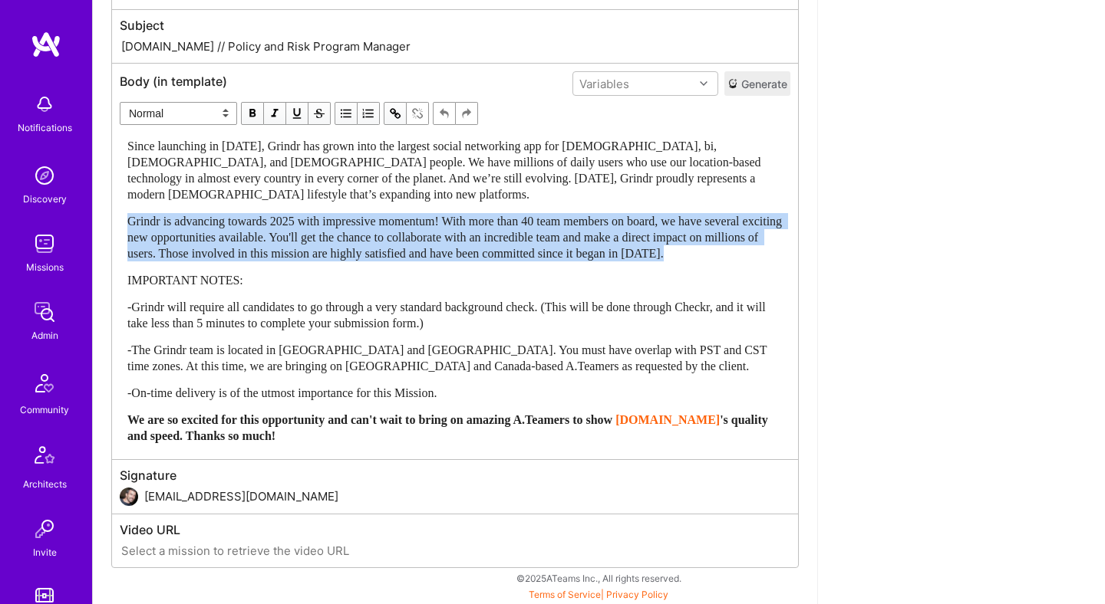
click at [302, 262] on div "Grindr is advancing towards 2025 with impressive momentum! With more than 40 te…" at bounding box center [454, 237] width 655 height 48
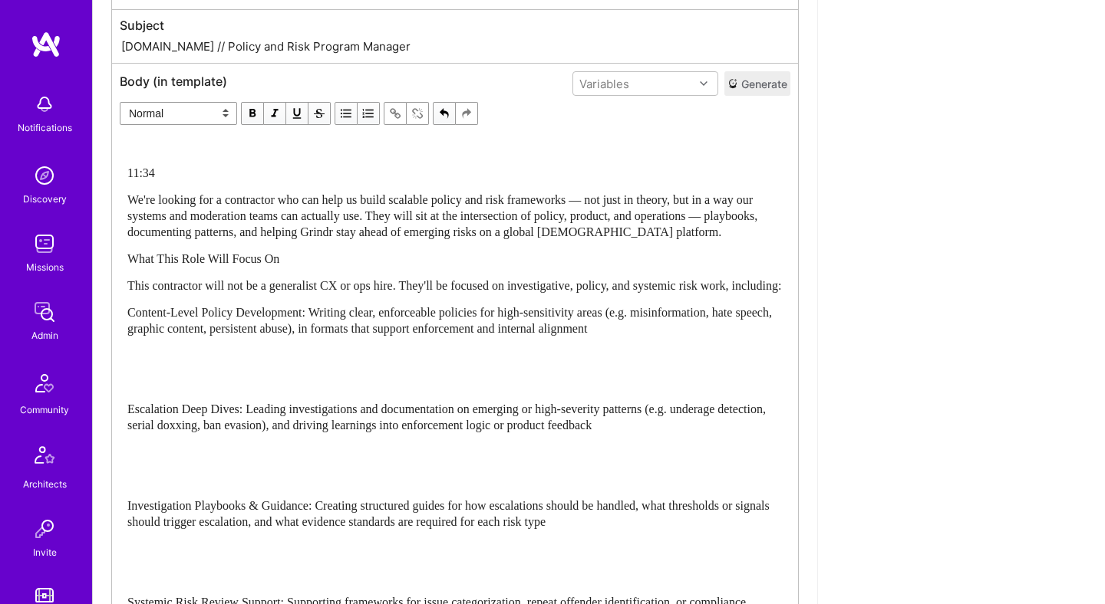
click at [209, 201] on span "We're looking for a contractor who can help us build scalable policy and risk f…" at bounding box center [443, 215] width 633 height 45
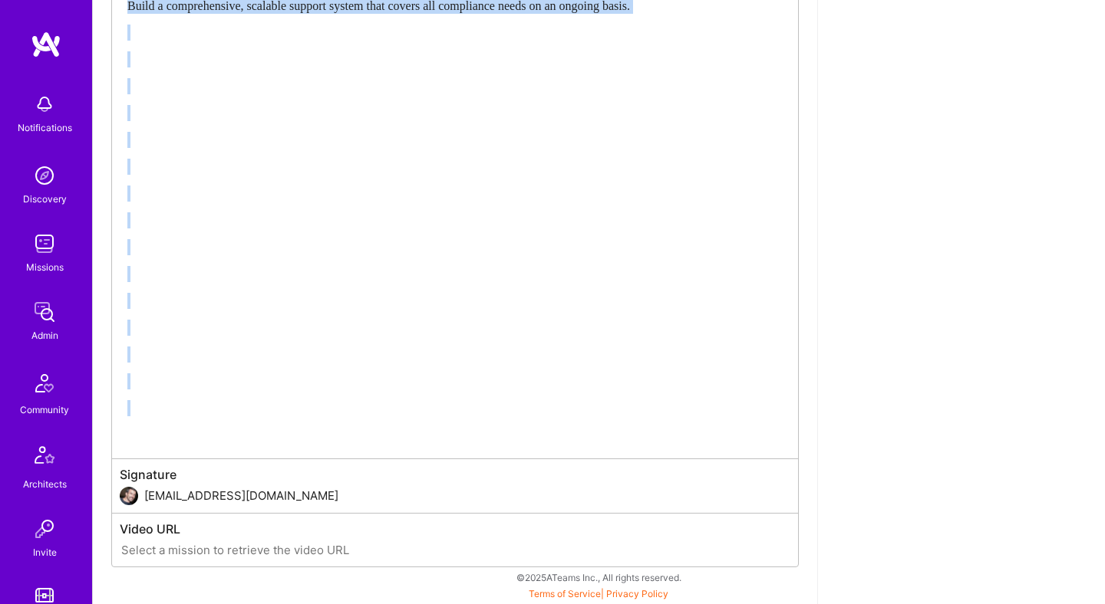
scroll to position [2134, 0]
drag, startPoint x: 302, startPoint y: 222, endPoint x: 591, endPoint y: 604, distance: 478.5
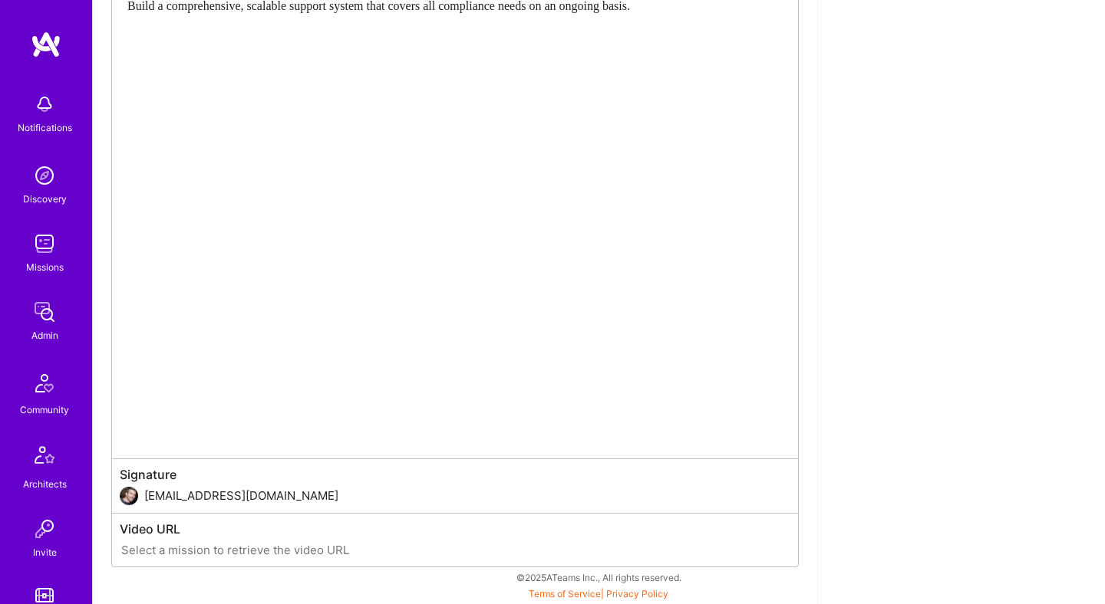
click at [445, 248] on div "Edit text" at bounding box center [454, 247] width 655 height 16
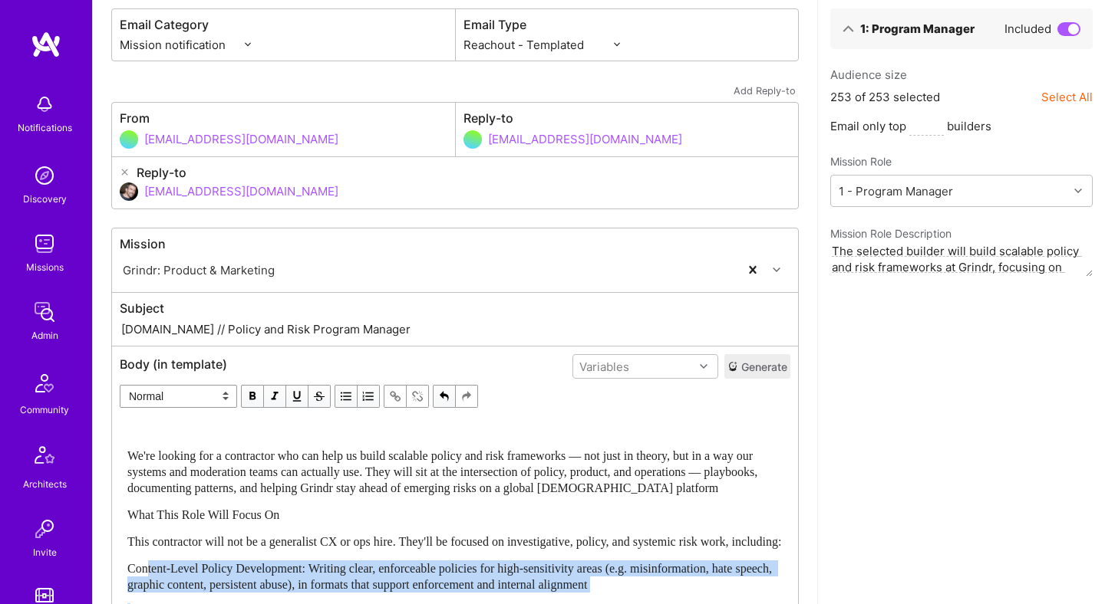
scroll to position [118, 0]
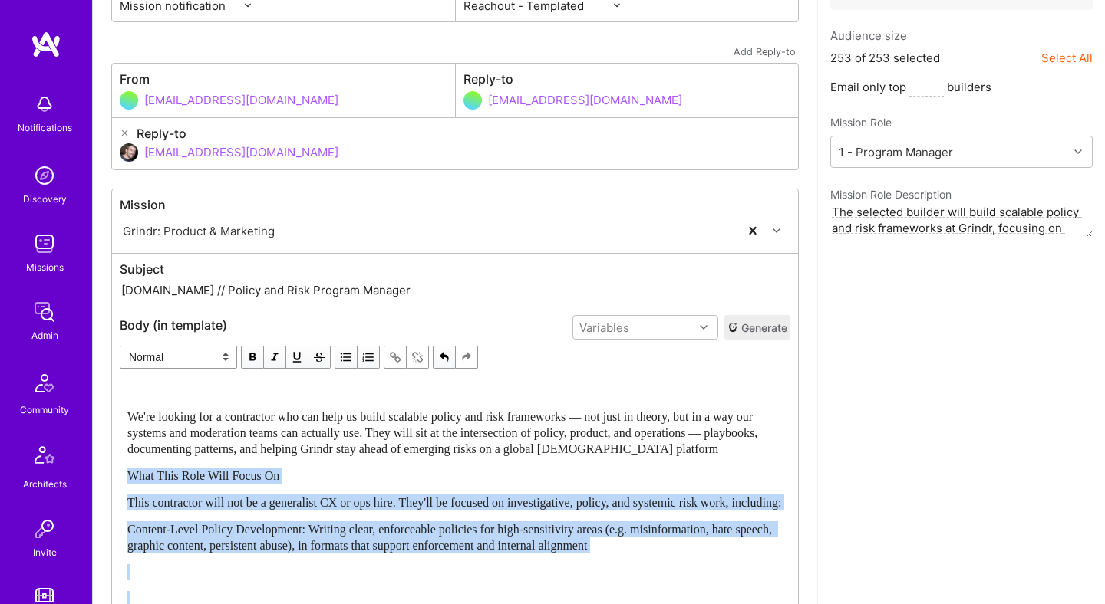
drag, startPoint x: 293, startPoint y: 417, endPoint x: 373, endPoint y: 491, distance: 109.1
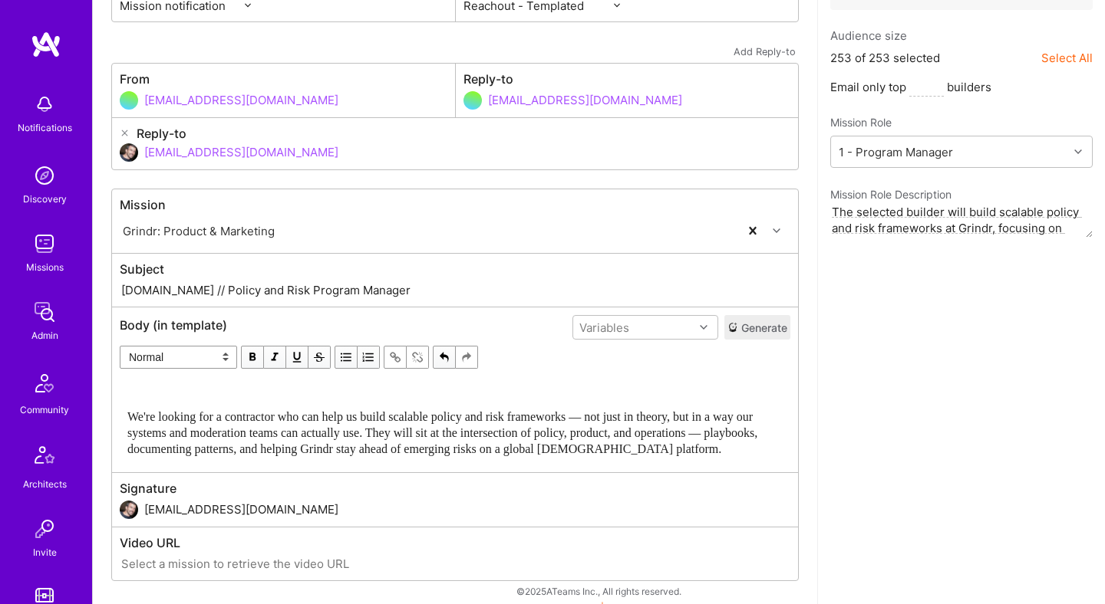
scroll to position [0, 0]
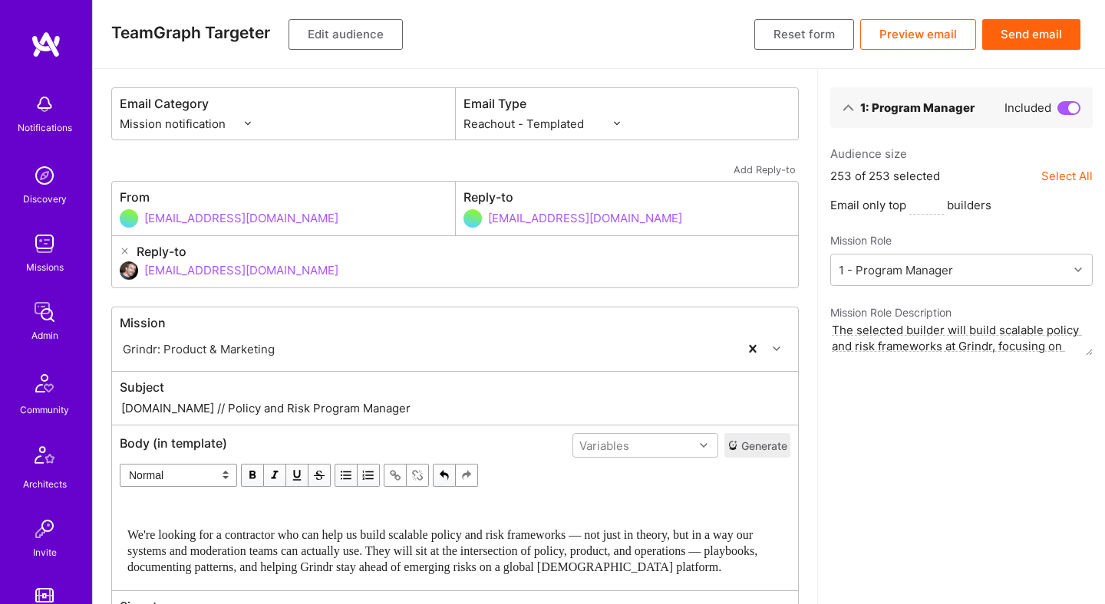
click at [943, 38] on button "Preview email" at bounding box center [918, 34] width 116 height 31
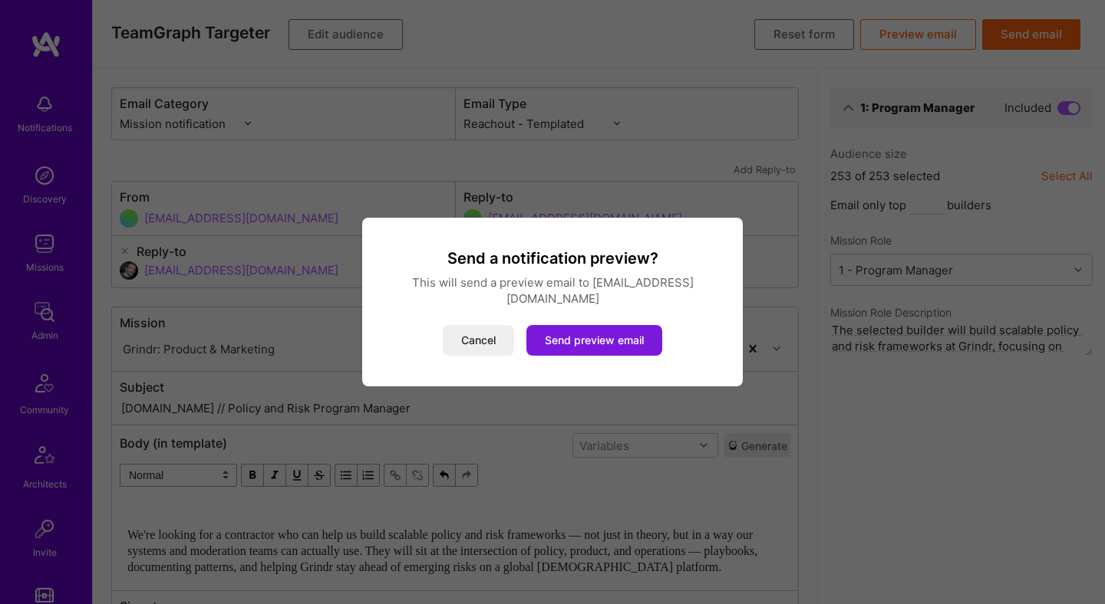
click at [609, 334] on button "Send preview email" at bounding box center [594, 340] width 136 height 31
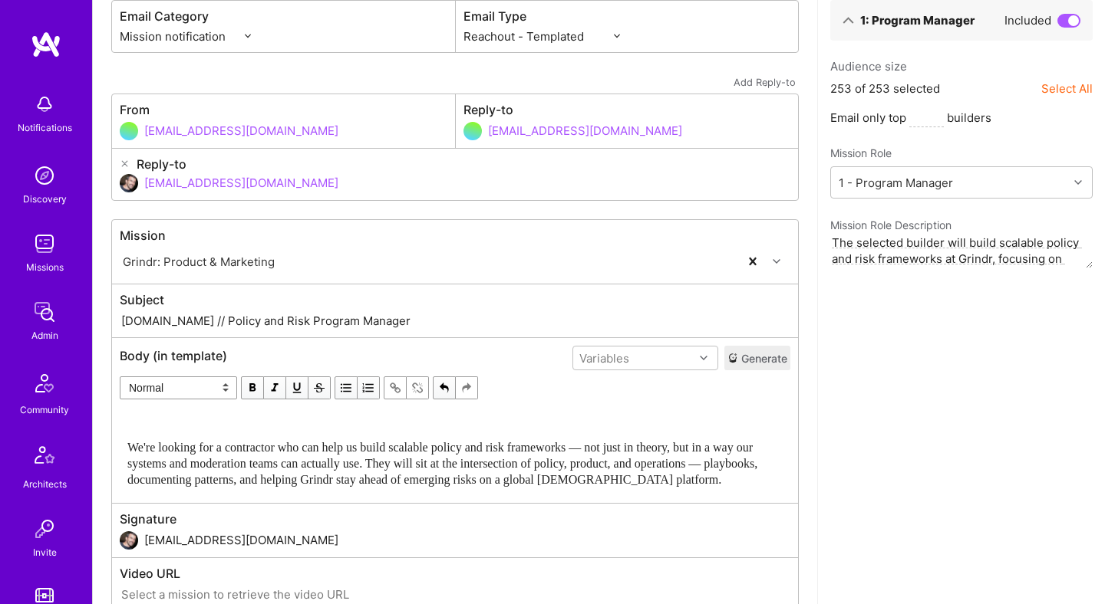
scroll to position [147, 0]
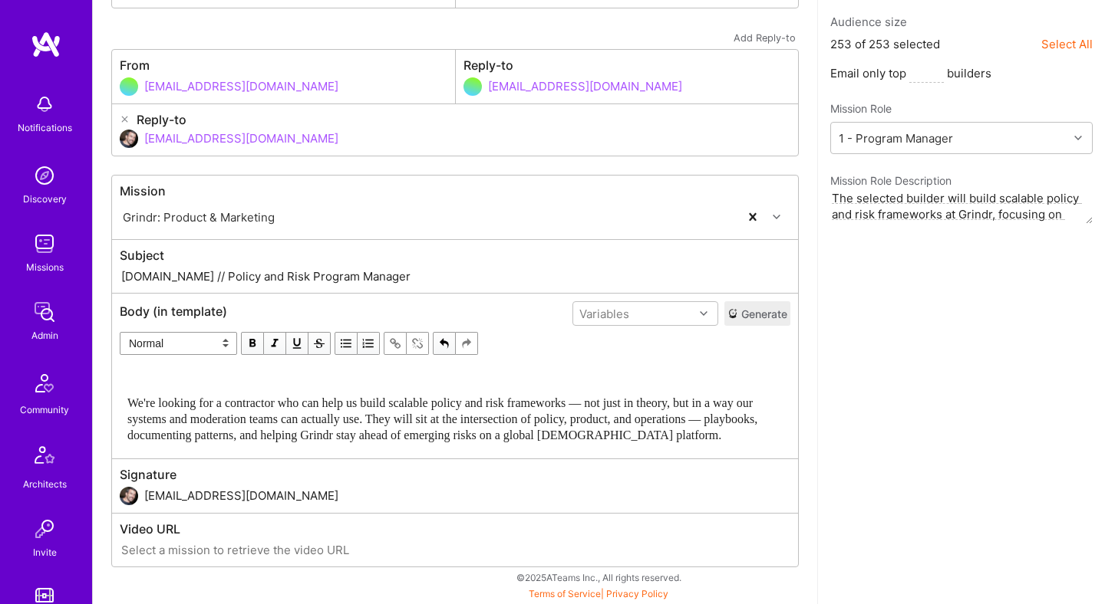
click at [144, 397] on span "We're looking for a contractor who can help us build scalable policy and risk f…" at bounding box center [443, 419] width 633 height 45
drag, startPoint x: 144, startPoint y: 382, endPoint x: 234, endPoint y: 354, distance: 93.9
click at [145, 397] on span "We're looking for a contractor who can help us build scalable policy and risk f…" at bounding box center [443, 419] width 633 height 45
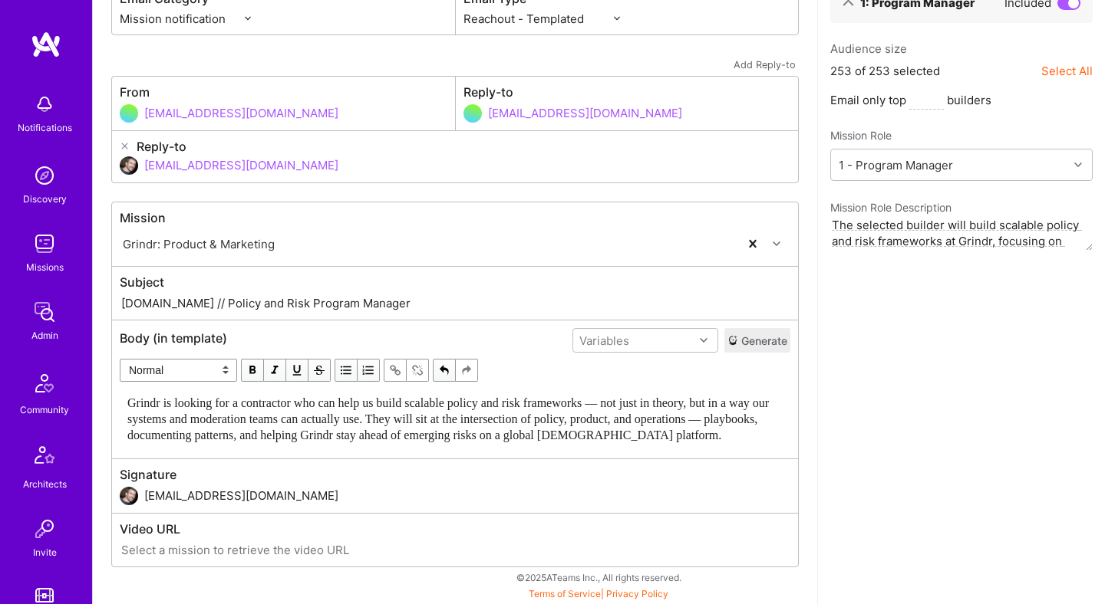
scroll to position [0, 0]
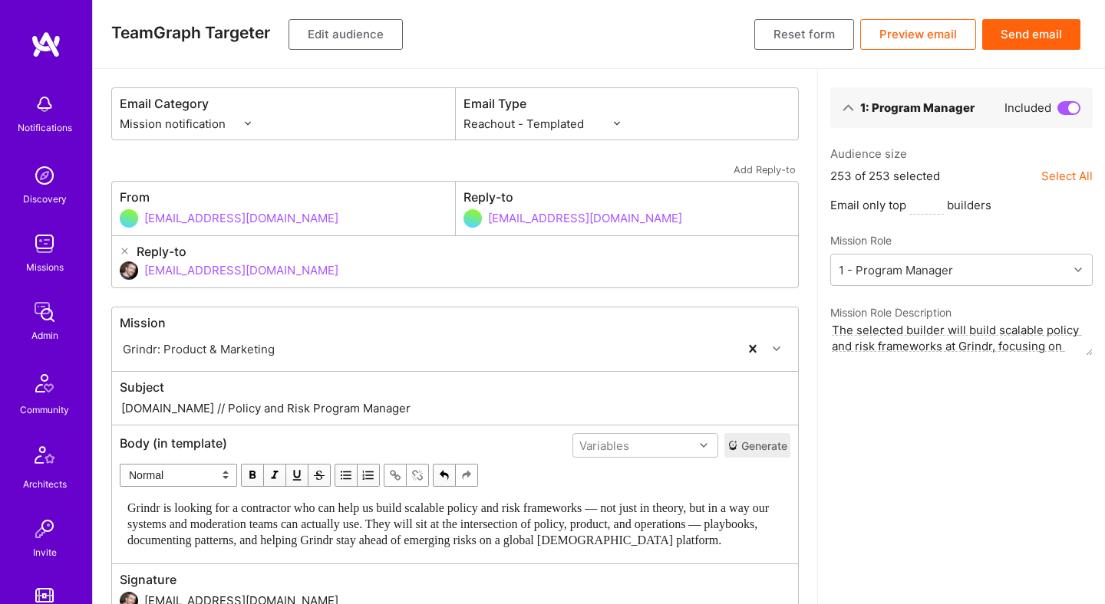
click at [1016, 34] on button "Send email" at bounding box center [1031, 34] width 98 height 31
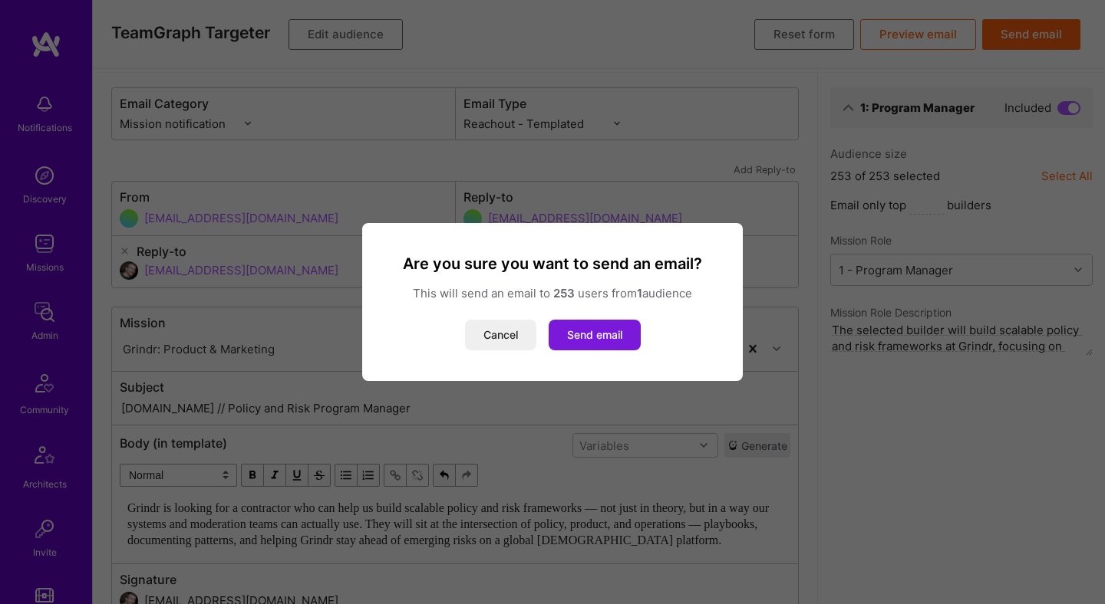
click at [590, 335] on button "Send email" at bounding box center [594, 335] width 92 height 31
